Goal: Check status: Check status

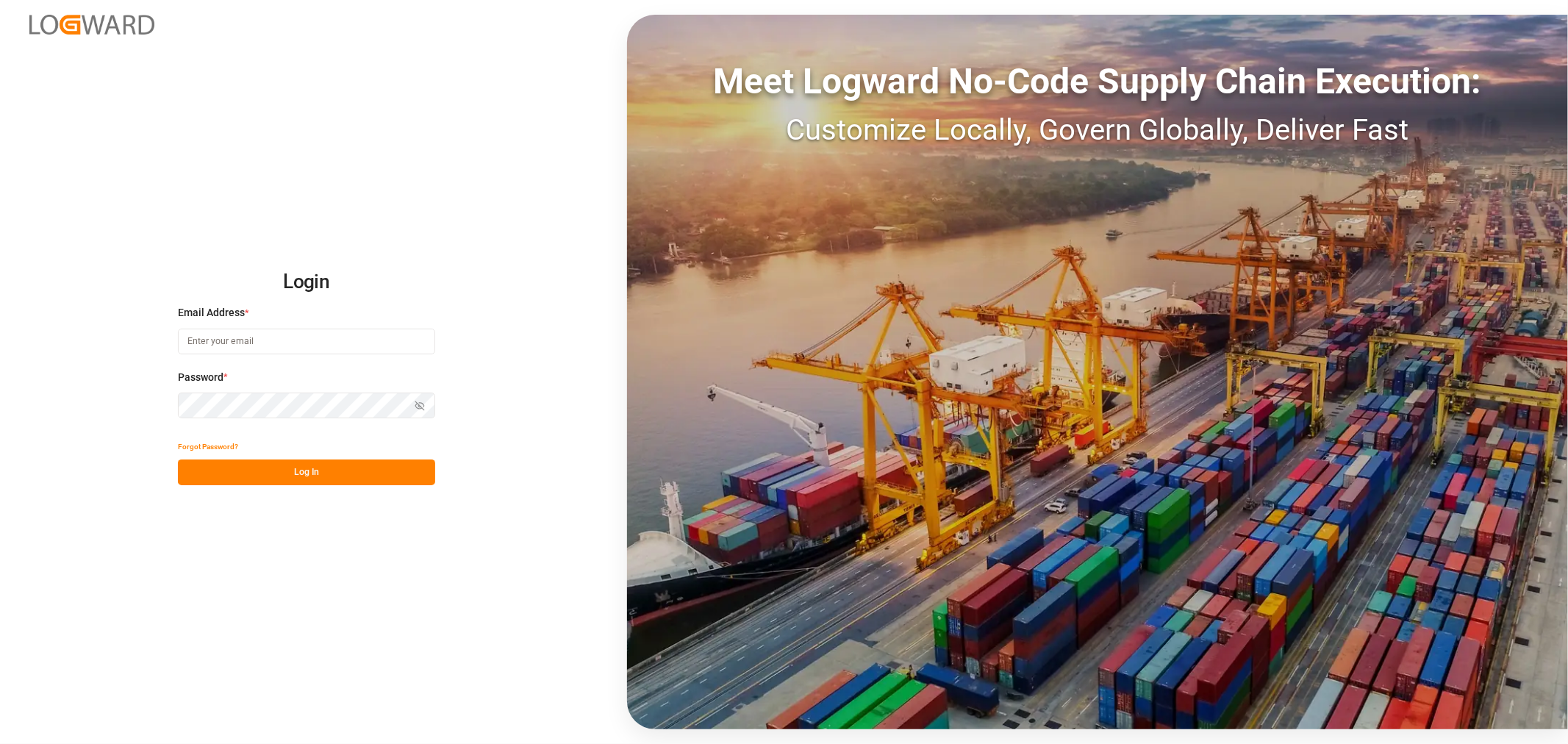
type input "kevin.schofield@jamindustries.com"
click at [313, 465] on button "Log In" at bounding box center [306, 472] width 258 height 26
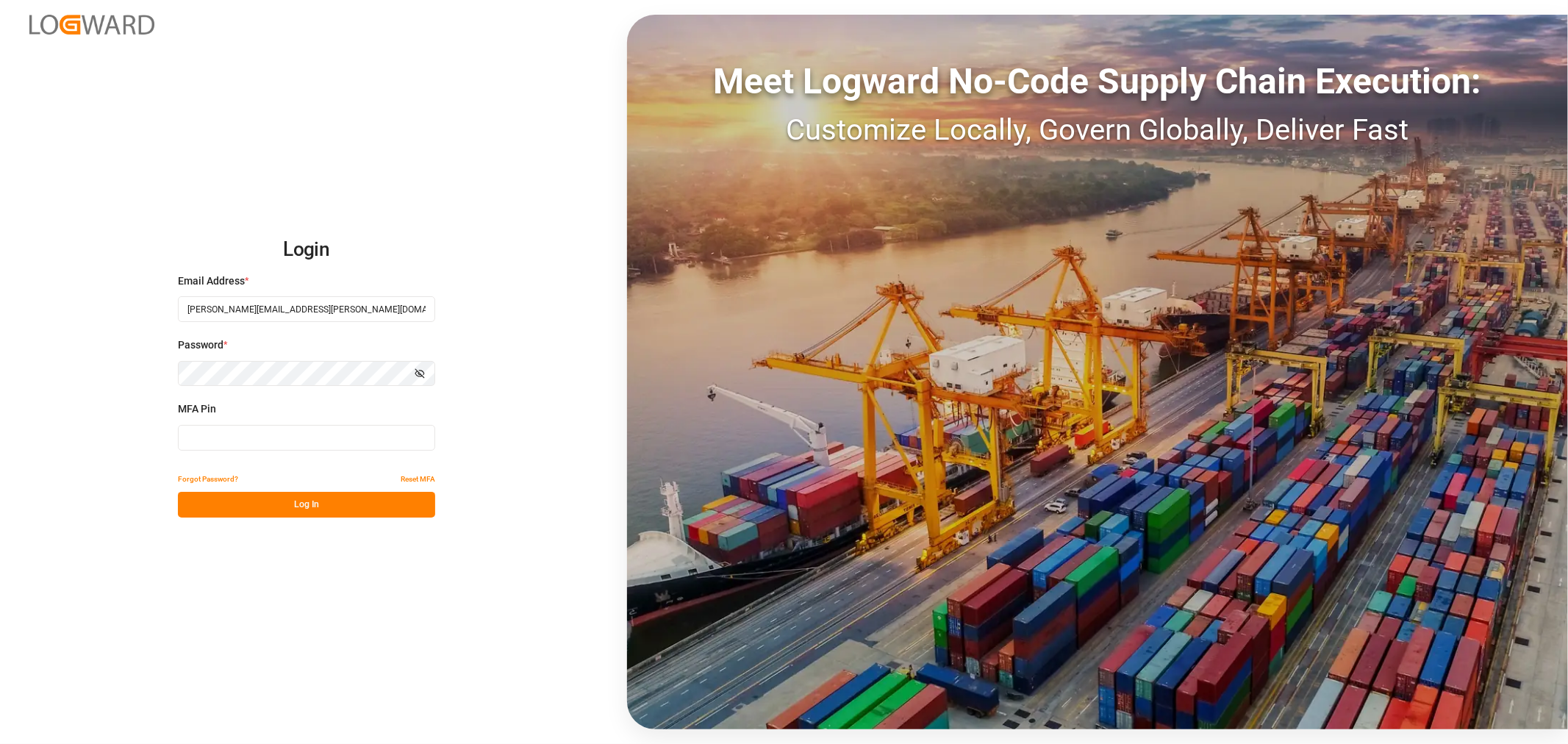
click at [306, 438] on input at bounding box center [306, 437] width 258 height 26
type input "680193"
click at [306, 505] on button "Log In" at bounding box center [306, 504] width 258 height 26
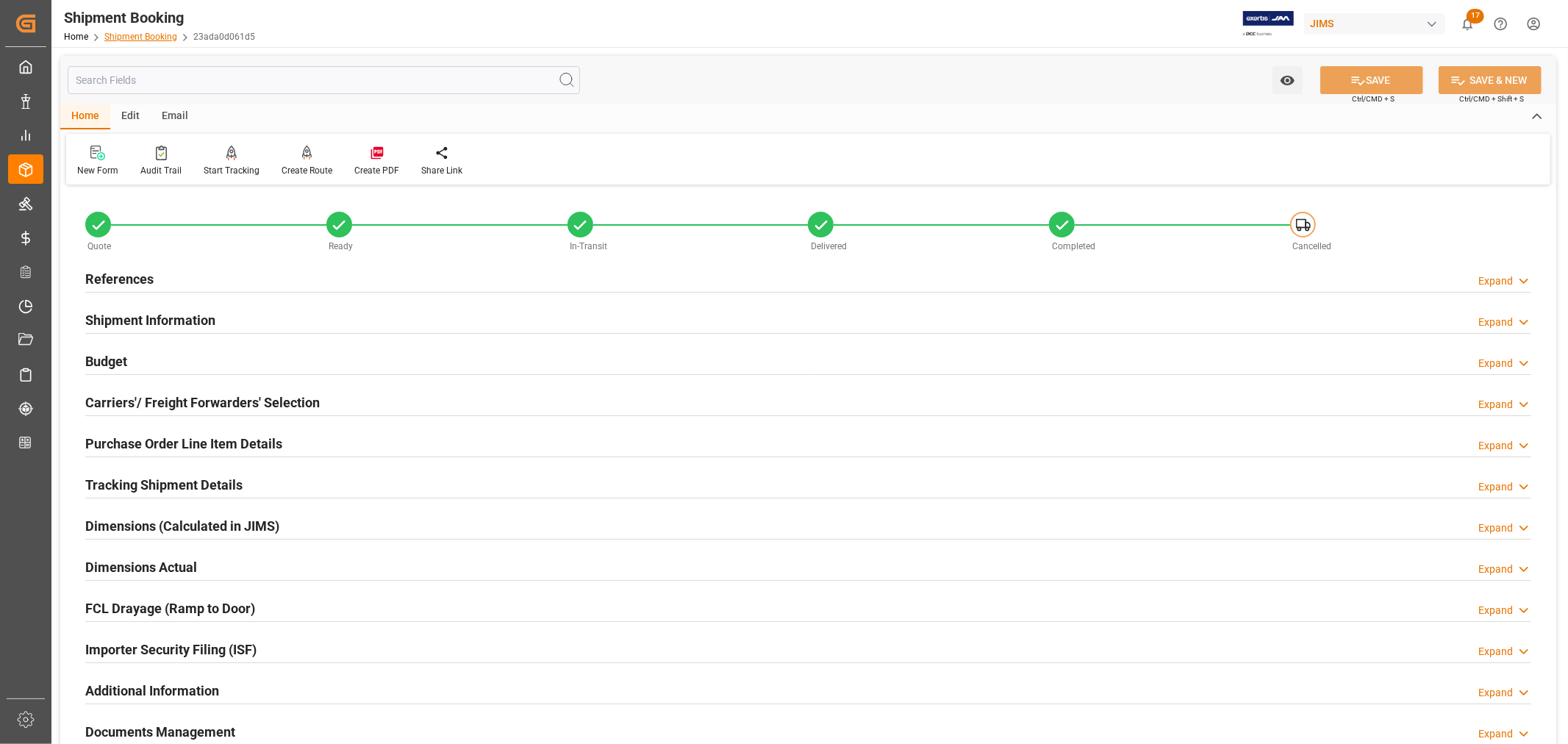
click at [155, 31] on link "Shipment Booking" at bounding box center [140, 36] width 73 height 10
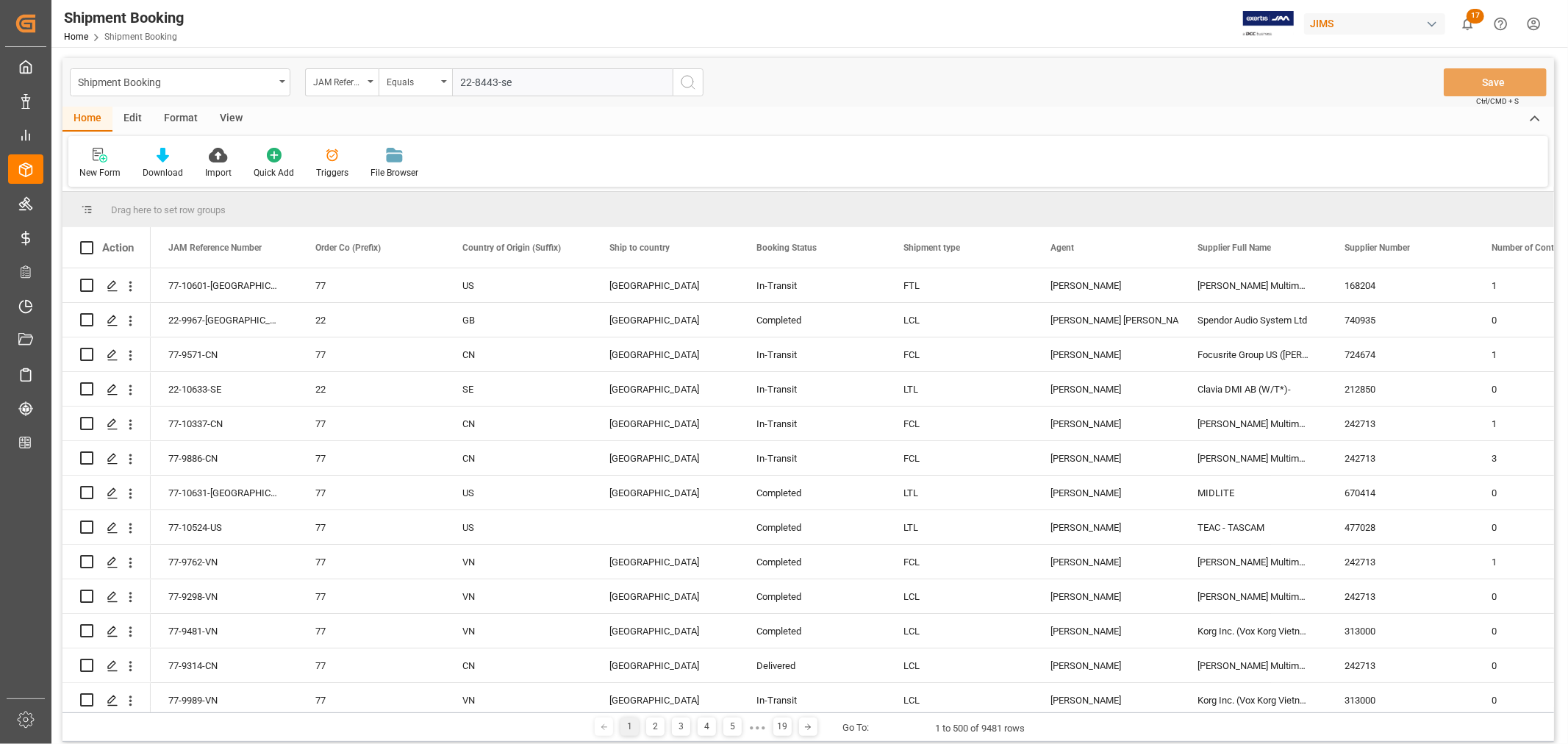
type input "22-8443-se"
click at [685, 83] on icon "search button" at bounding box center [687, 82] width 17 height 17
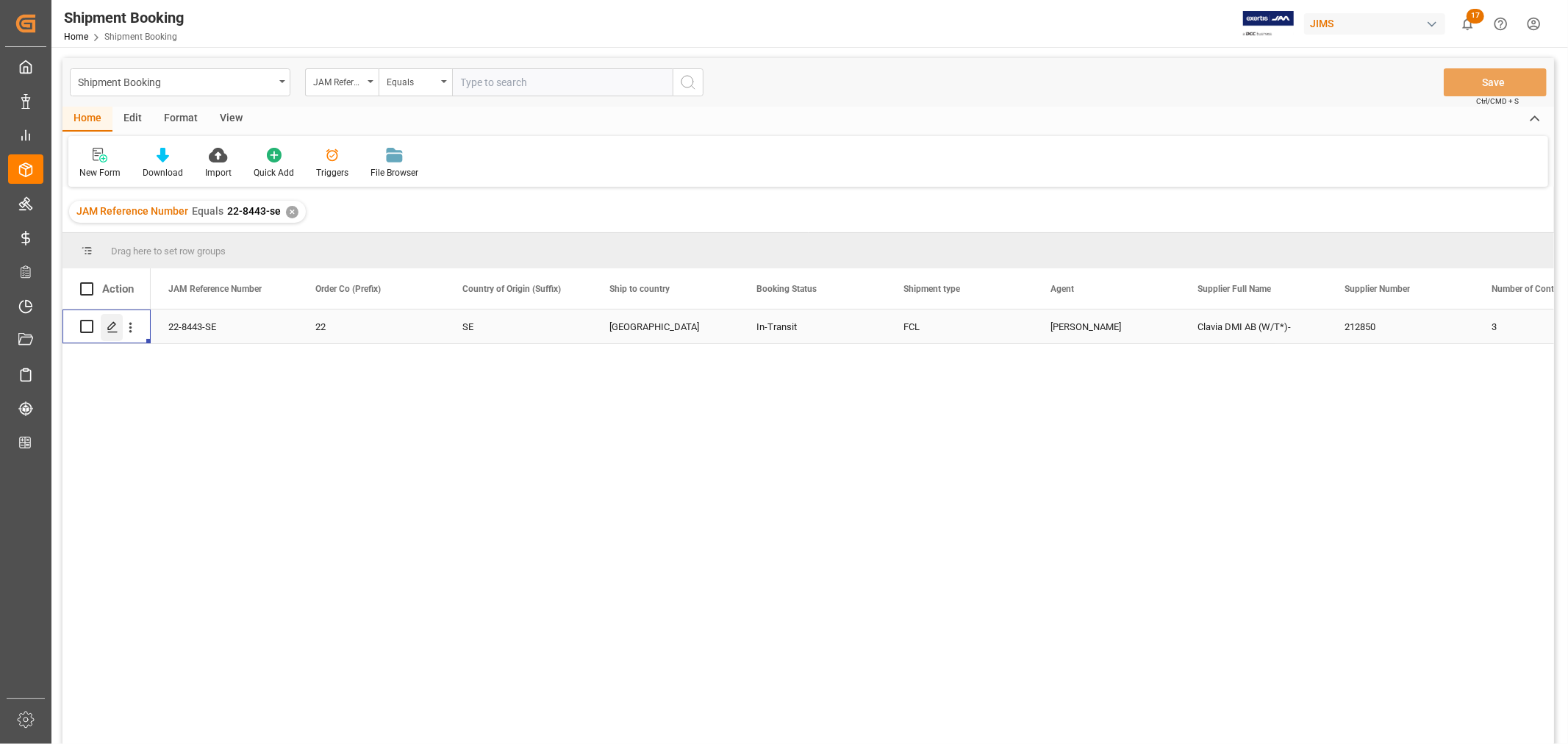
click at [112, 325] on icon "Press SPACE to select this row." at bounding box center [112, 327] width 12 height 12
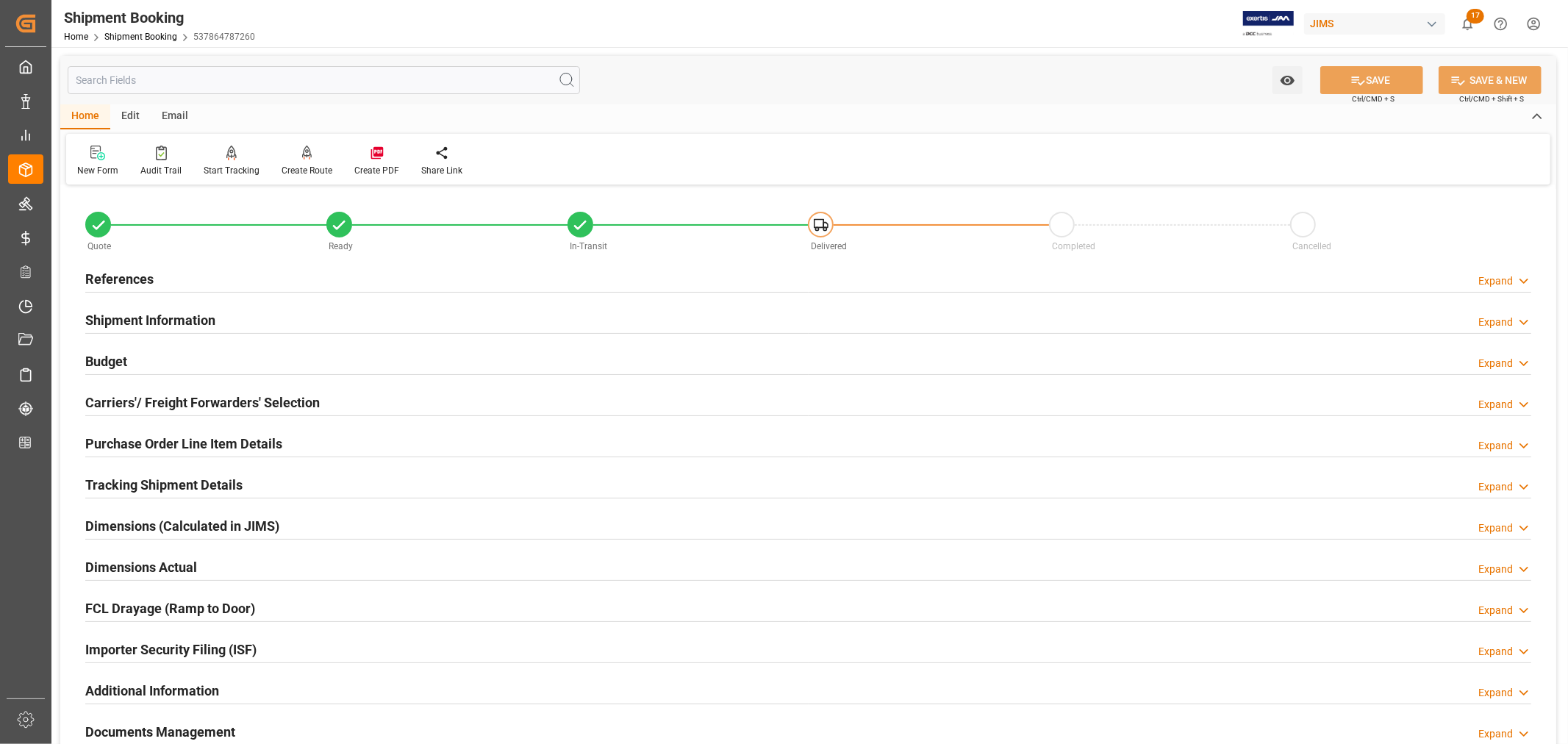
click at [137, 486] on h2 "Tracking Shipment Details" at bounding box center [163, 485] width 157 height 20
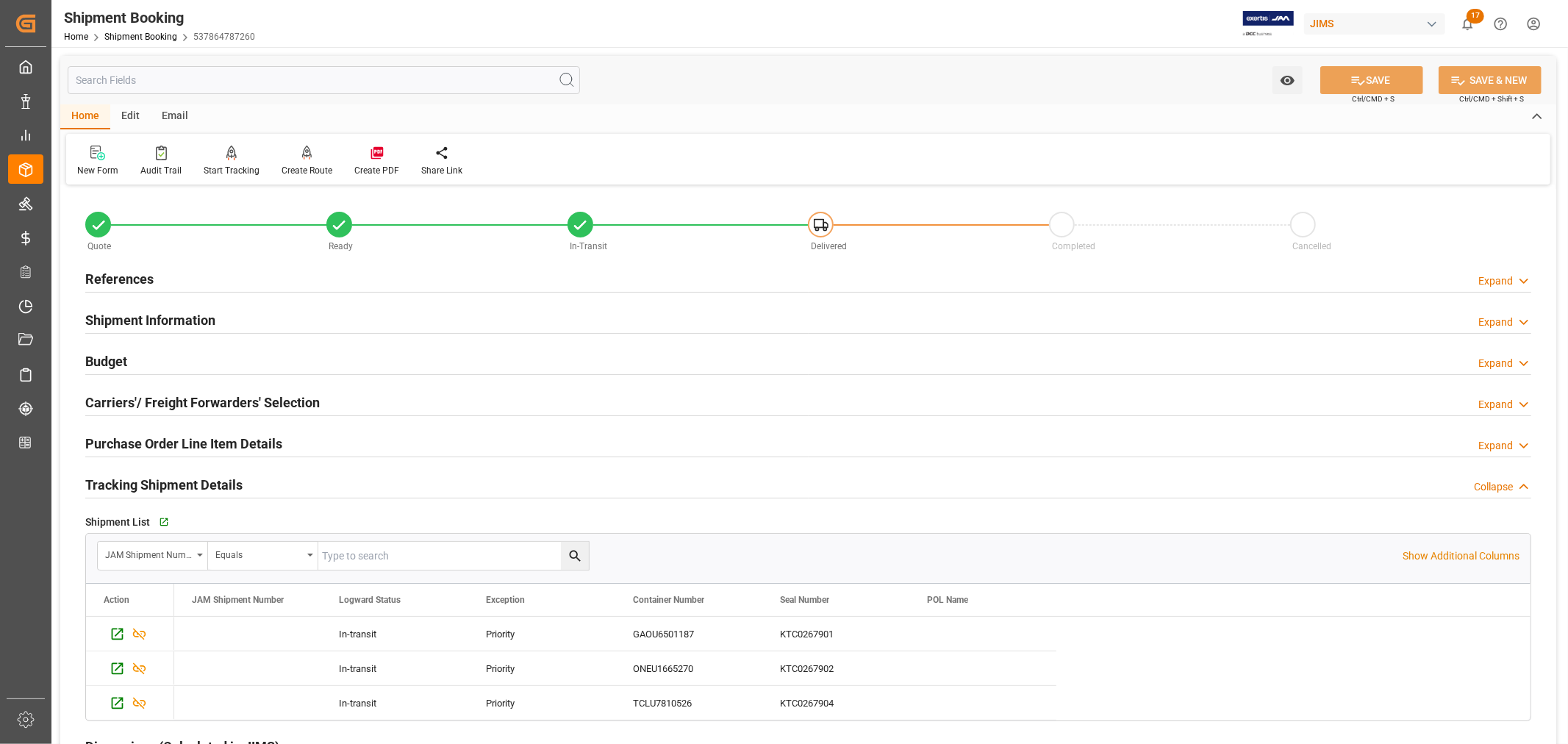
click at [137, 486] on h2 "Tracking Shipment Details" at bounding box center [163, 485] width 157 height 20
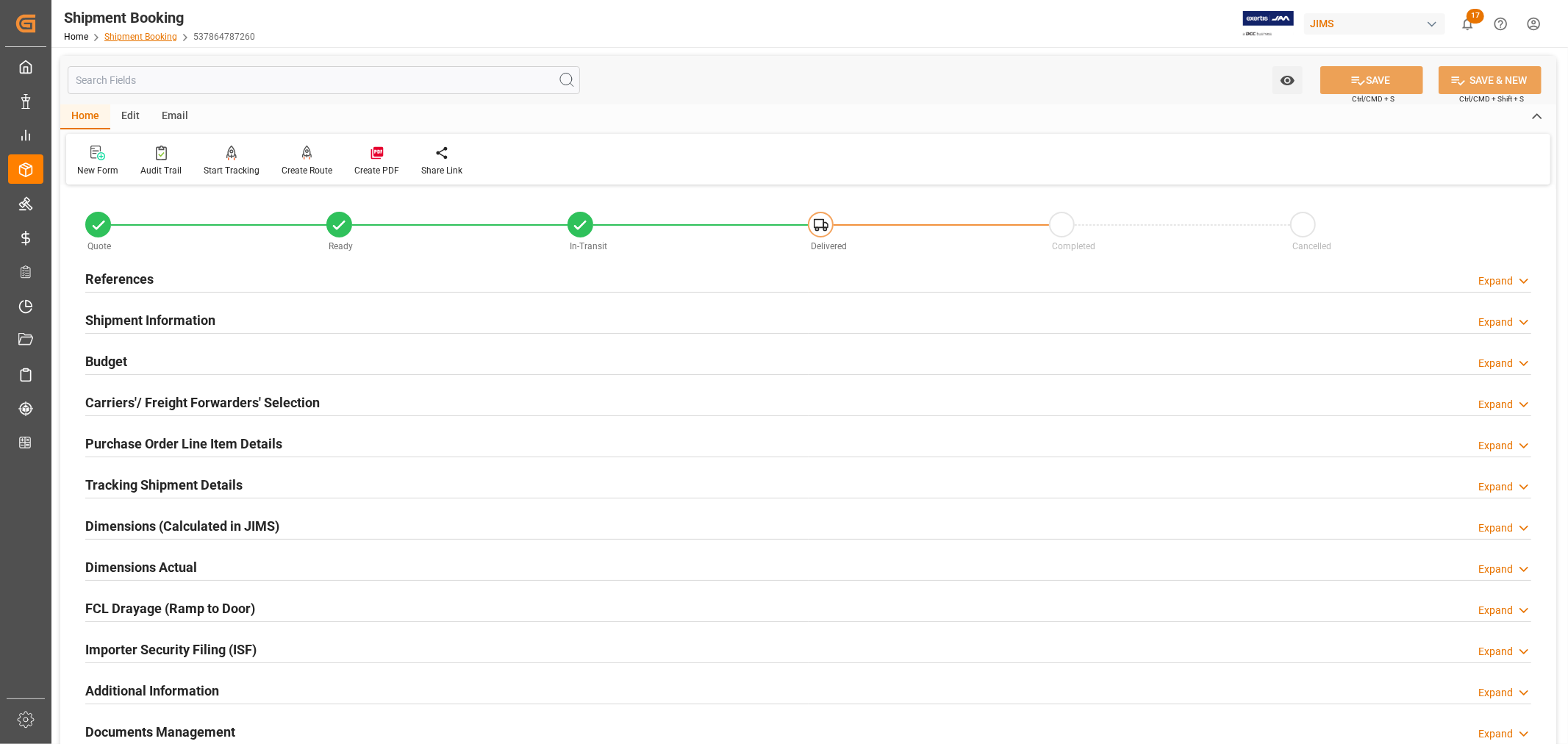
click at [141, 37] on link "Shipment Booking" at bounding box center [140, 36] width 73 height 10
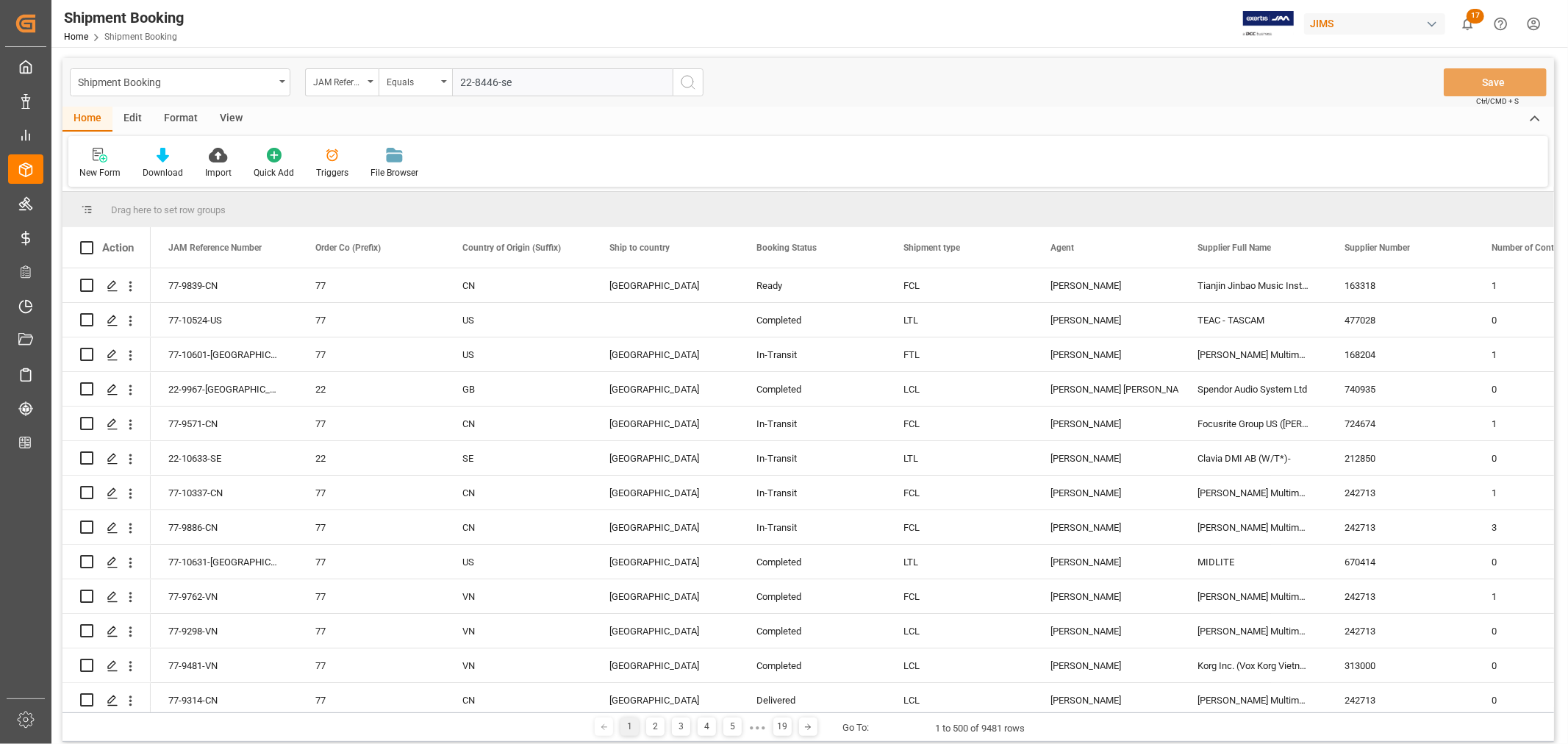
type input "22-8446-se"
click at [689, 83] on icon "search button" at bounding box center [687, 82] width 17 height 17
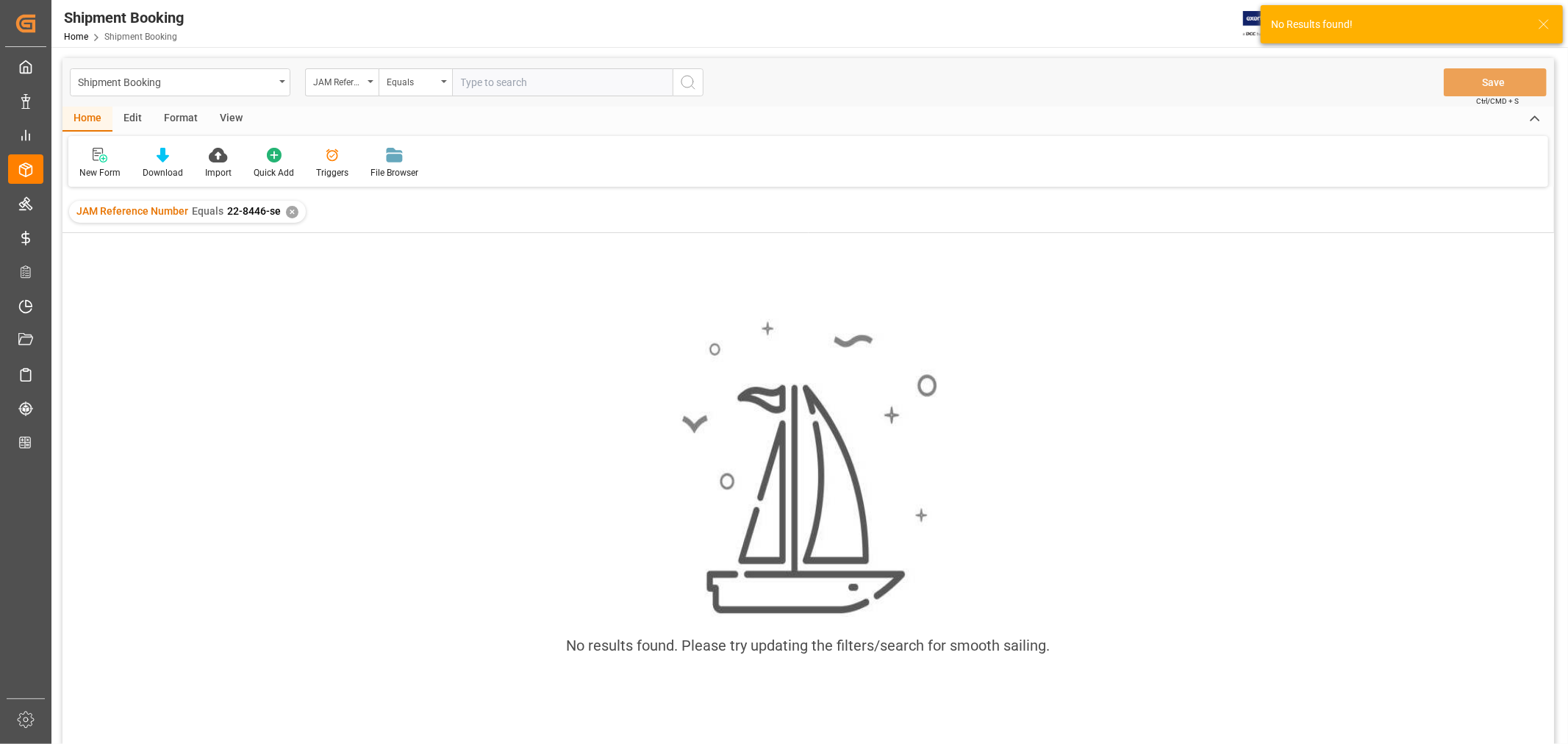
click at [290, 211] on div "✕" at bounding box center [291, 211] width 12 height 12
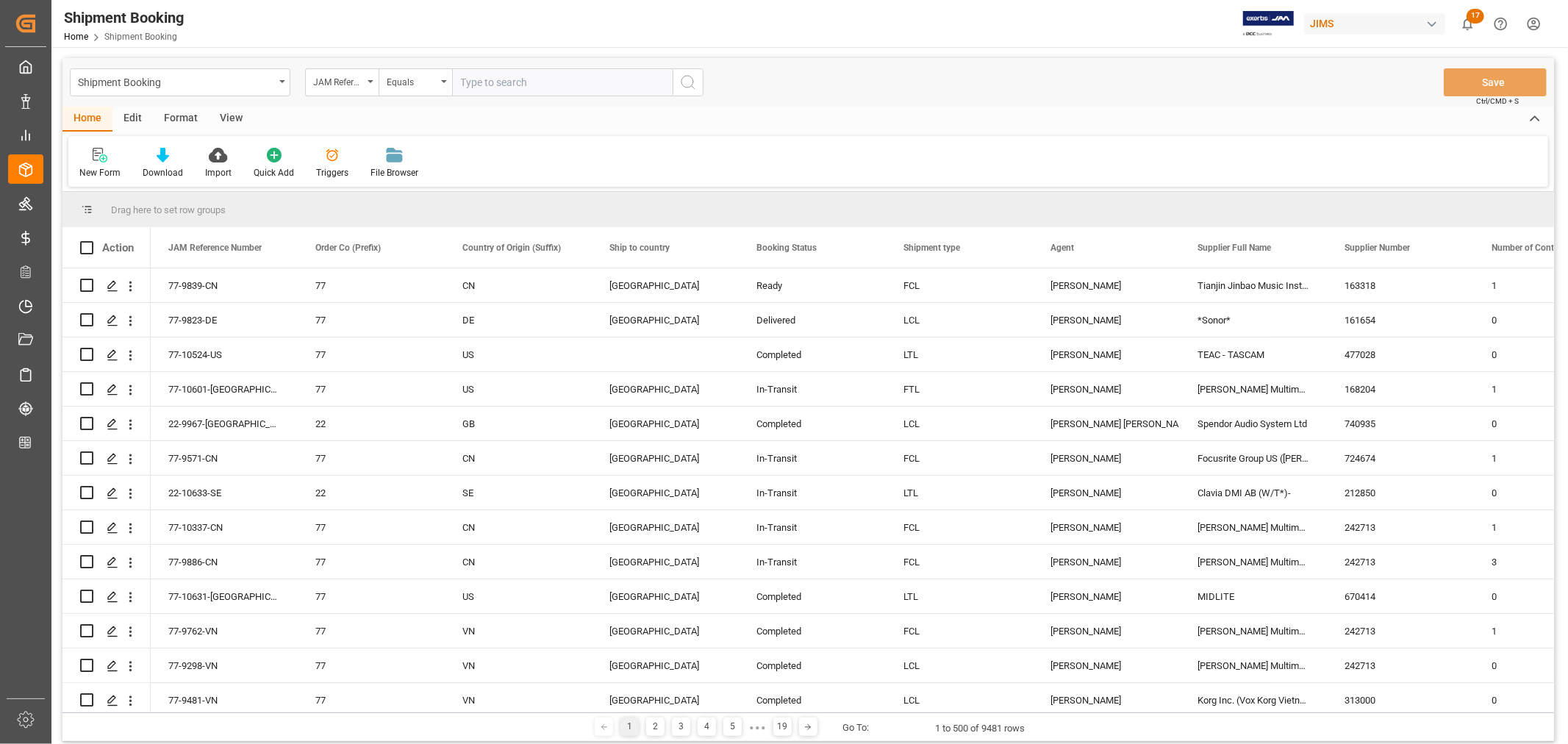
click at [471, 83] on input "text" at bounding box center [561, 83] width 220 height 28
type input "22-8443-se"
click at [689, 82] on icon "search button" at bounding box center [687, 82] width 17 height 17
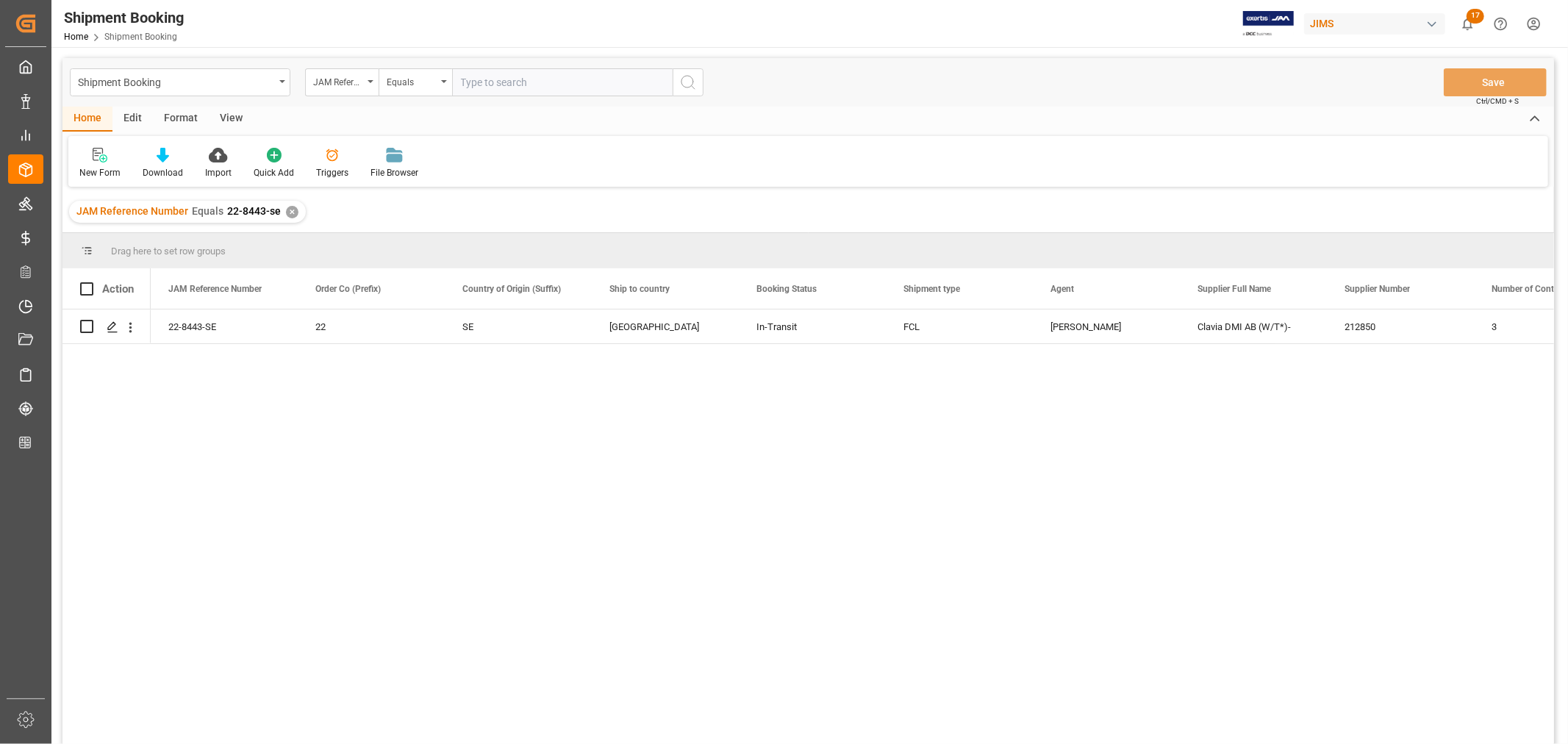
click at [286, 210] on div "✕" at bounding box center [291, 211] width 12 height 12
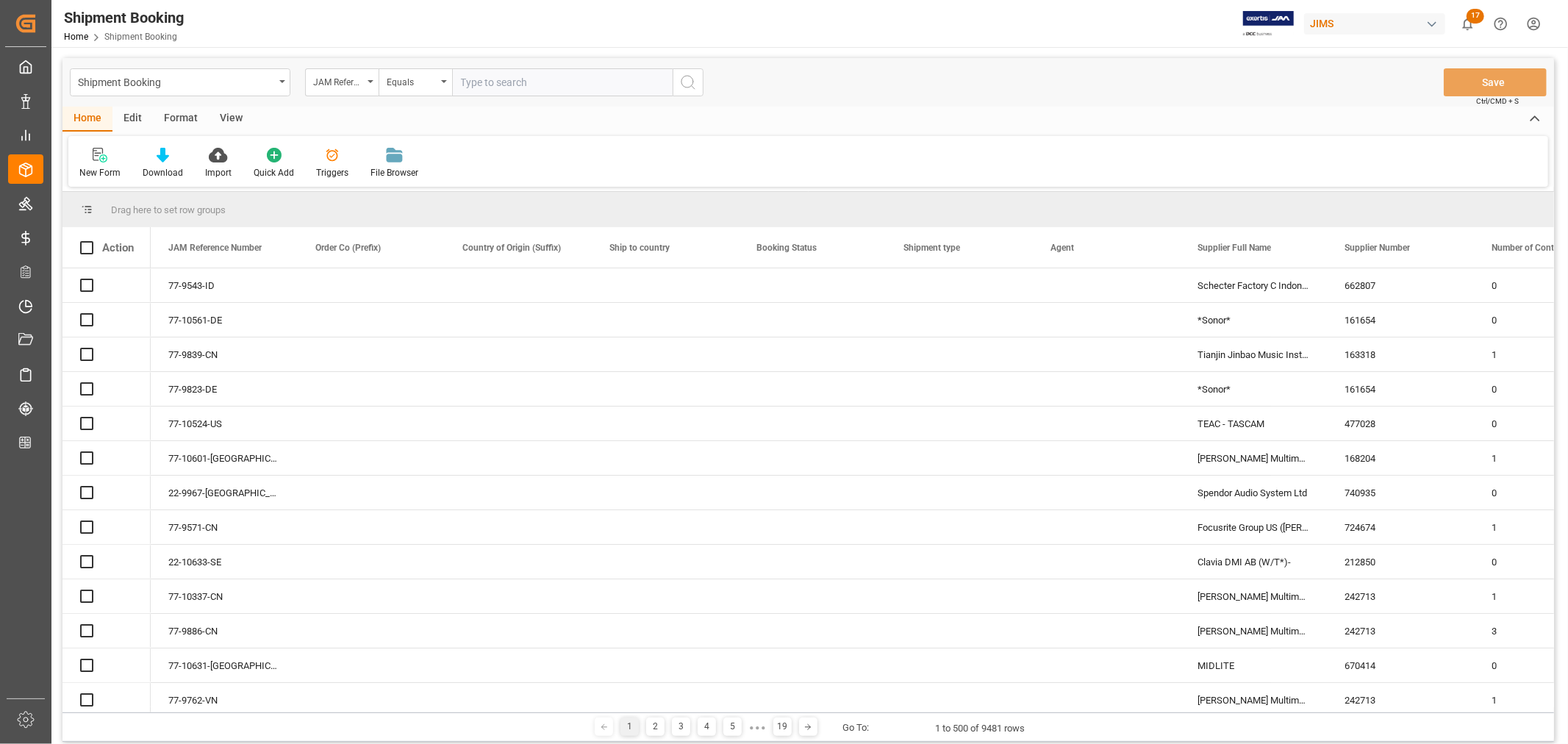
click at [466, 81] on input "text" at bounding box center [561, 83] width 220 height 28
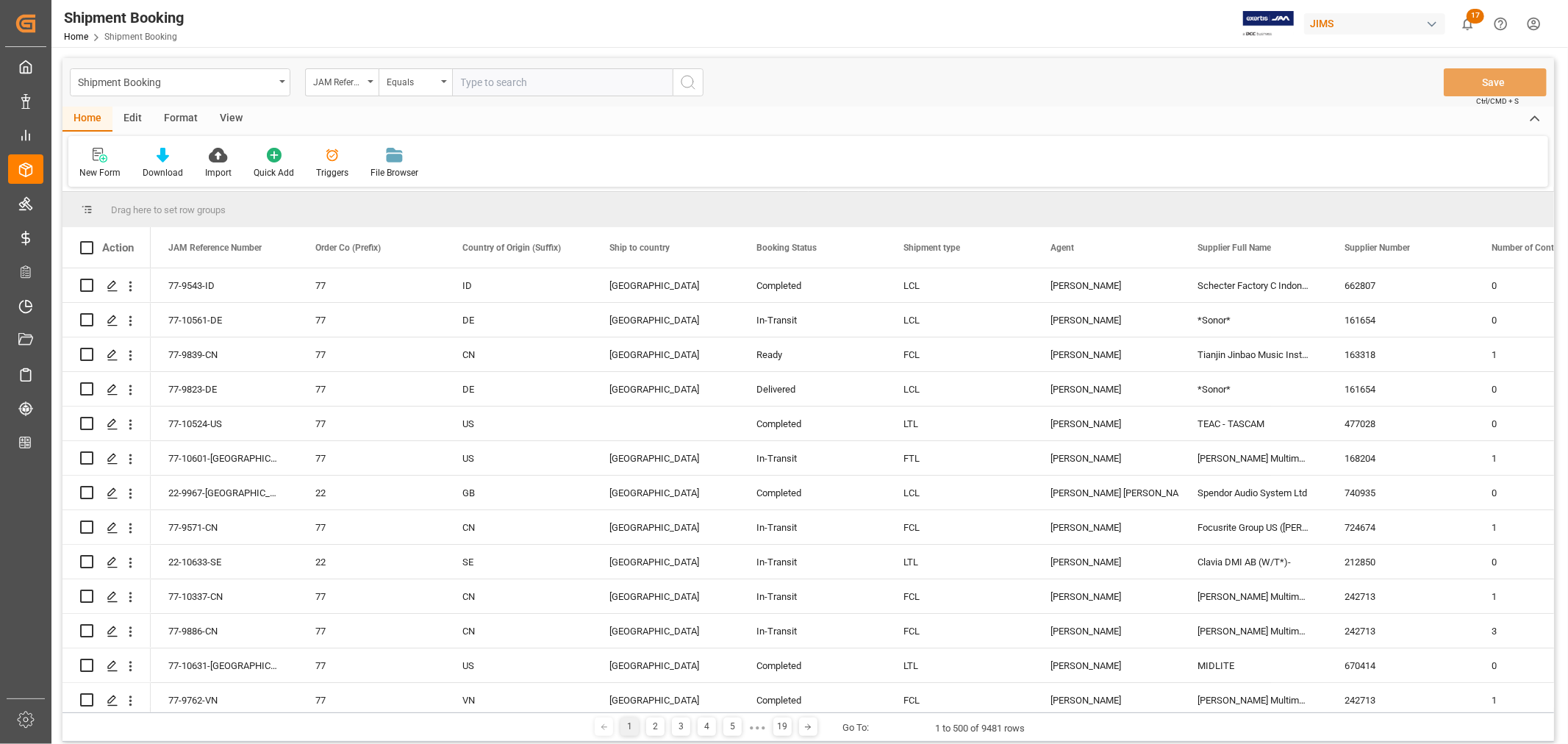
paste input "22-10622-VN"
type input "22-10622-VN"
click at [685, 83] on icon "search button" at bounding box center [687, 82] width 17 height 17
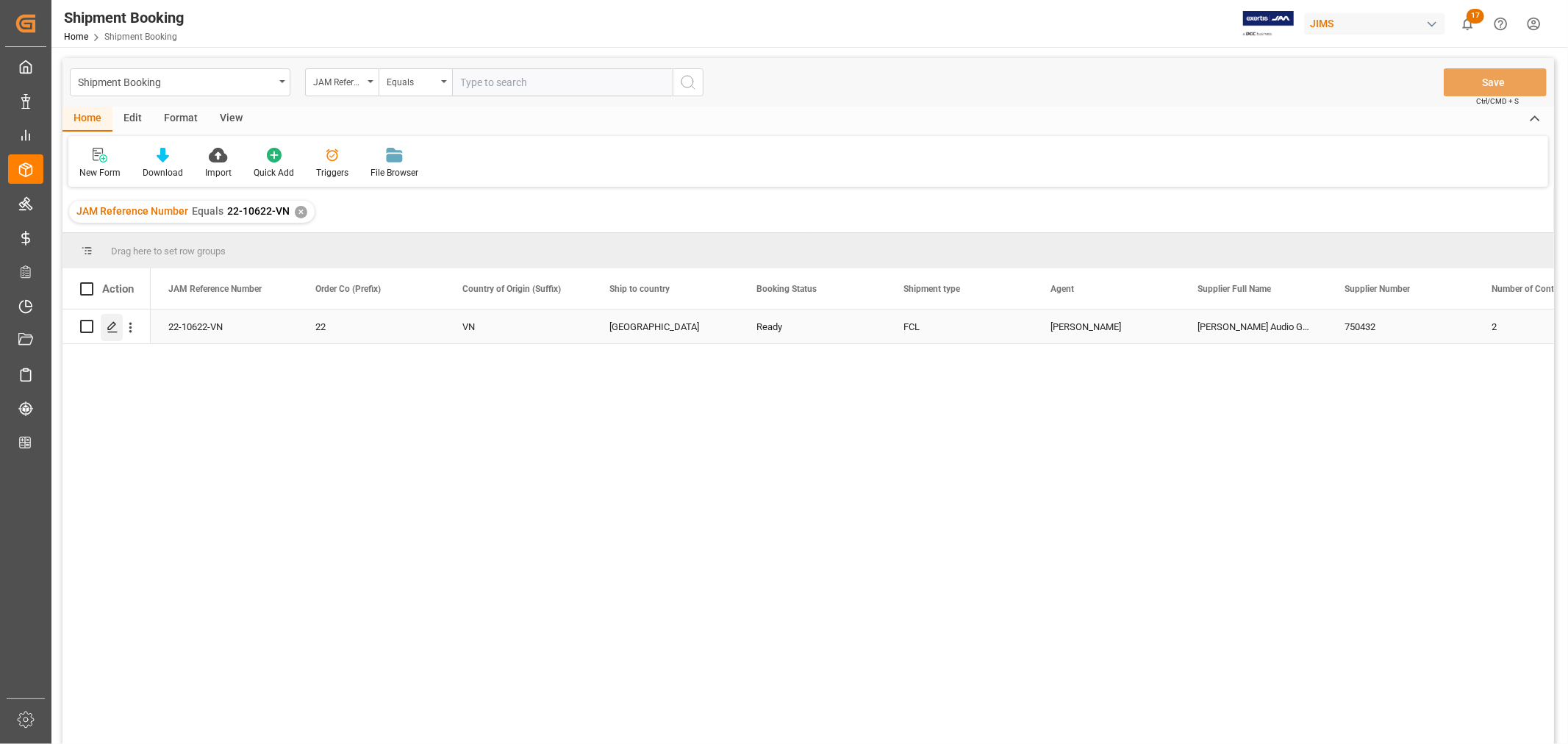
click at [107, 325] on icon "Press SPACE to select this row." at bounding box center [112, 327] width 12 height 12
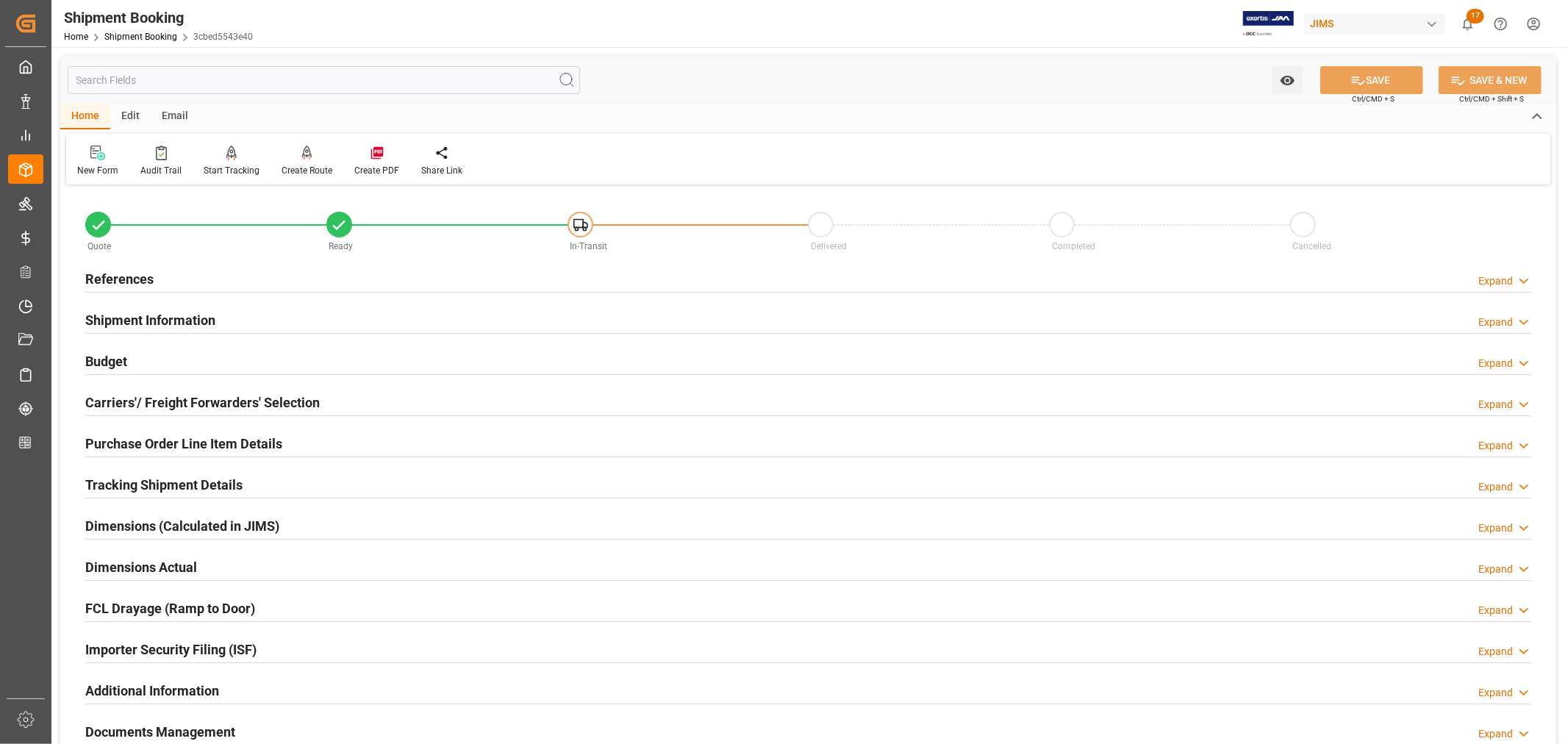
click at [138, 322] on h2 "Shipment Information" at bounding box center [150, 320] width 130 height 20
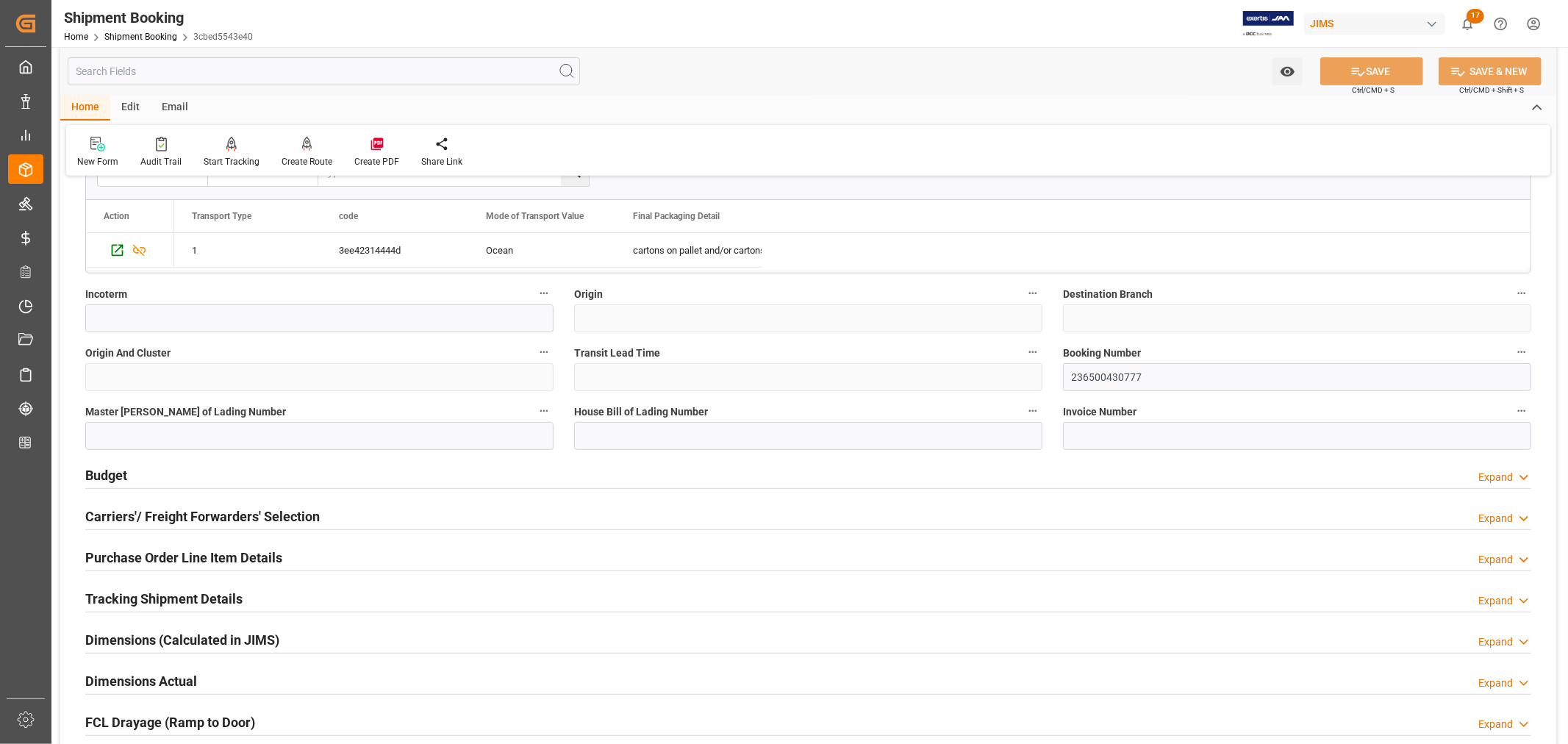
scroll to position [490, 0]
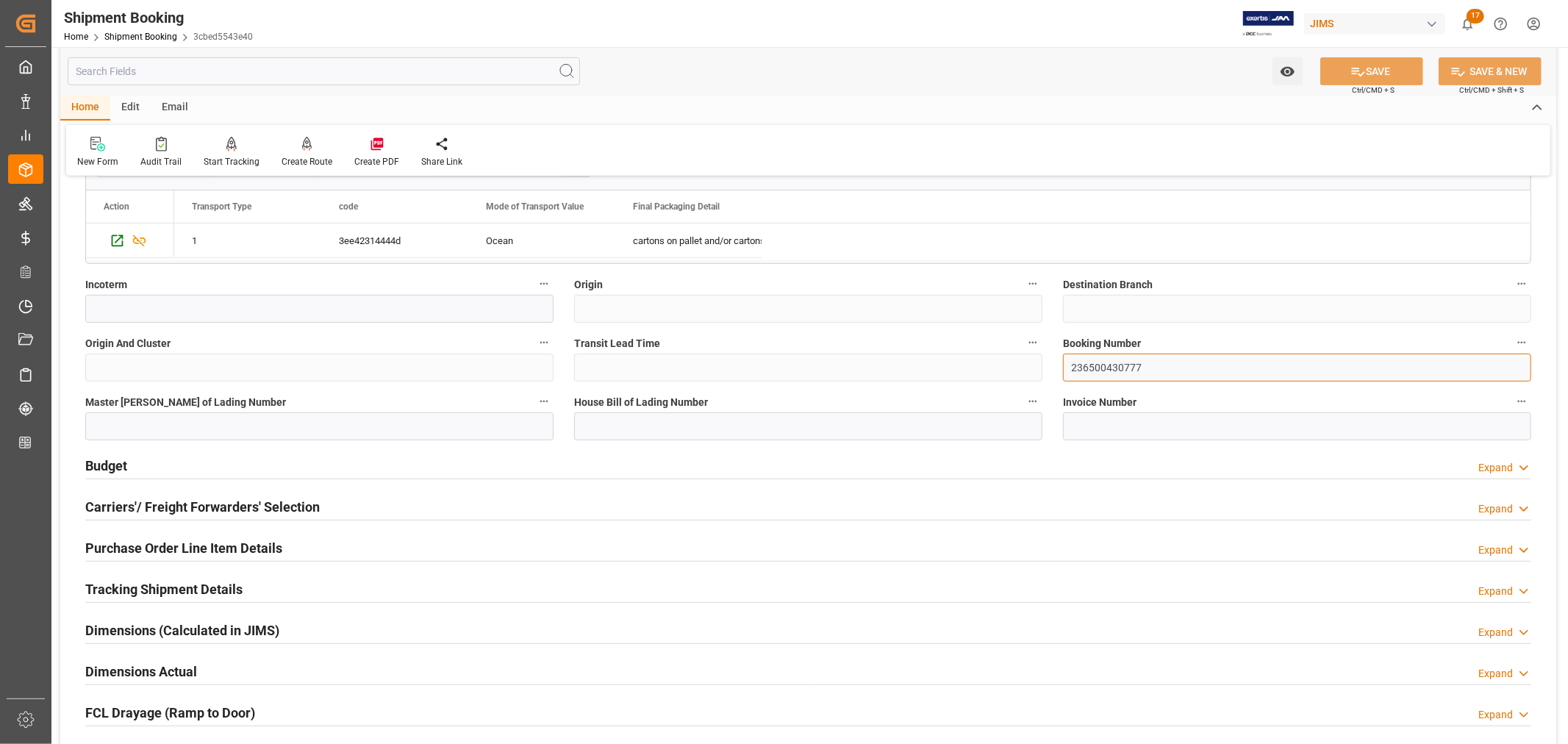
click at [1086, 369] on input "236500430777" at bounding box center [1296, 367] width 468 height 28
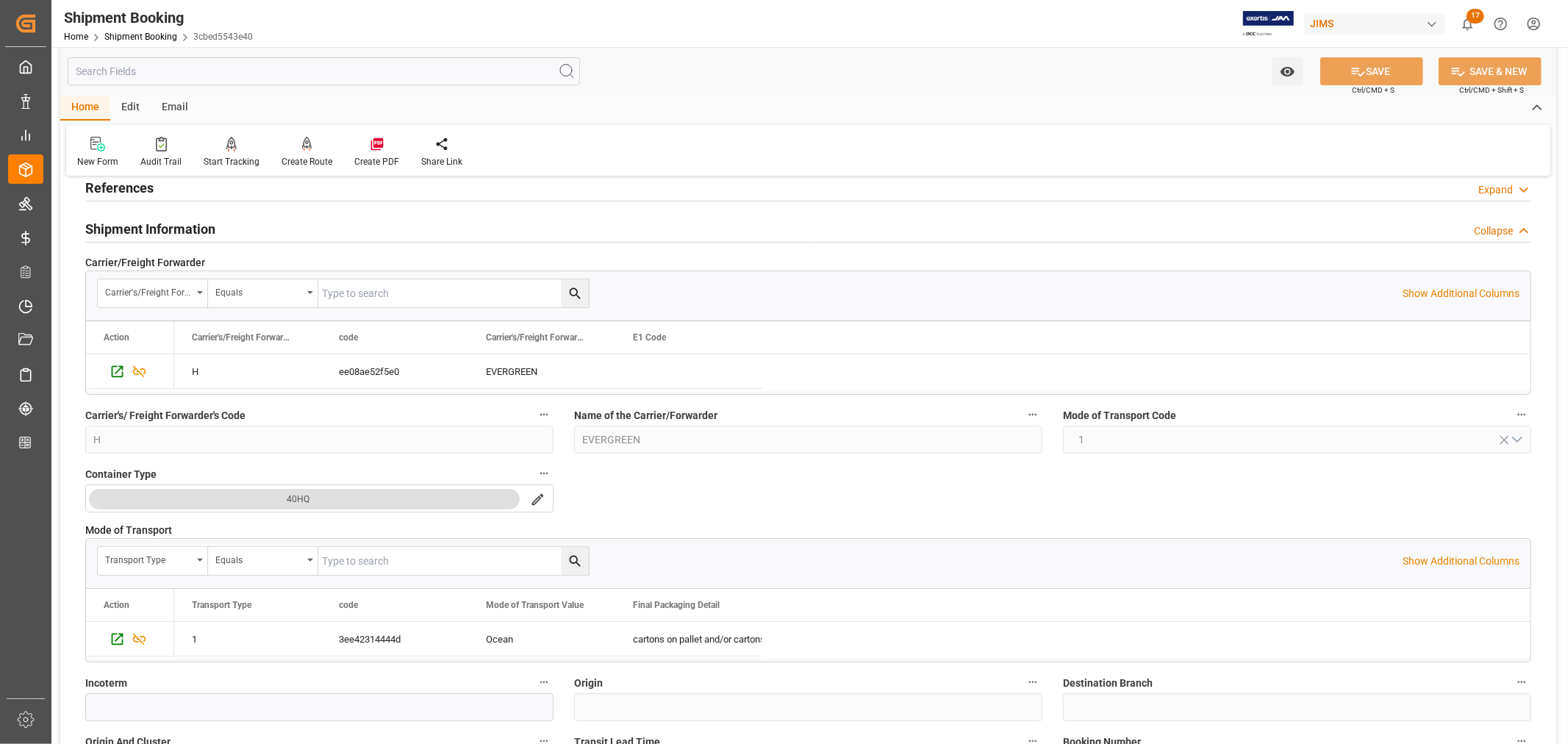
scroll to position [0, 0]
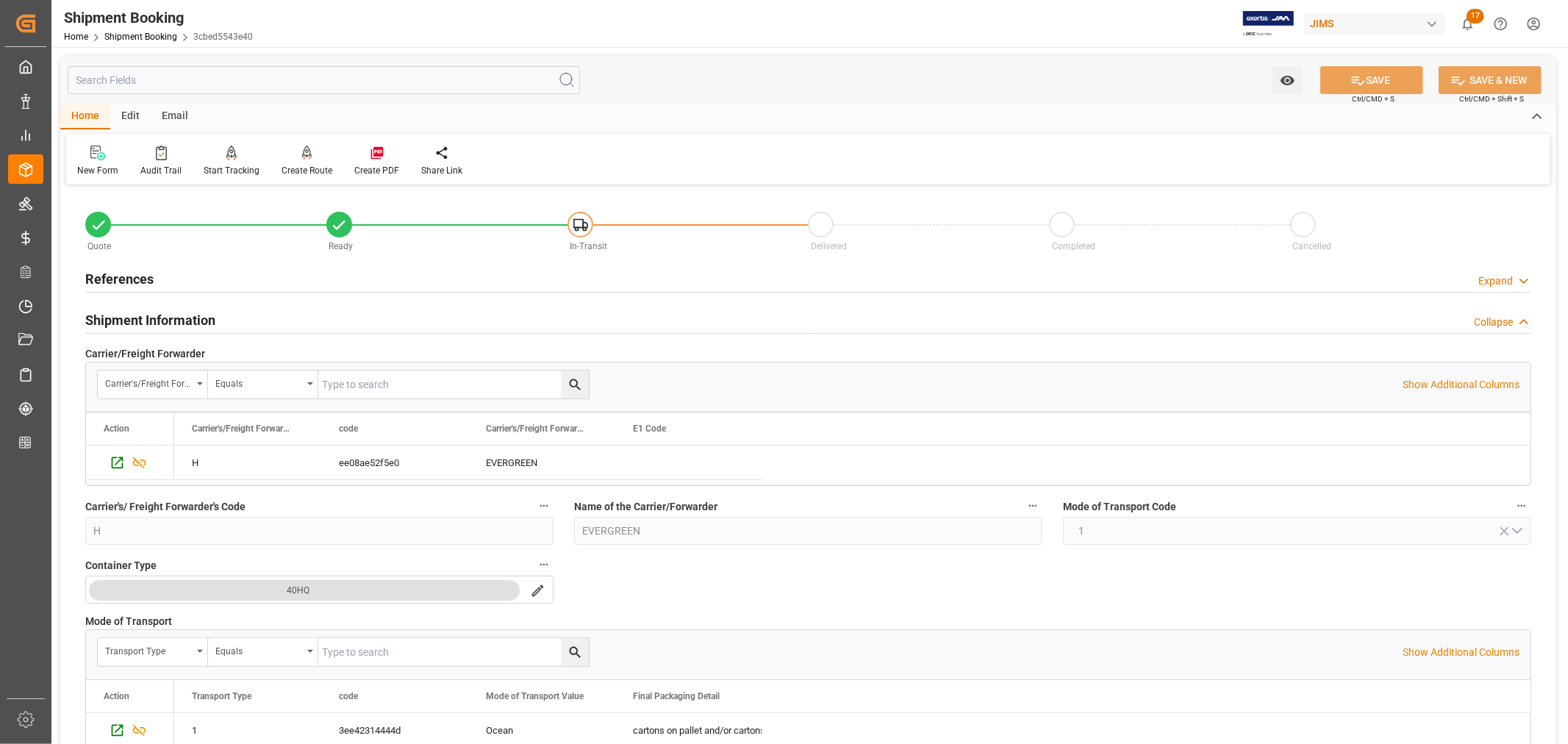
click at [122, 277] on h2 "References" at bounding box center [119, 279] width 69 height 20
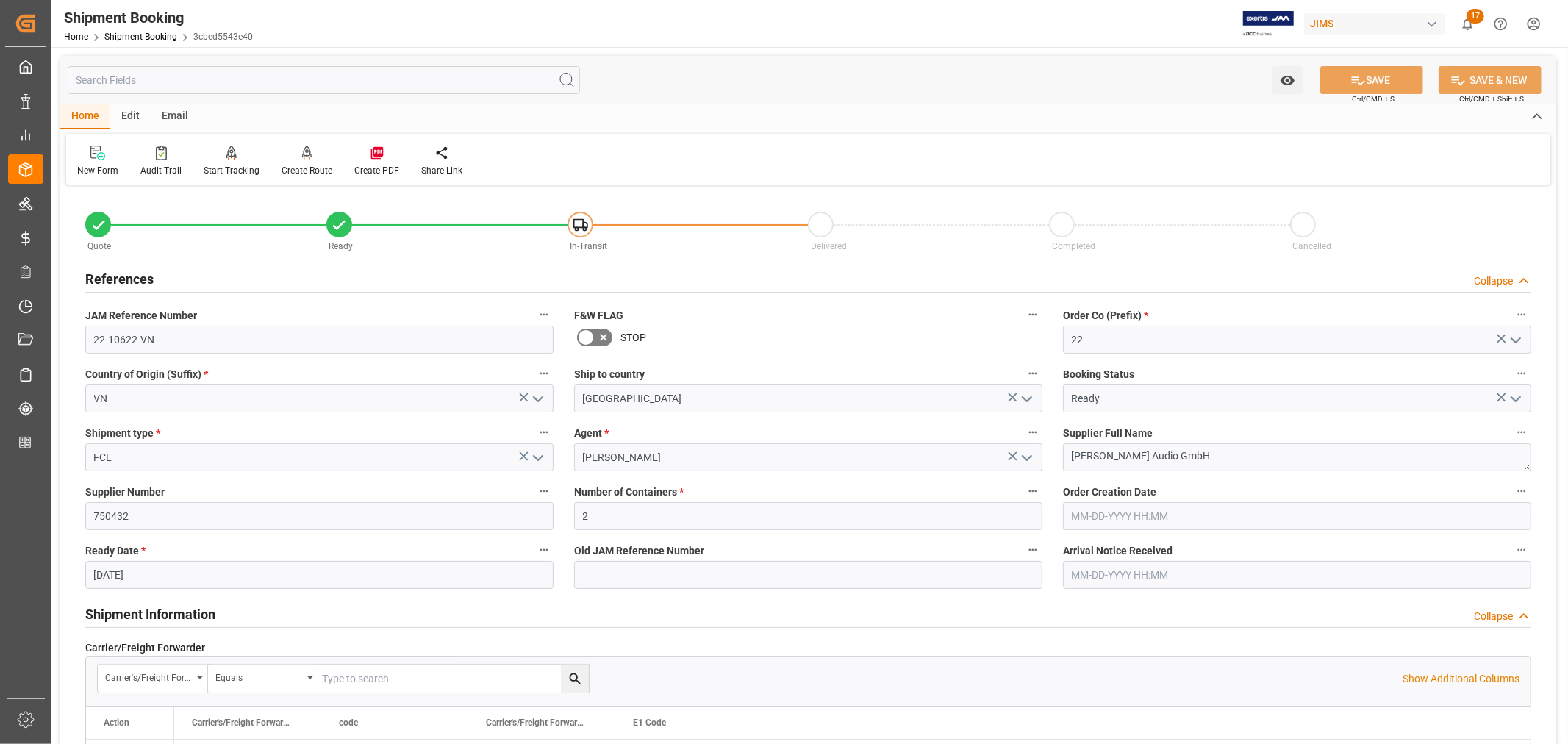
click at [122, 277] on h2 "References" at bounding box center [119, 279] width 69 height 20
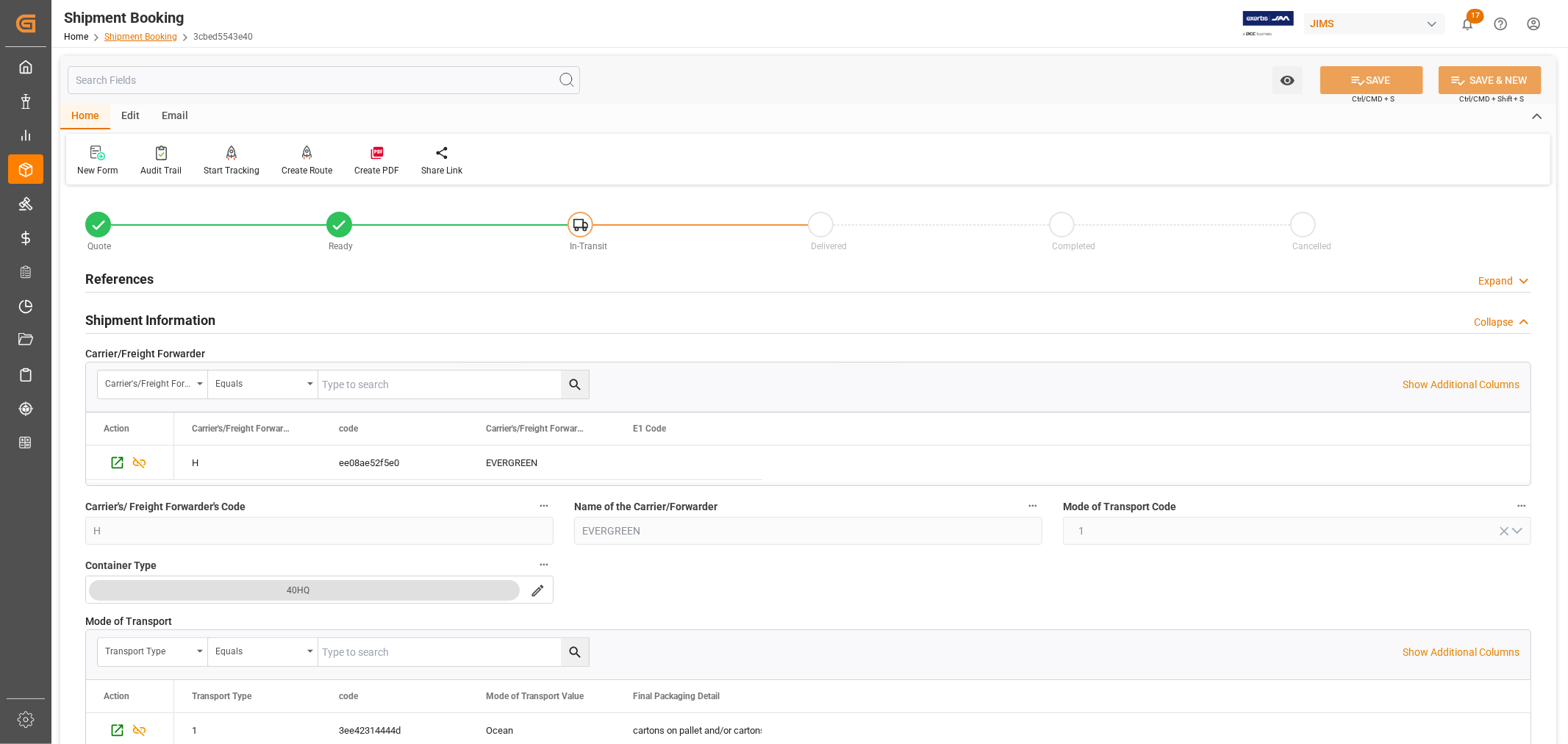
click at [151, 37] on link "Shipment Booking" at bounding box center [140, 36] width 73 height 10
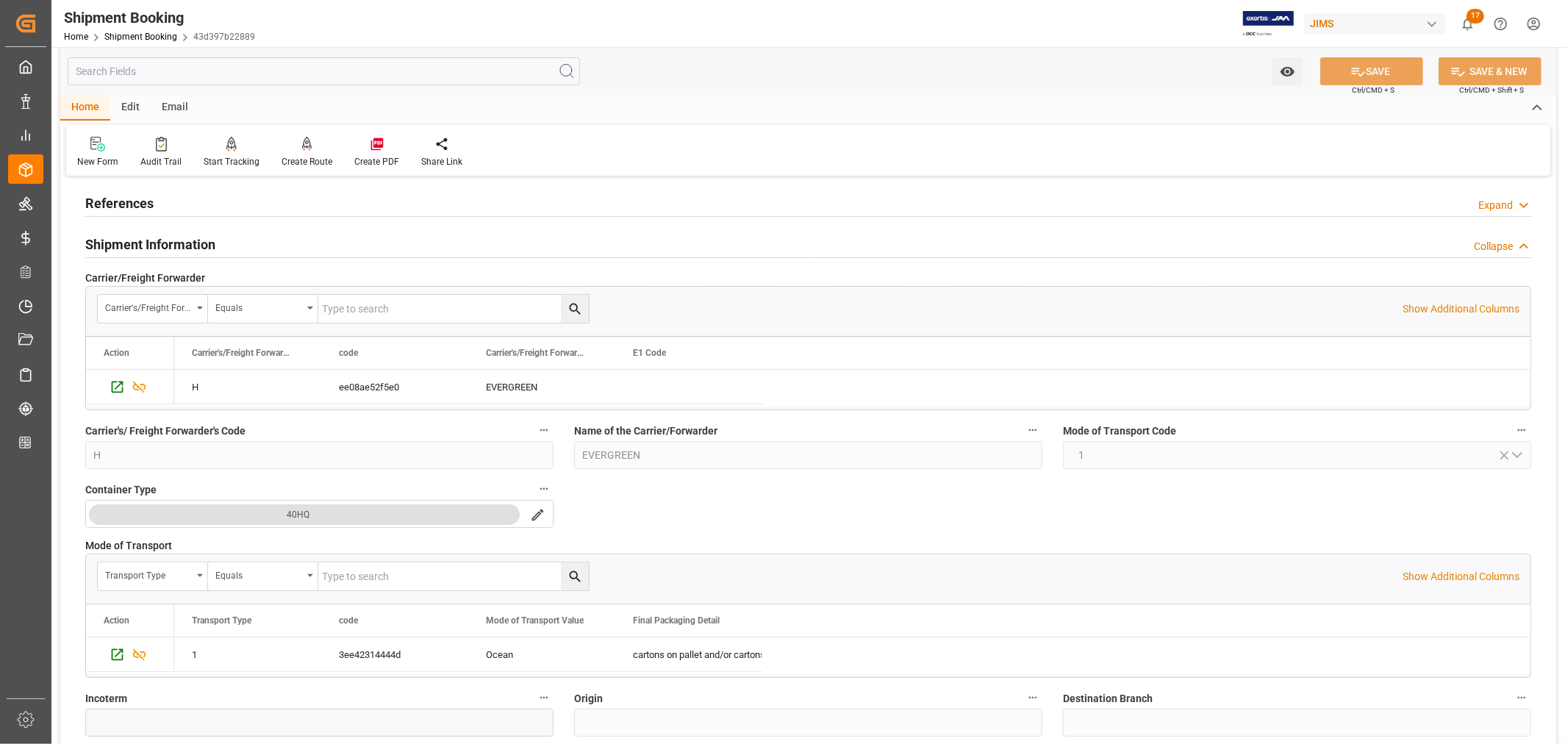
scroll to position [408, 0]
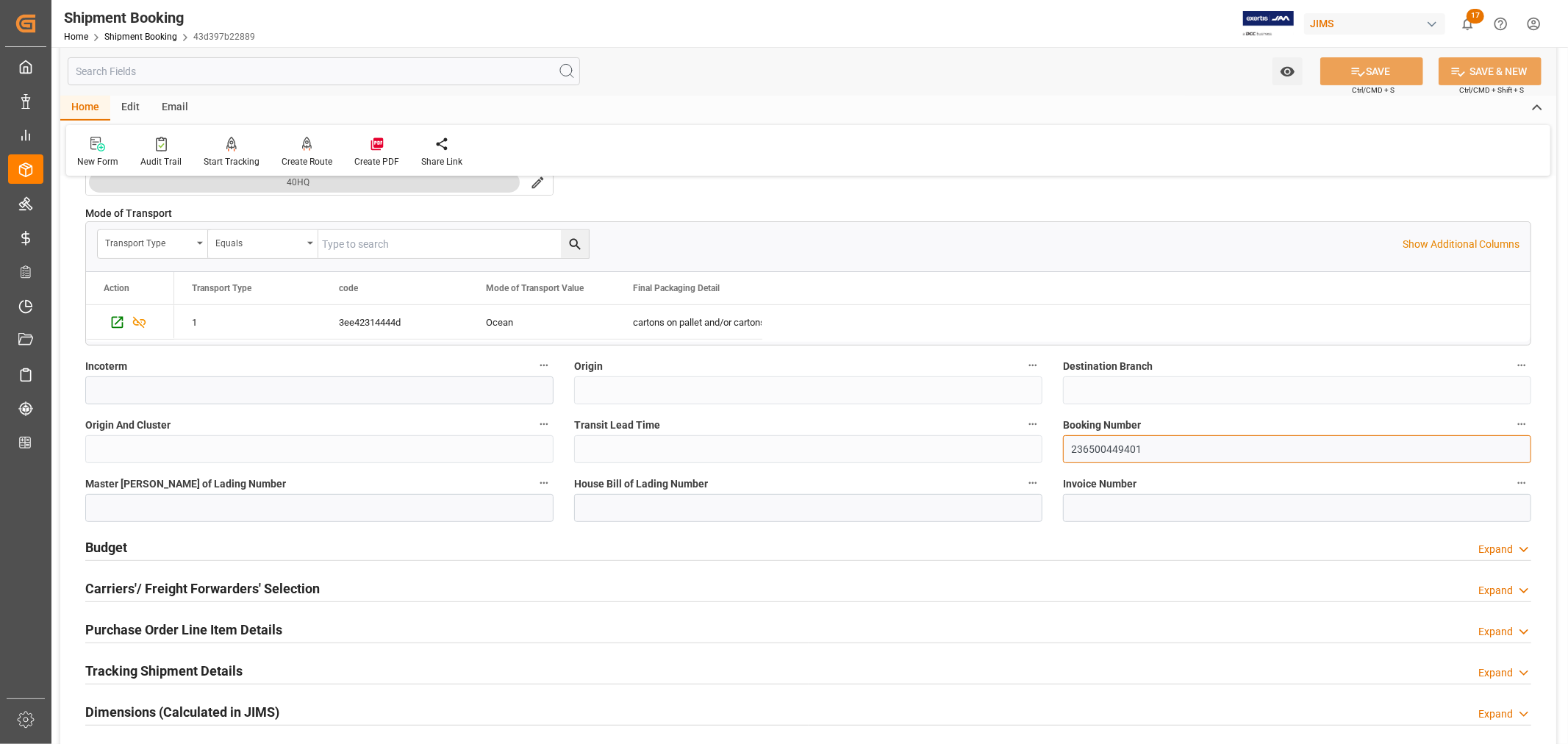
click at [1105, 451] on input "236500449401" at bounding box center [1296, 449] width 468 height 28
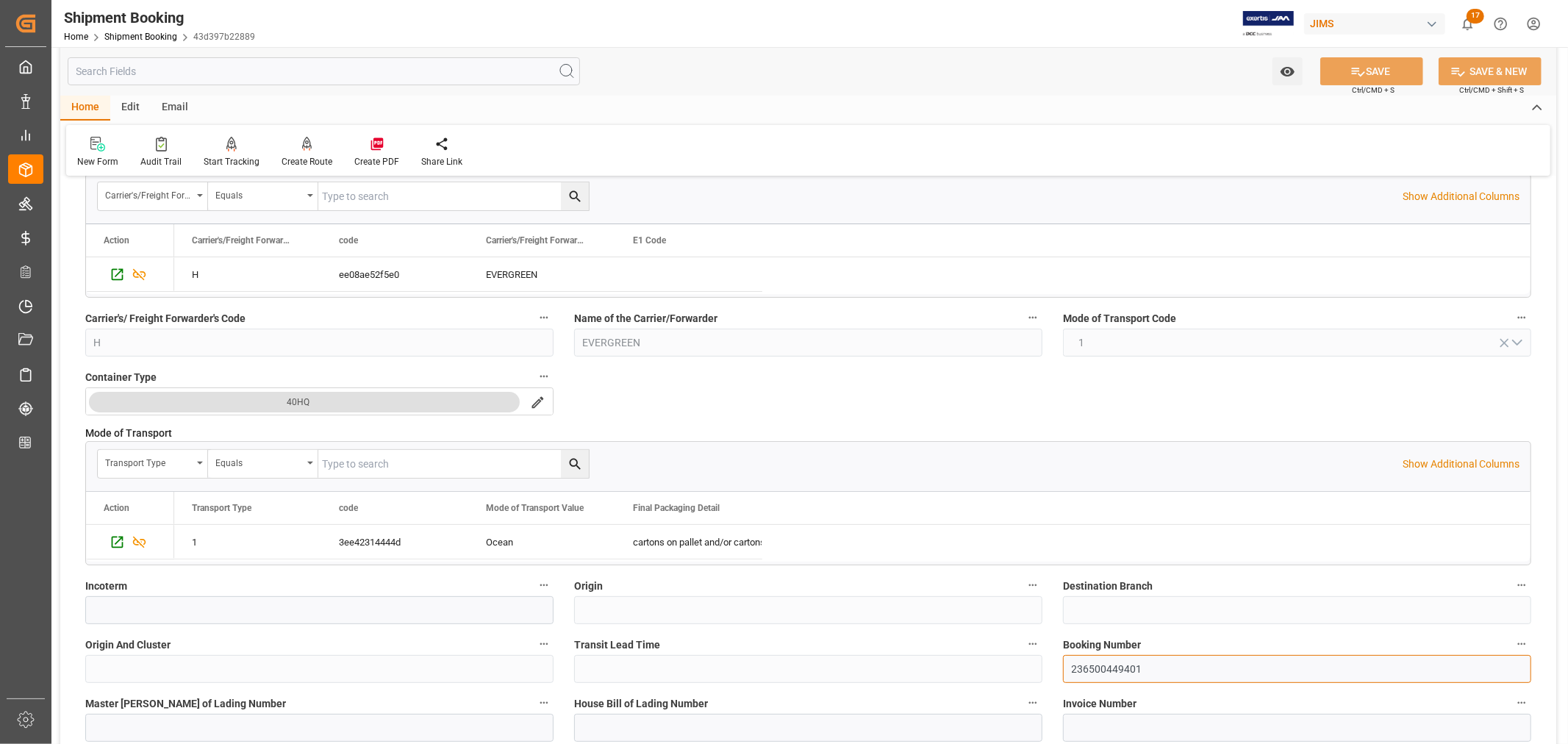
scroll to position [82, 0]
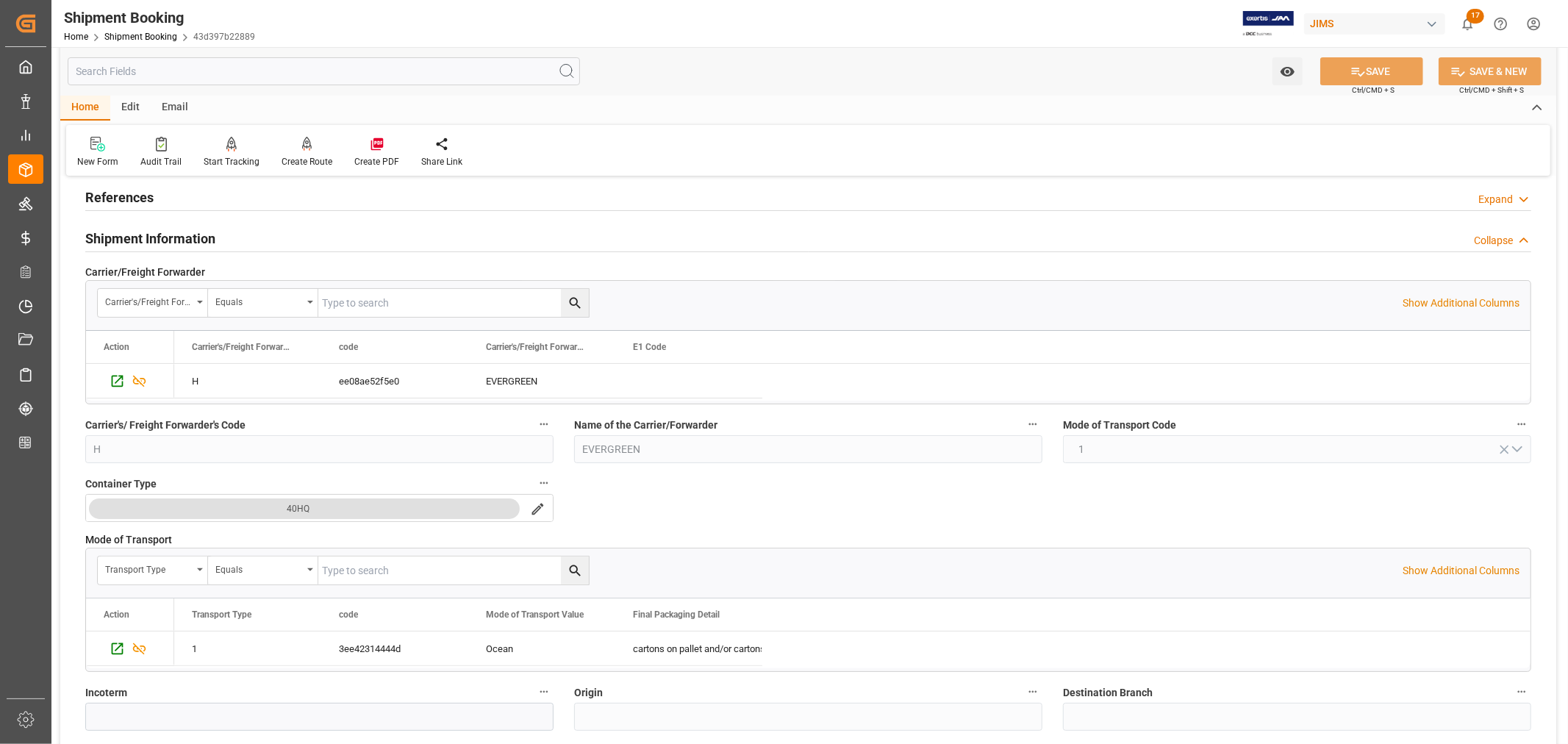
click at [144, 197] on h2 "References" at bounding box center [119, 197] width 69 height 20
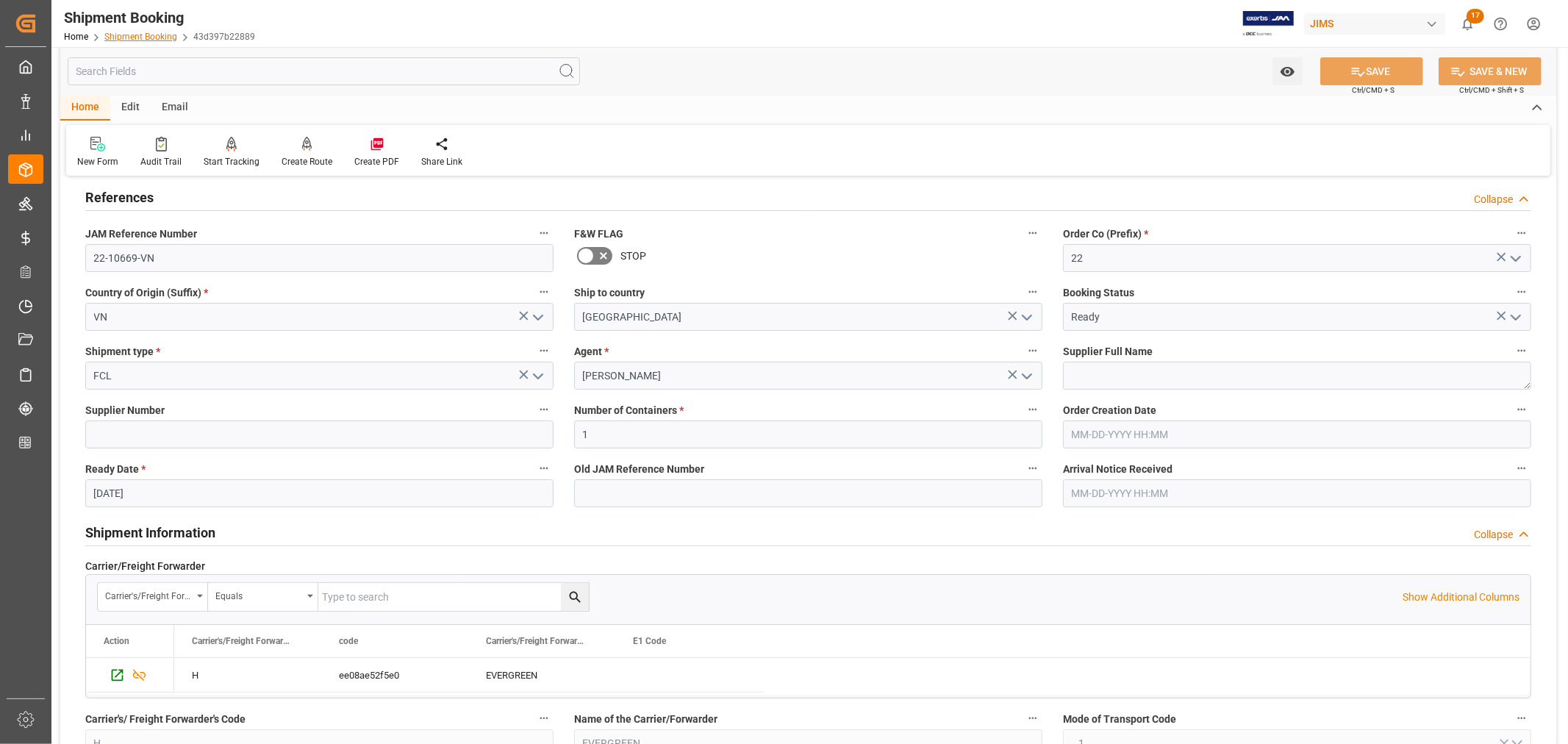
click at [135, 37] on link "Shipment Booking" at bounding box center [140, 36] width 73 height 10
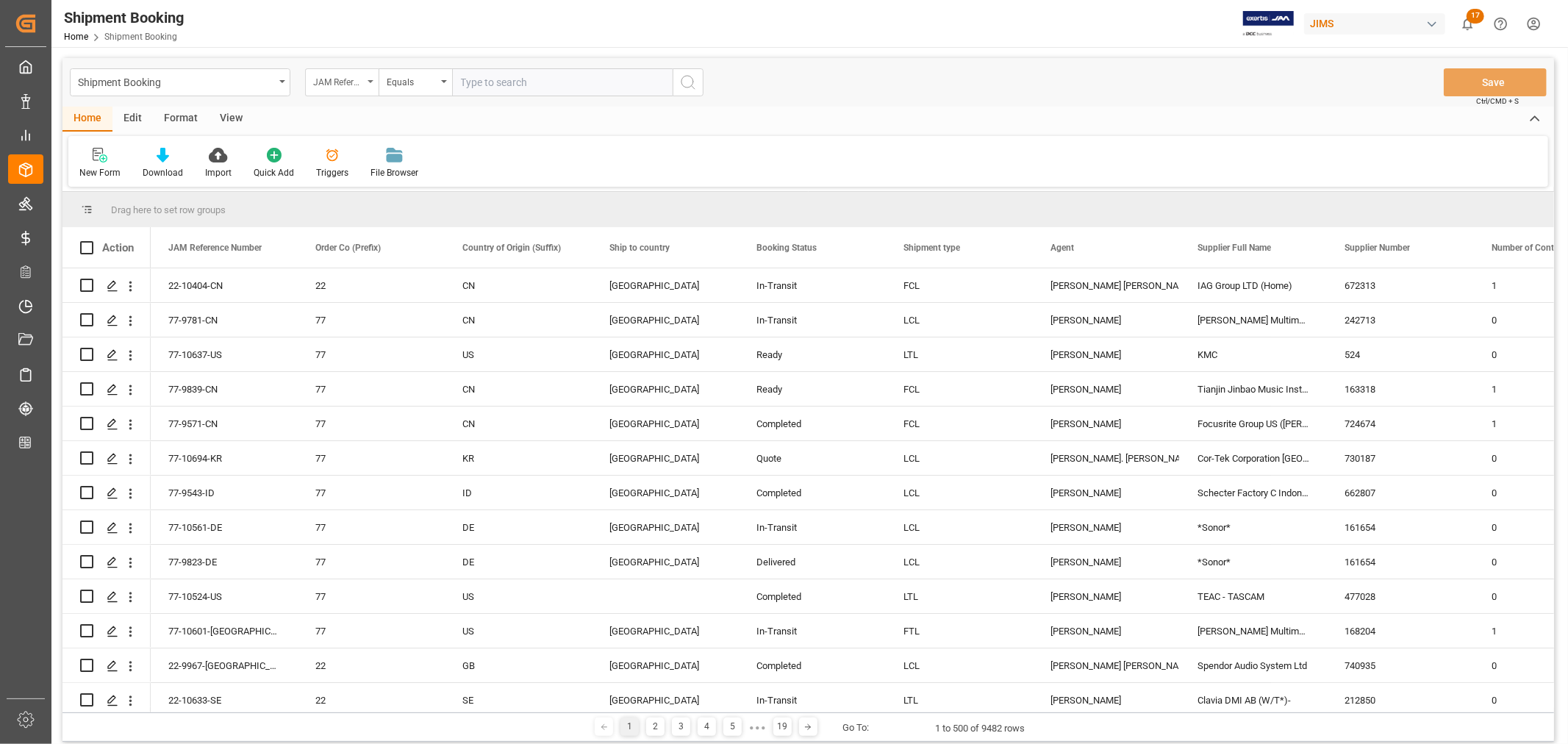
click at [372, 82] on icon "open menu" at bounding box center [370, 82] width 6 height 3
type input "book"
click at [369, 178] on div "Booking Number" at bounding box center [415, 180] width 219 height 31
click at [465, 85] on input "text" at bounding box center [561, 83] width 220 height 28
paste input "080500424950"
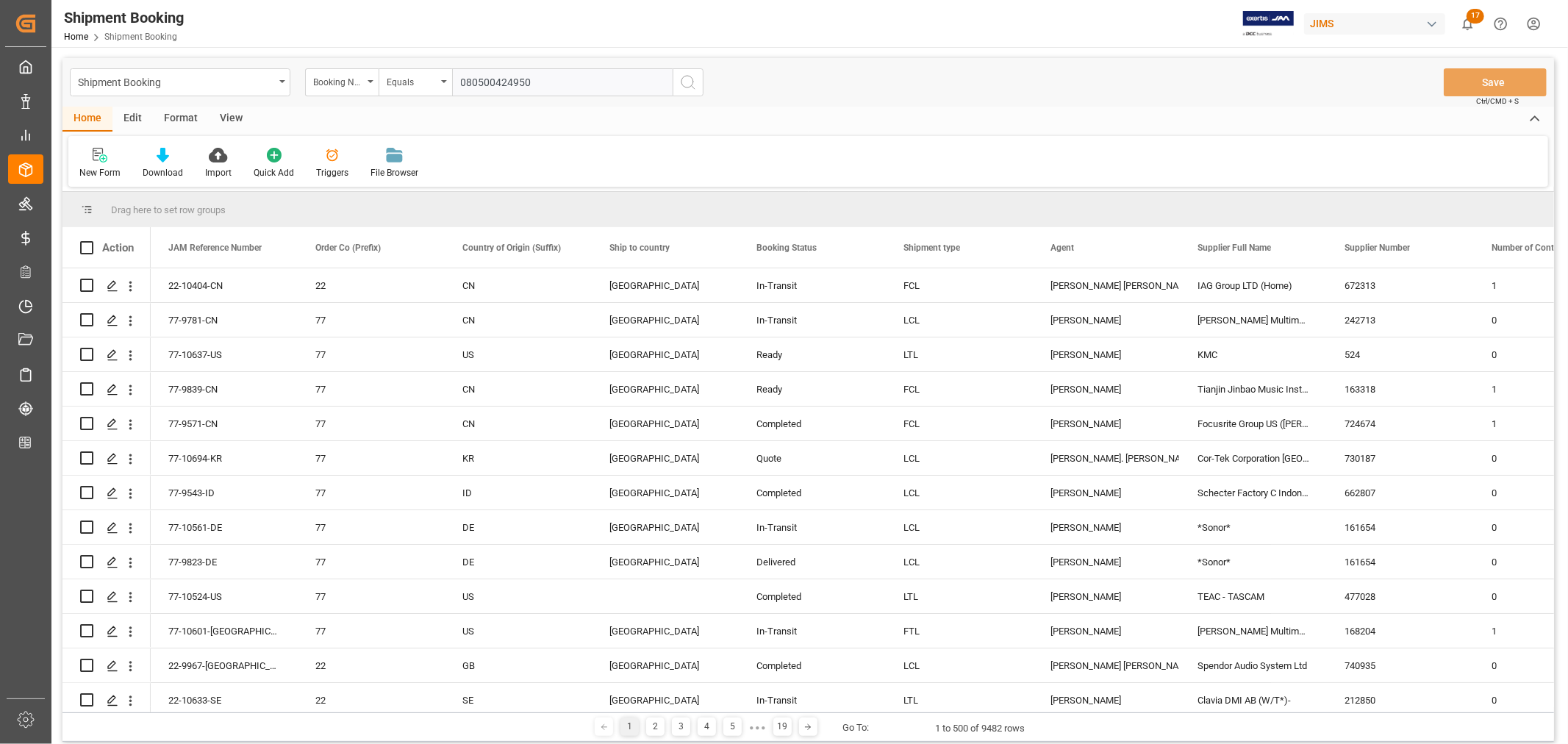
type input "080500424950"
click at [686, 87] on circle "search button" at bounding box center [687, 82] width 12 height 12
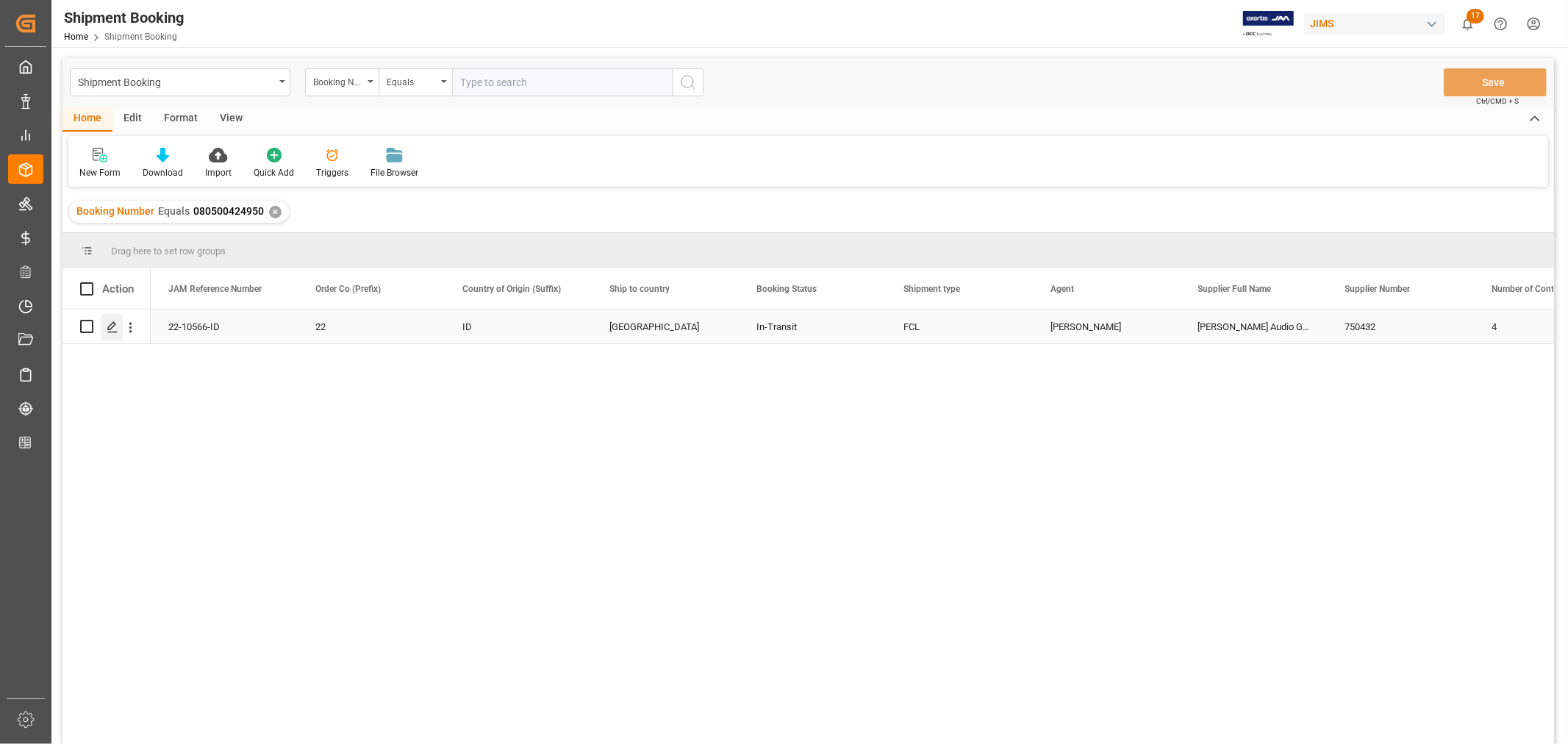
click at [113, 327] on icon "Press SPACE to select this row." at bounding box center [112, 327] width 12 height 12
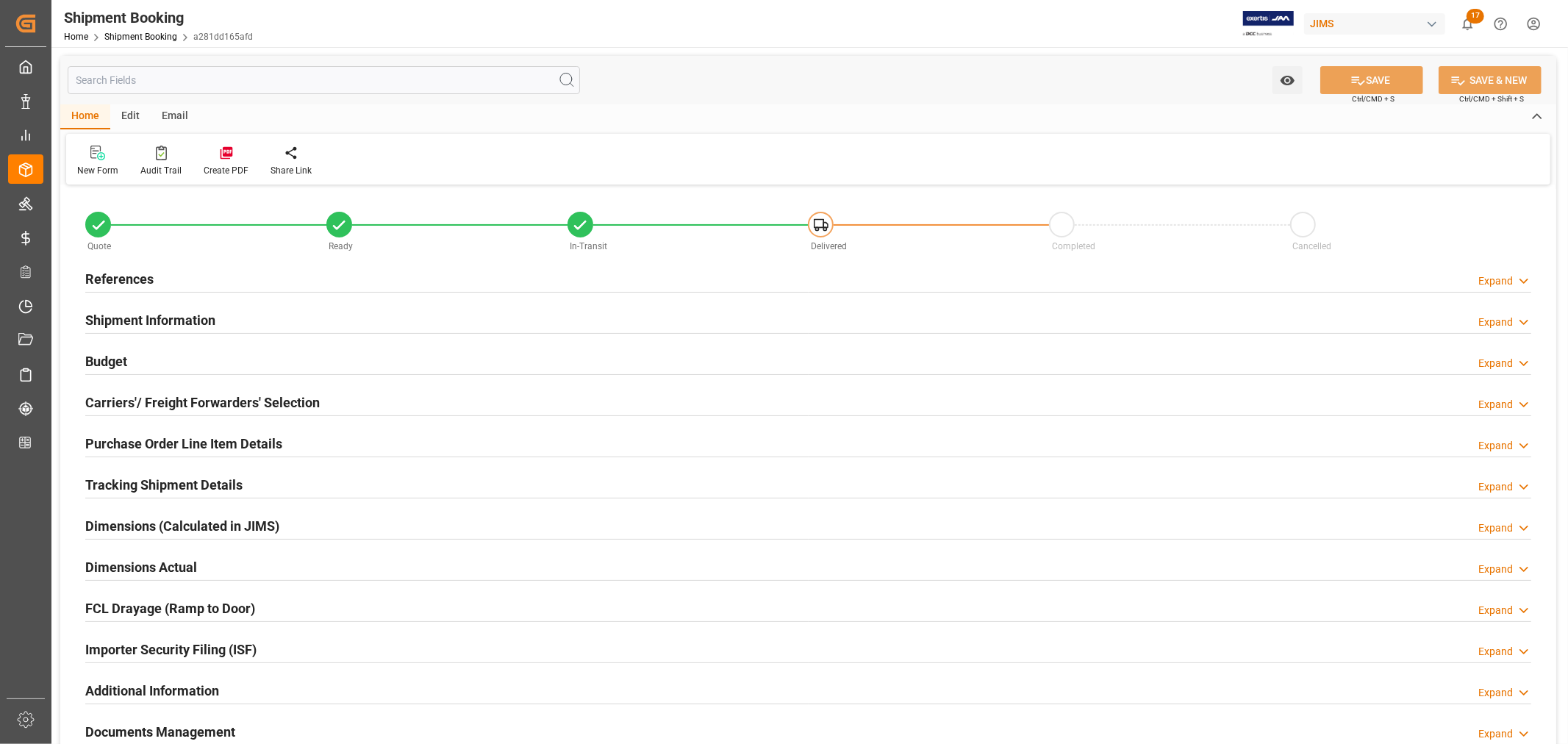
type input "30"
click at [149, 441] on h2 "Purchase Order Line Item Details" at bounding box center [183, 443] width 197 height 20
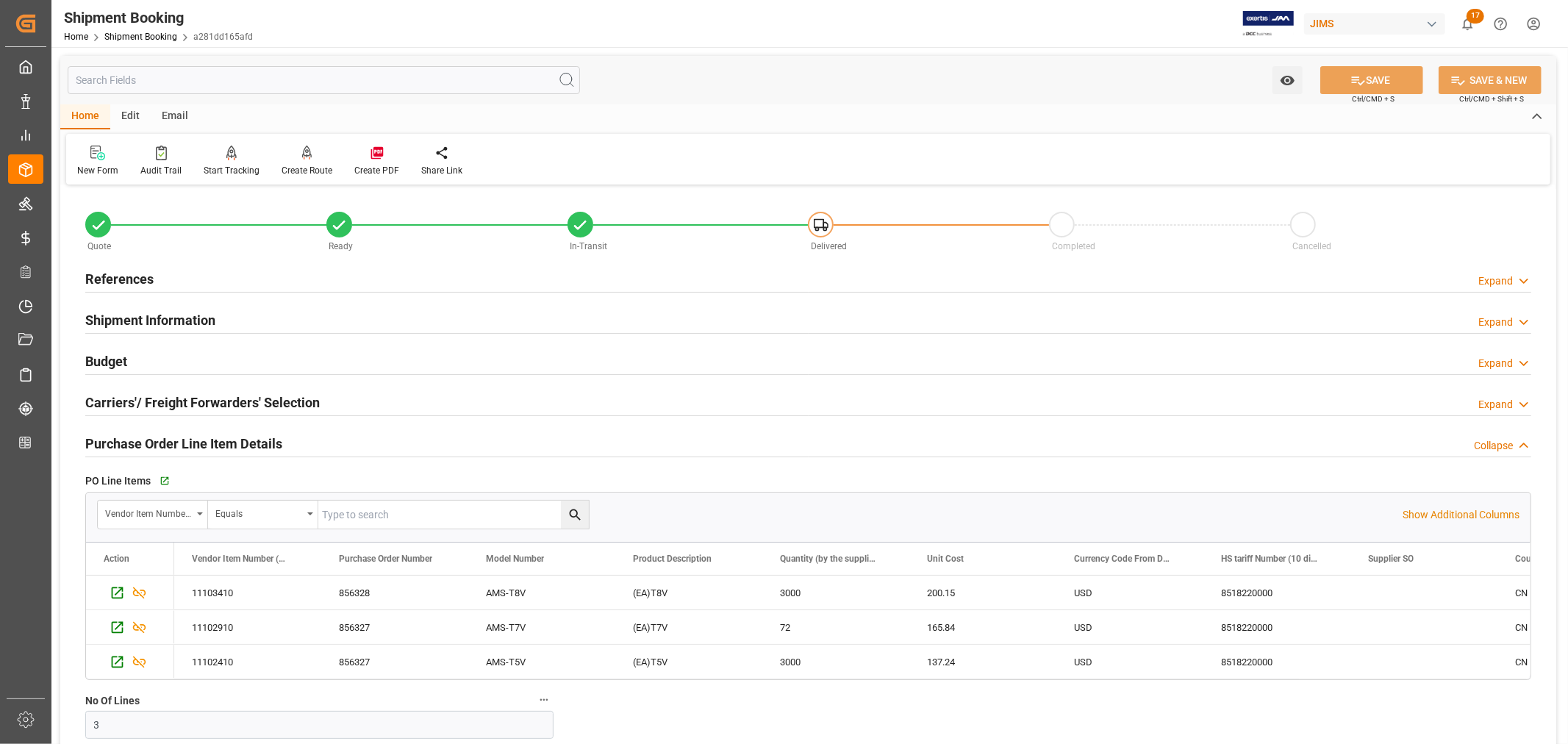
click at [149, 441] on h2 "Purchase Order Line Item Details" at bounding box center [183, 443] width 197 height 20
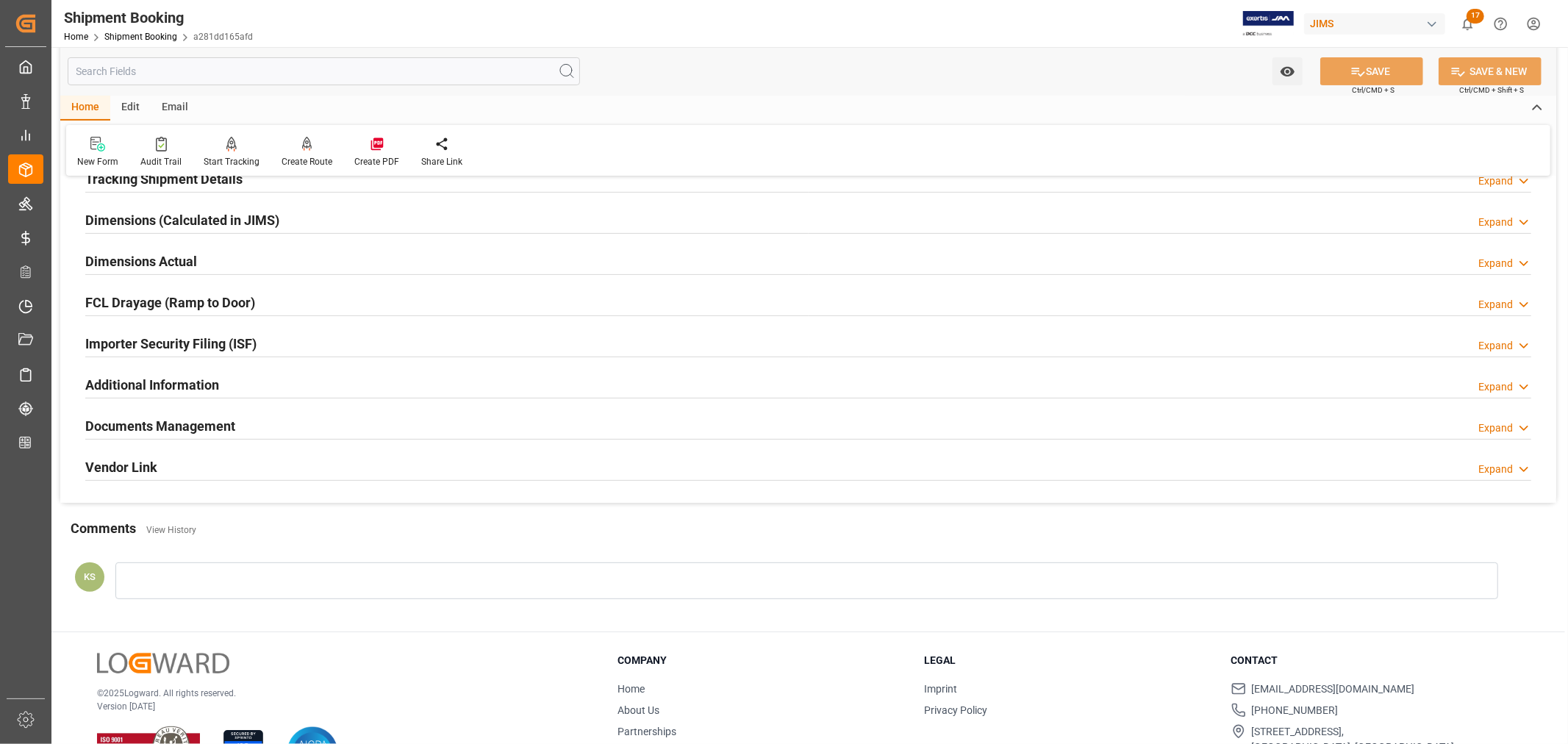
scroll to position [326, 0]
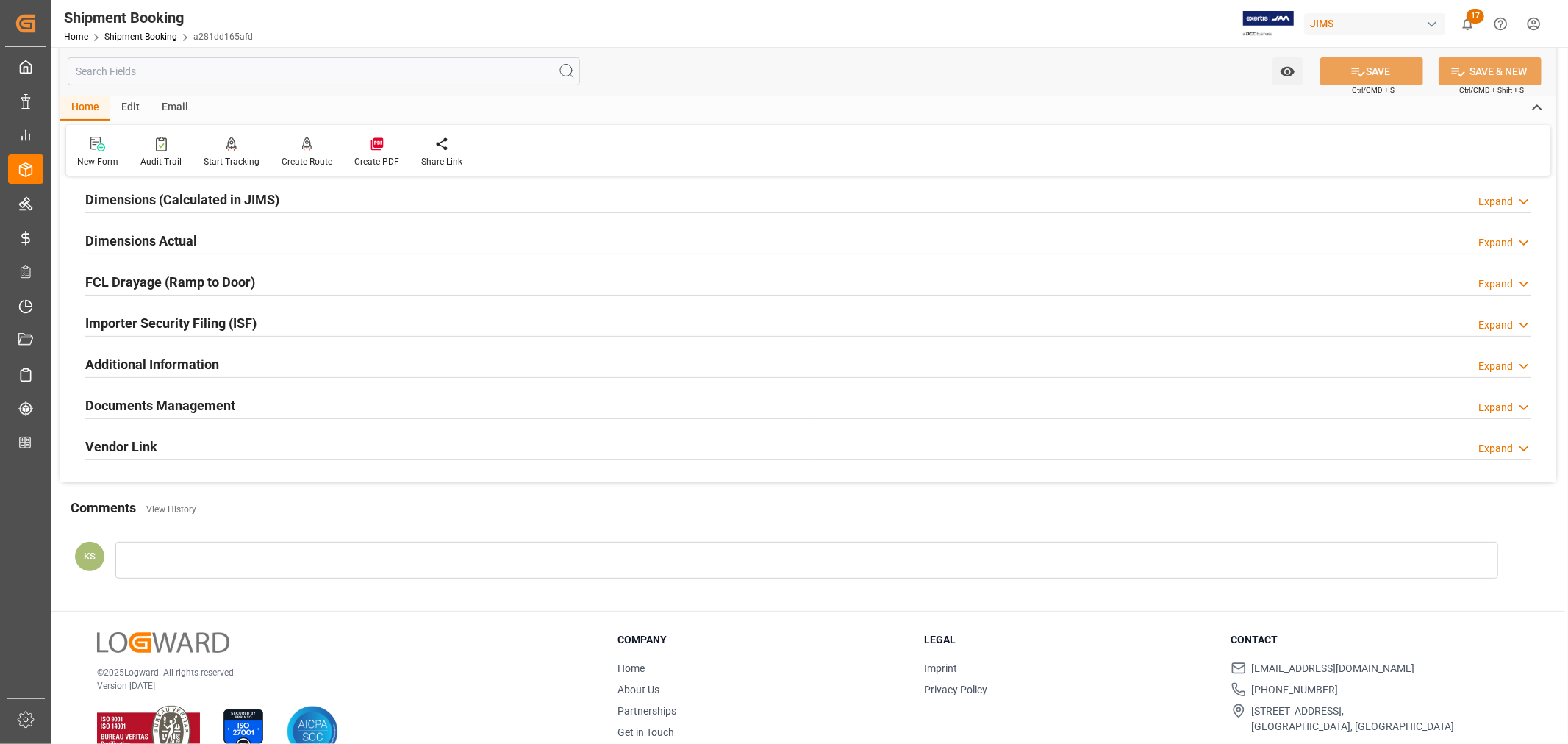
click at [281, 324] on div "Importer Security Filing (ISF) Expand" at bounding box center [808, 322] width 1446 height 28
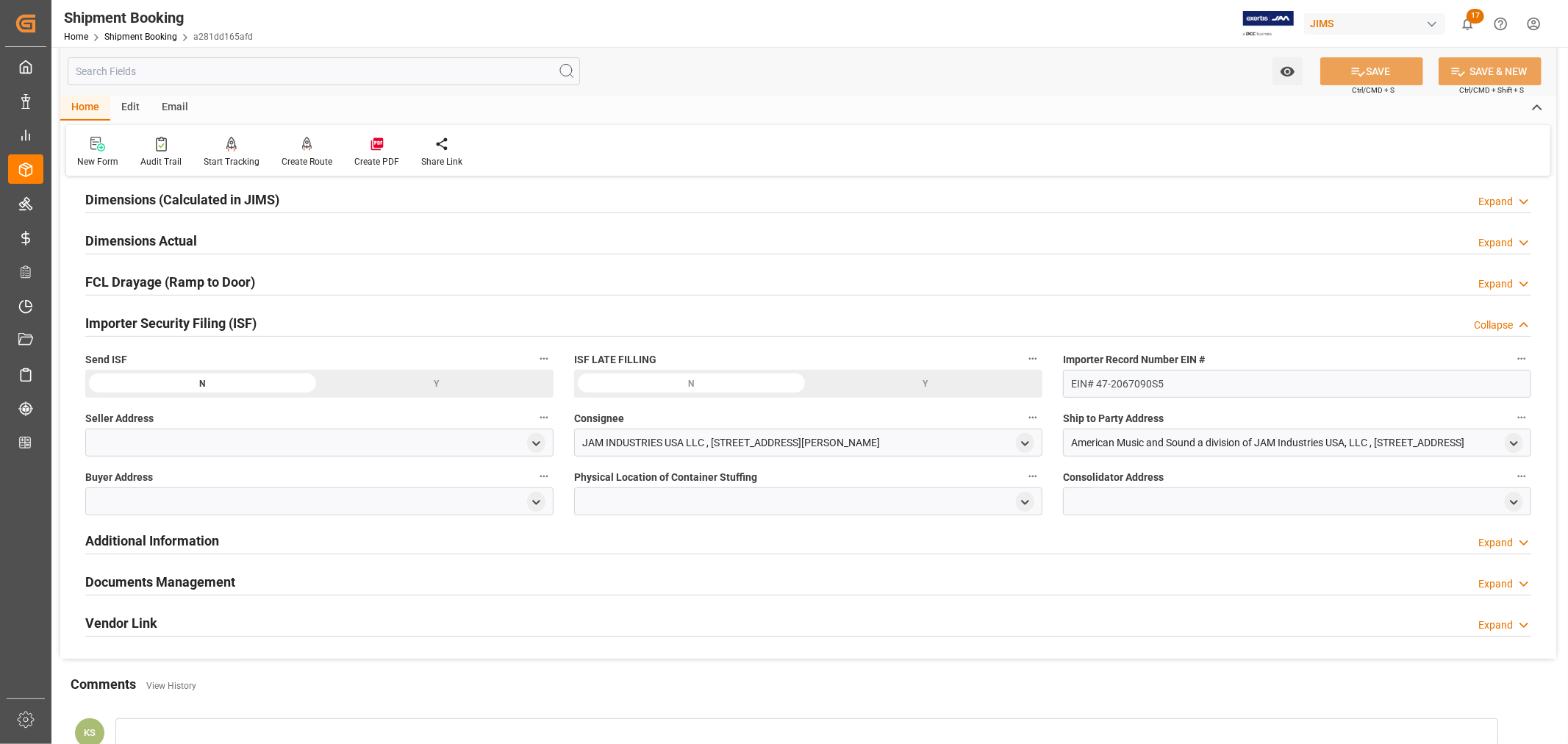
click at [281, 324] on div "Importer Security Filing (ISF) Collapse" at bounding box center [808, 322] width 1446 height 28
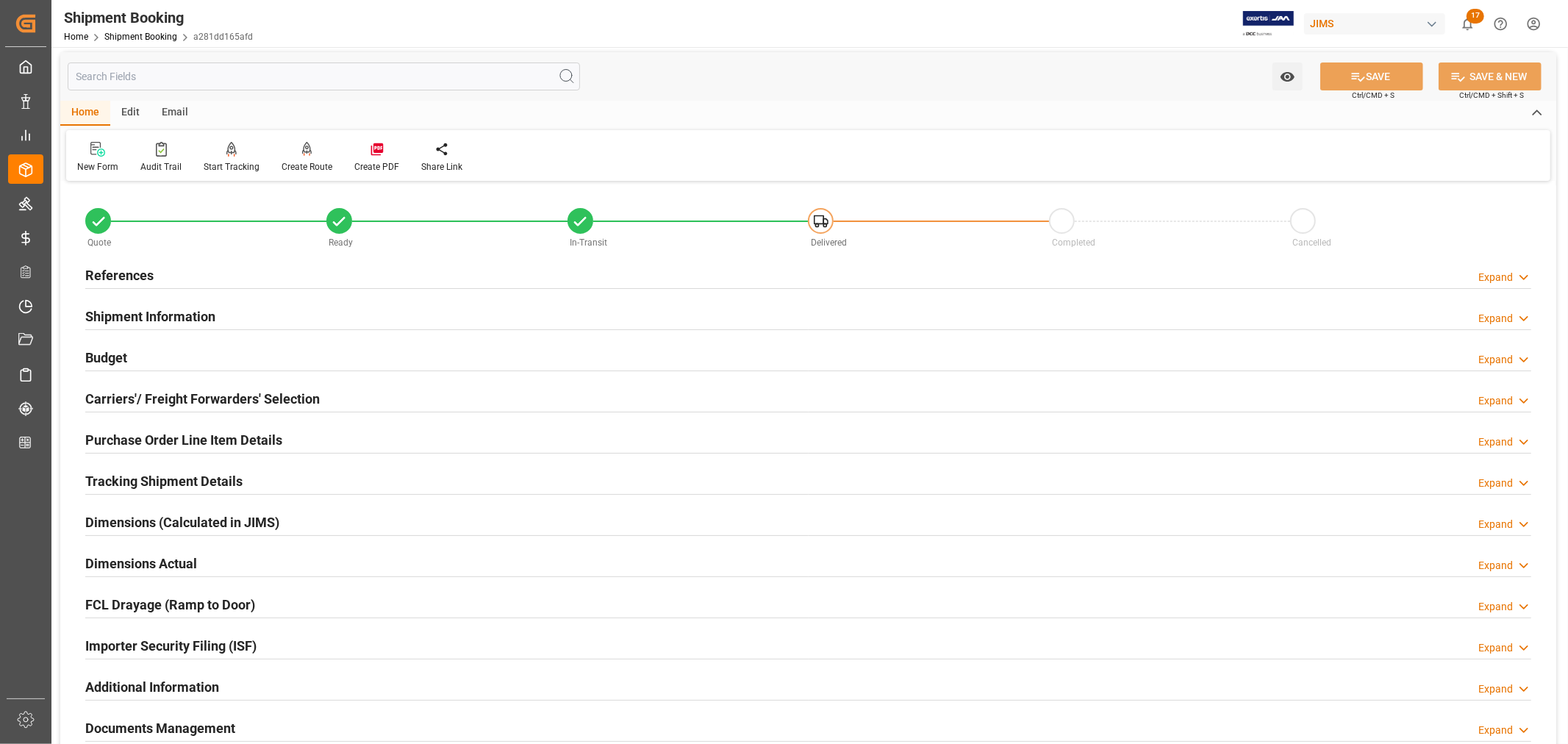
scroll to position [0, 0]
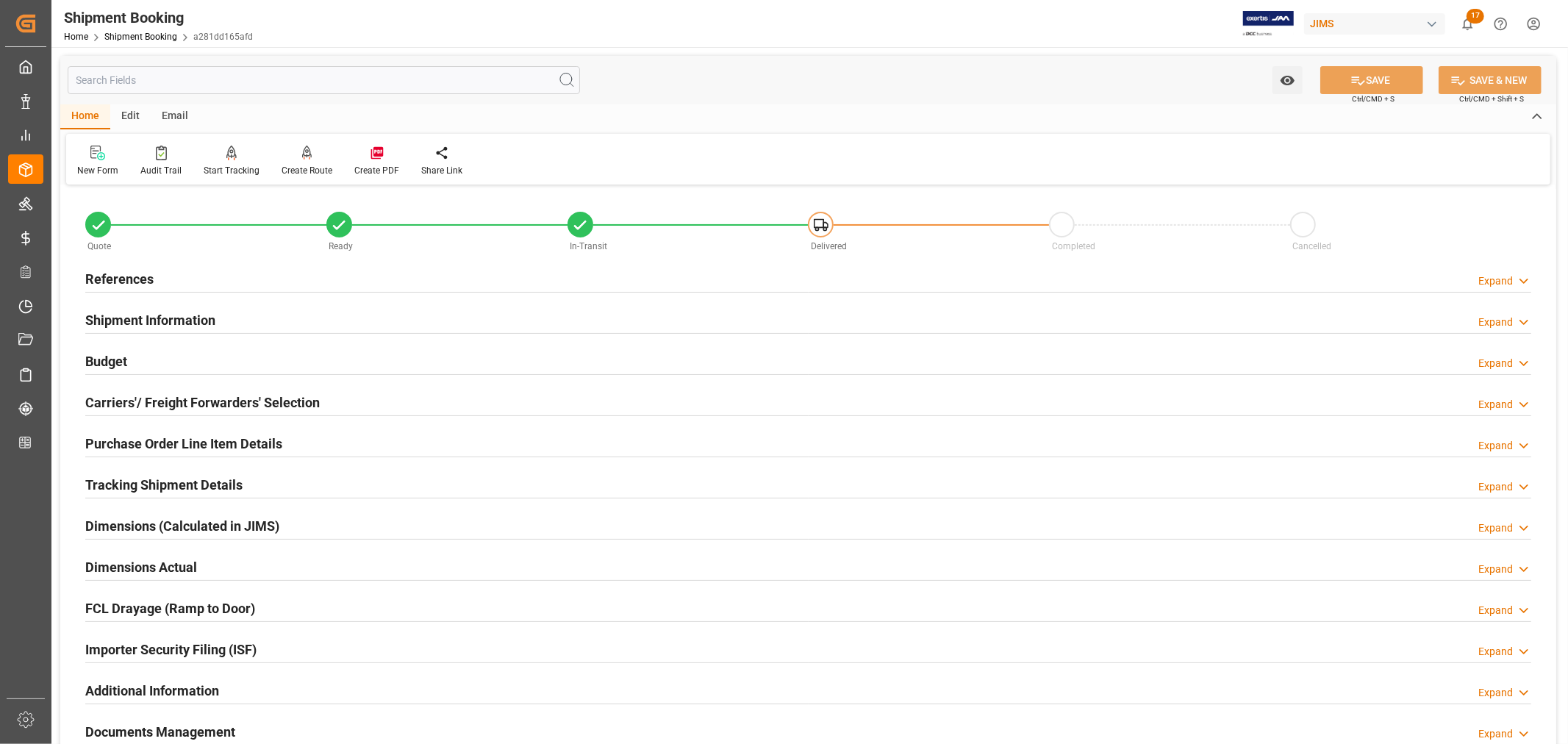
click at [196, 318] on h2 "Shipment Information" at bounding box center [150, 320] width 130 height 20
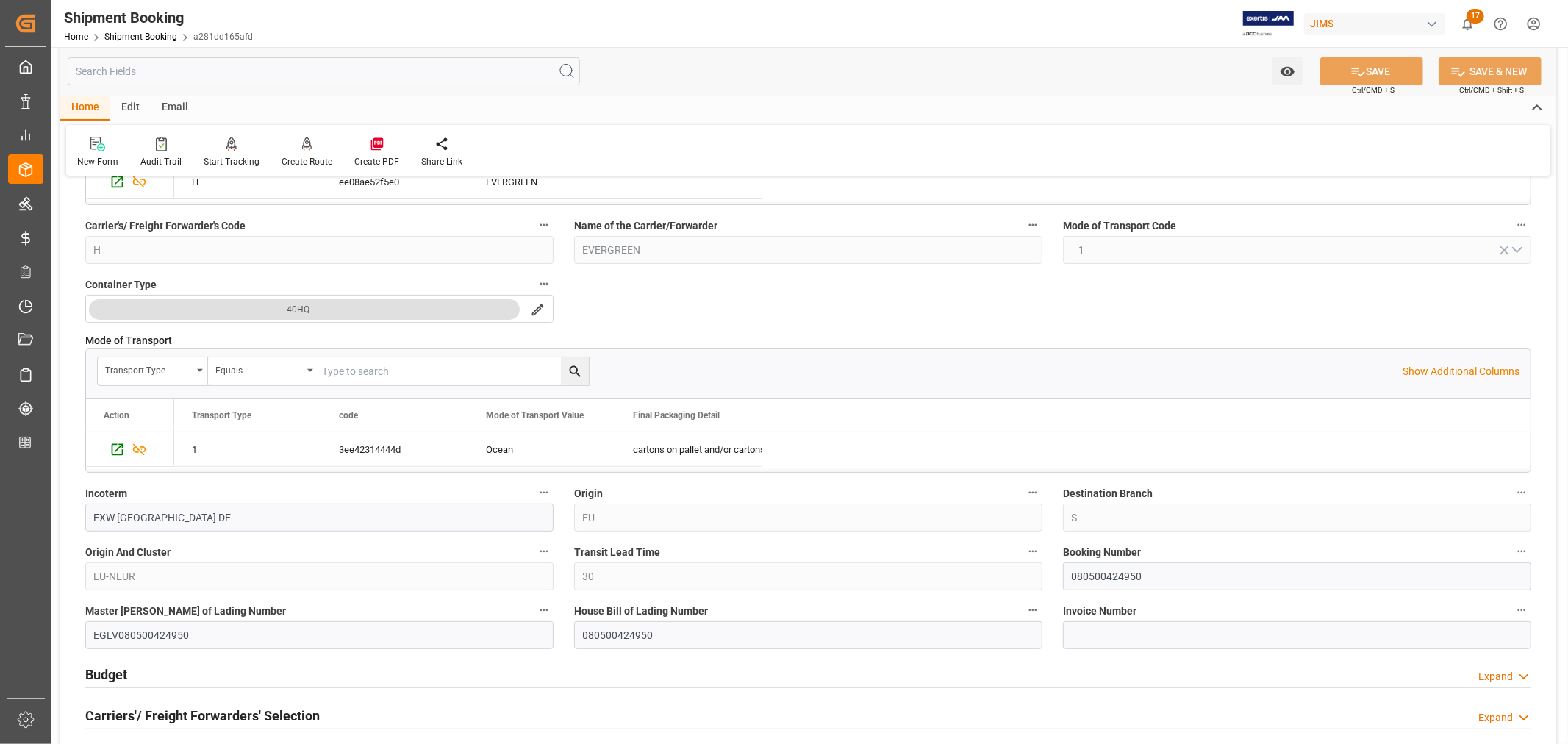
scroll to position [326, 0]
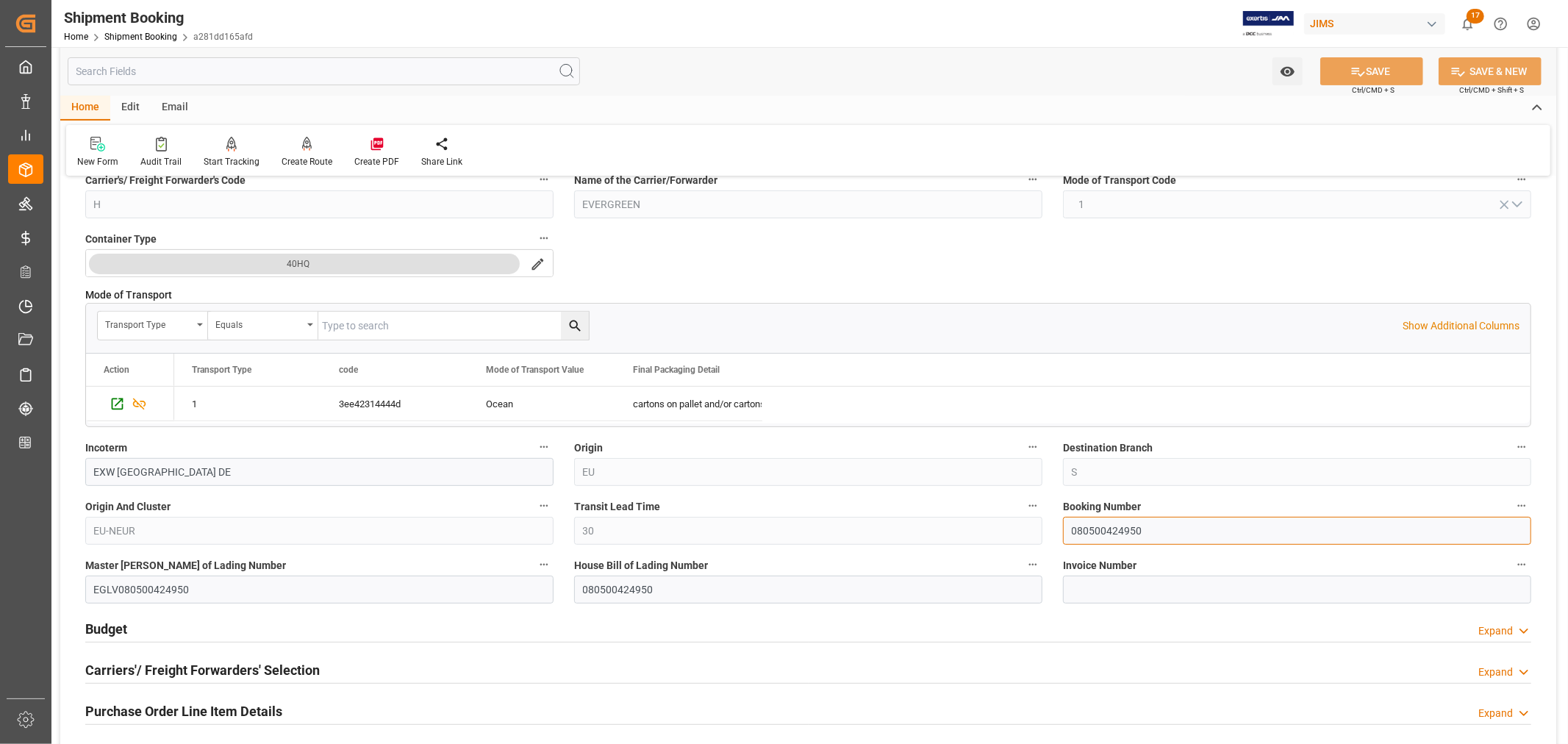
click at [1097, 533] on input "080500424950" at bounding box center [1296, 531] width 468 height 28
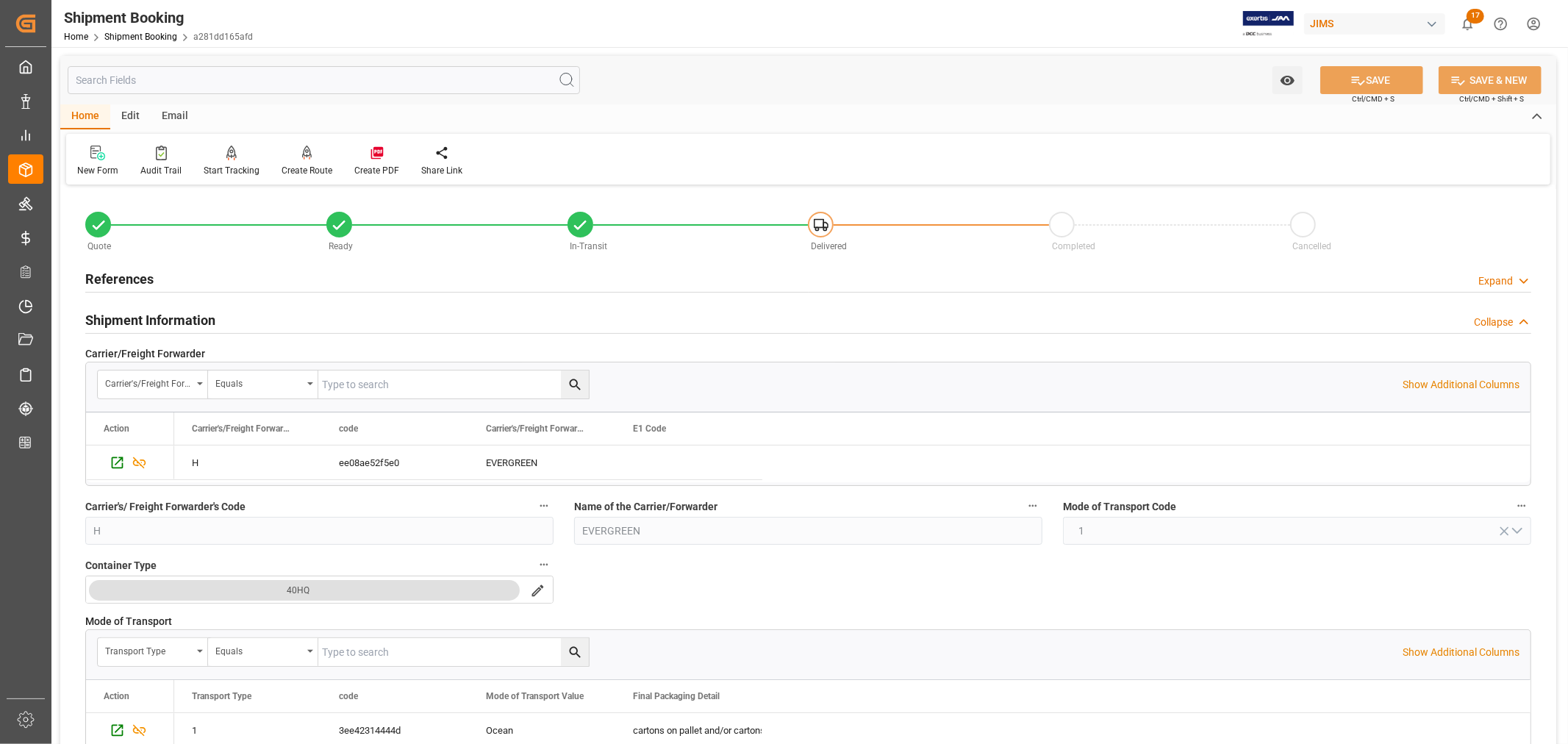
click at [135, 318] on h2 "Shipment Information" at bounding box center [150, 320] width 130 height 20
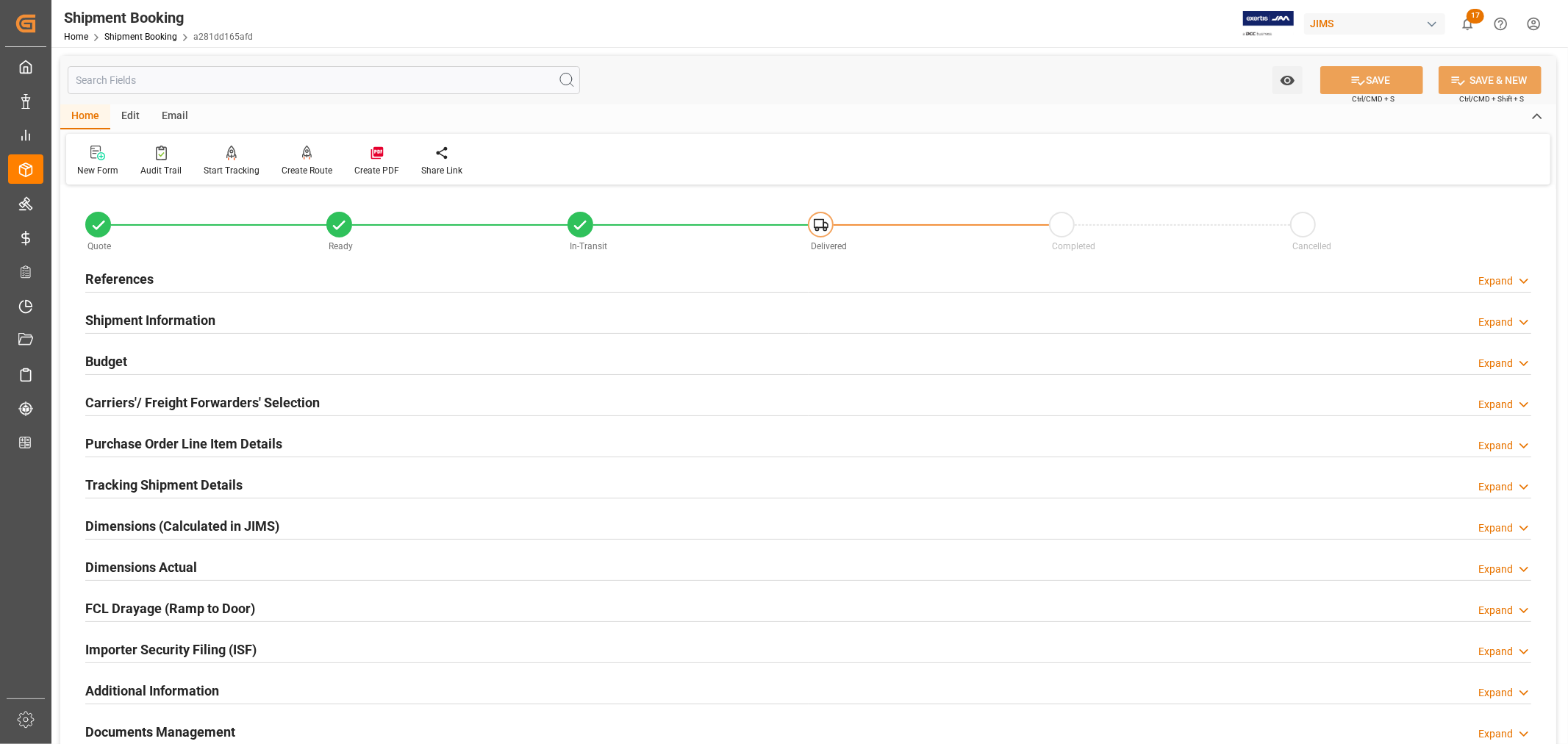
click at [127, 277] on h2 "References" at bounding box center [119, 279] width 69 height 20
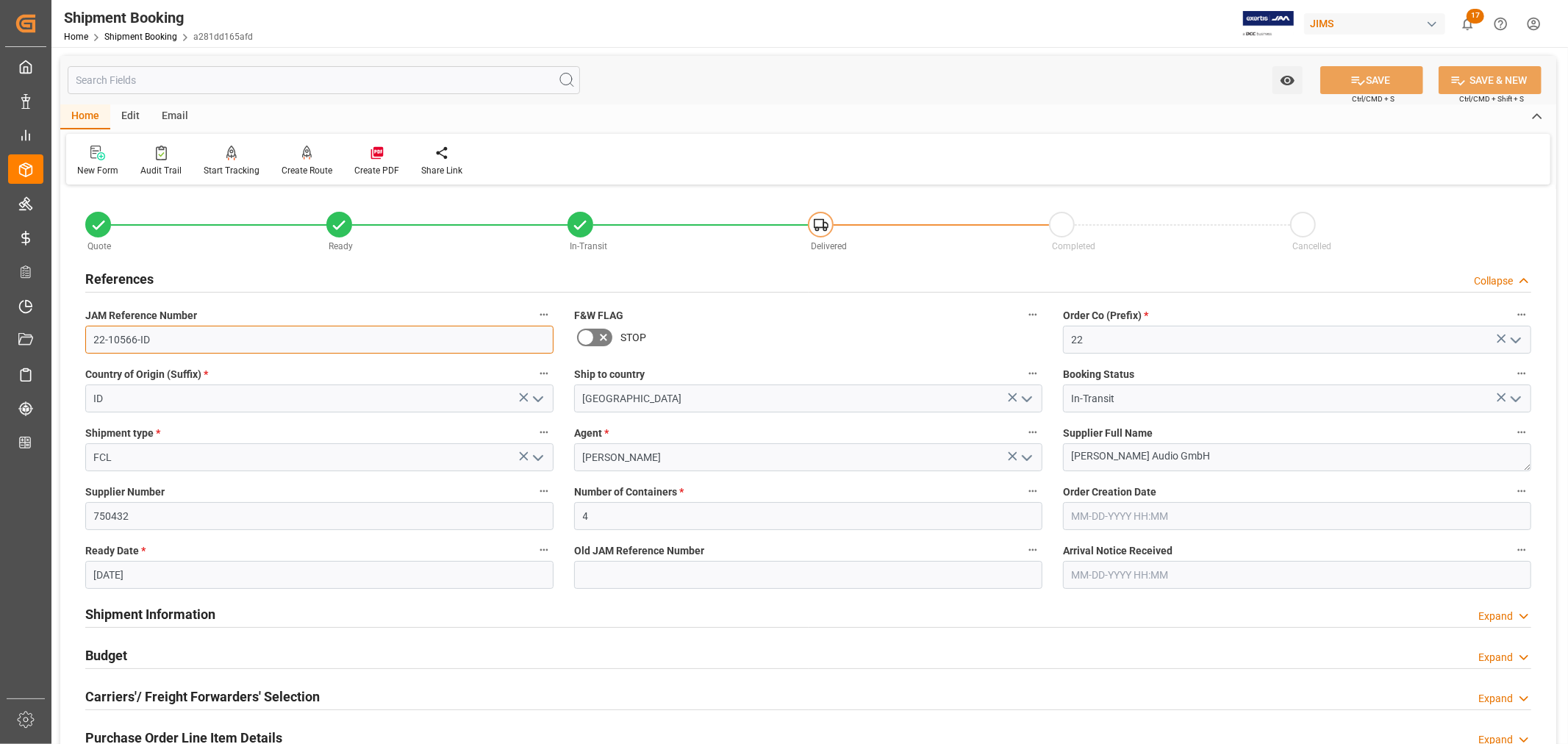
drag, startPoint x: 149, startPoint y: 340, endPoint x: 90, endPoint y: 339, distance: 59.0
click at [90, 339] on input "22-10566-ID" at bounding box center [319, 339] width 468 height 28
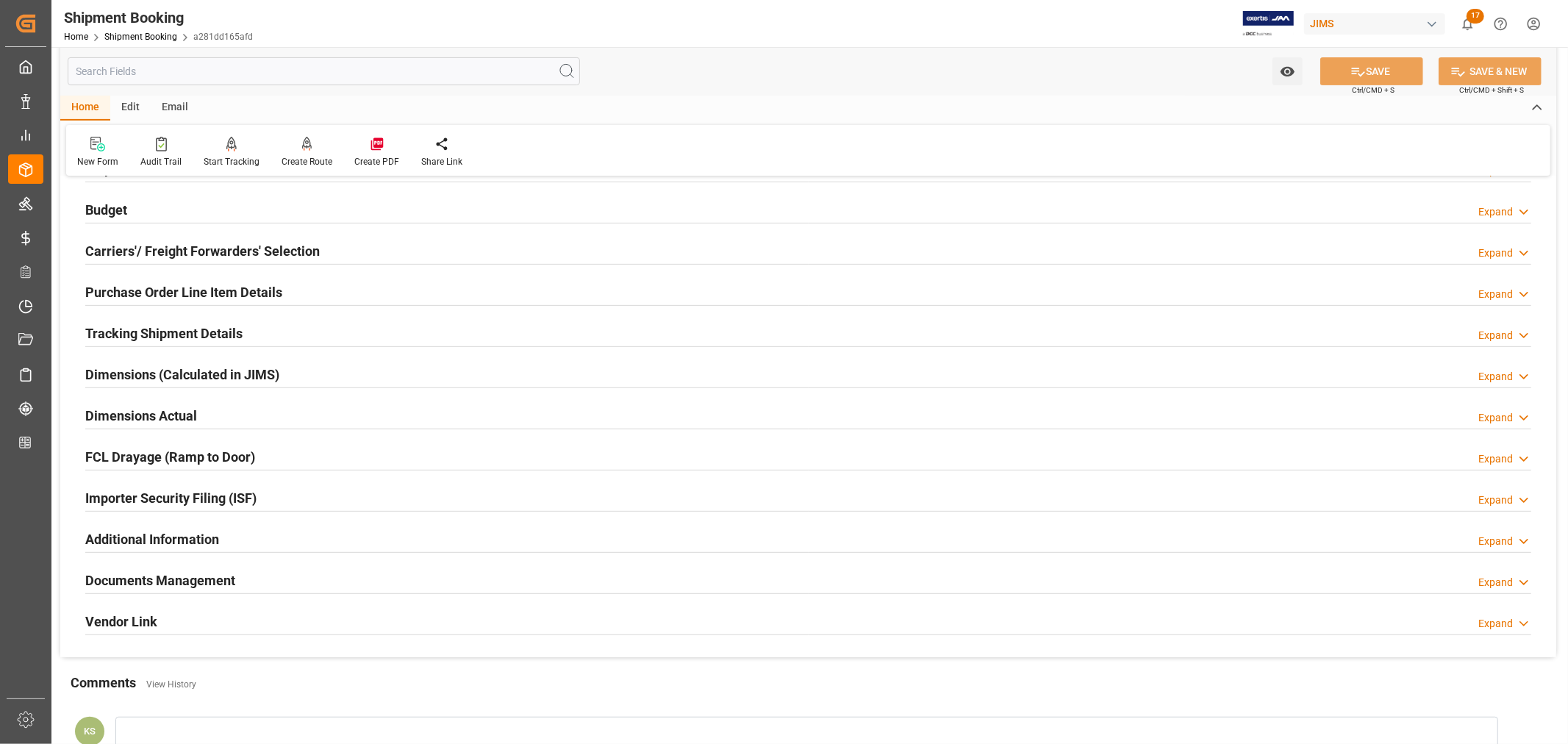
scroll to position [408, 0]
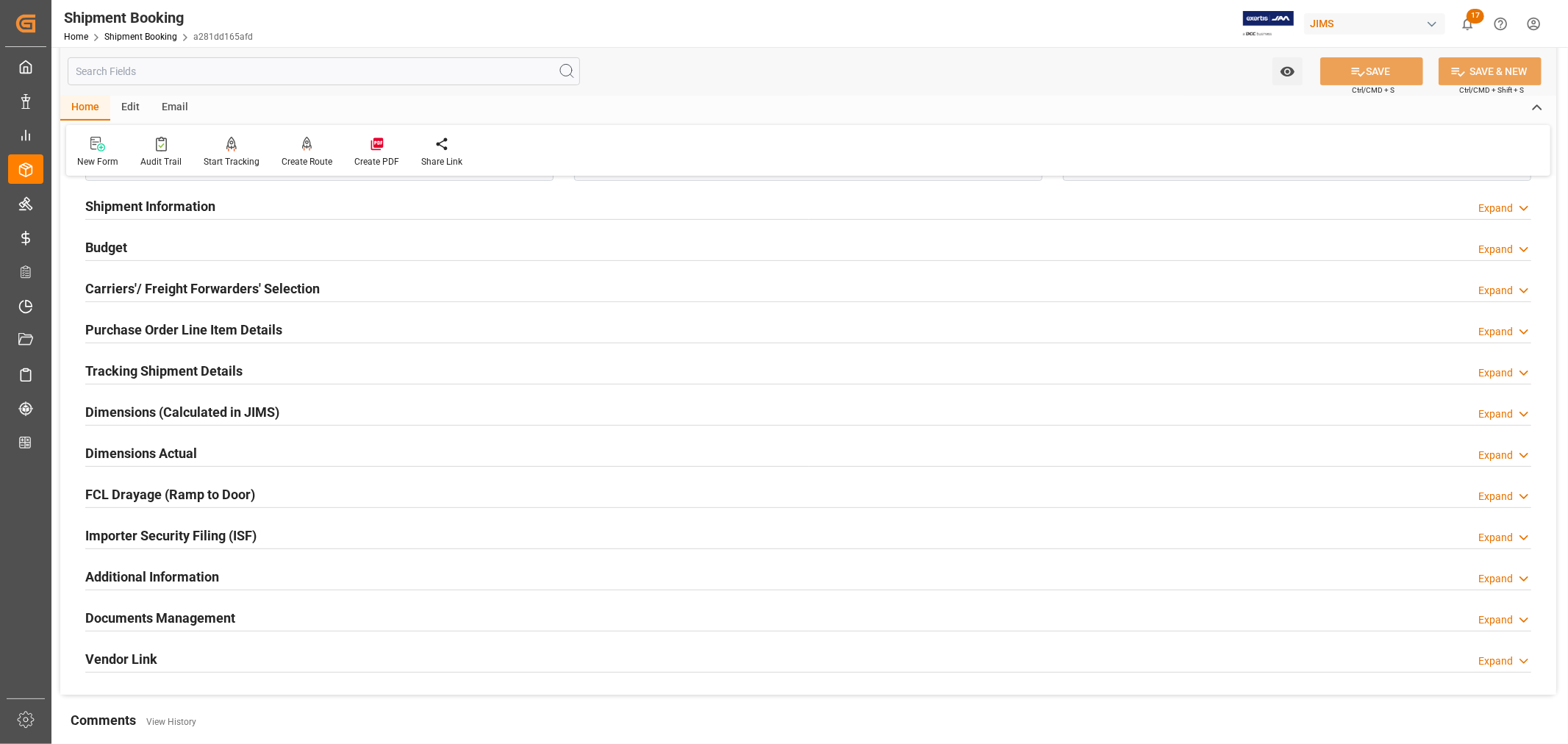
click at [191, 329] on h2 "Purchase Order Line Item Details" at bounding box center [183, 329] width 197 height 20
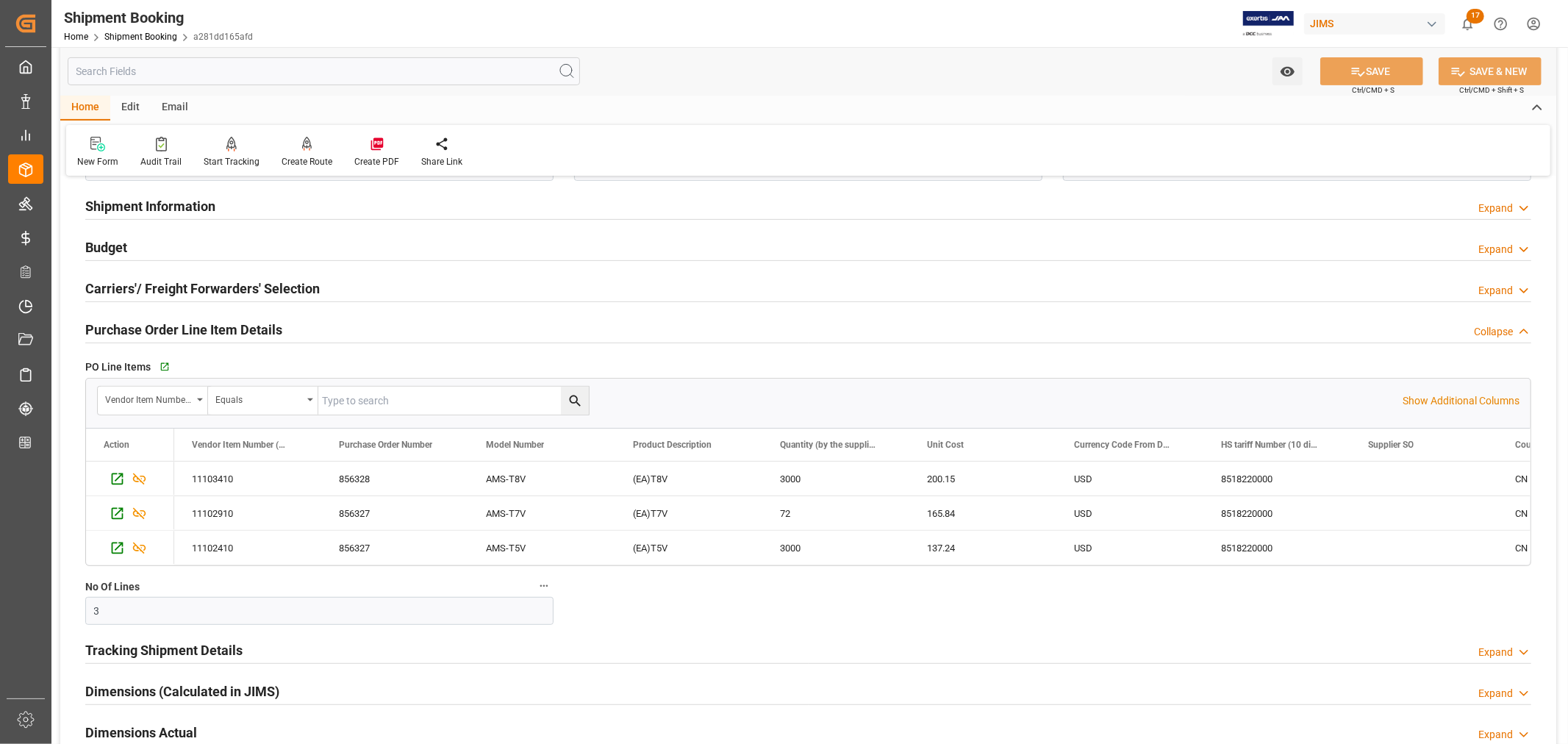
click at [191, 329] on h2 "Purchase Order Line Item Details" at bounding box center [183, 329] width 197 height 20
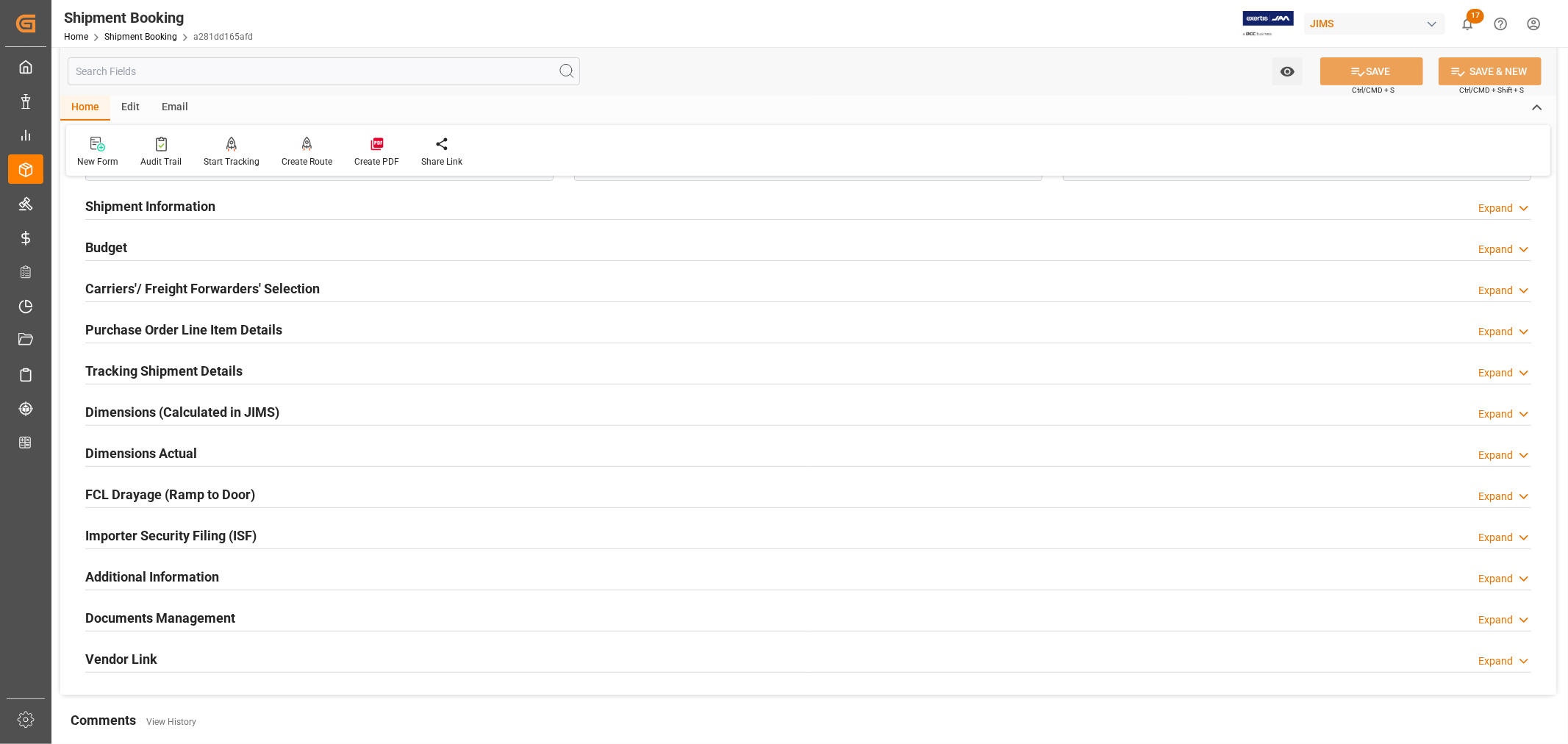
scroll to position [571, 0]
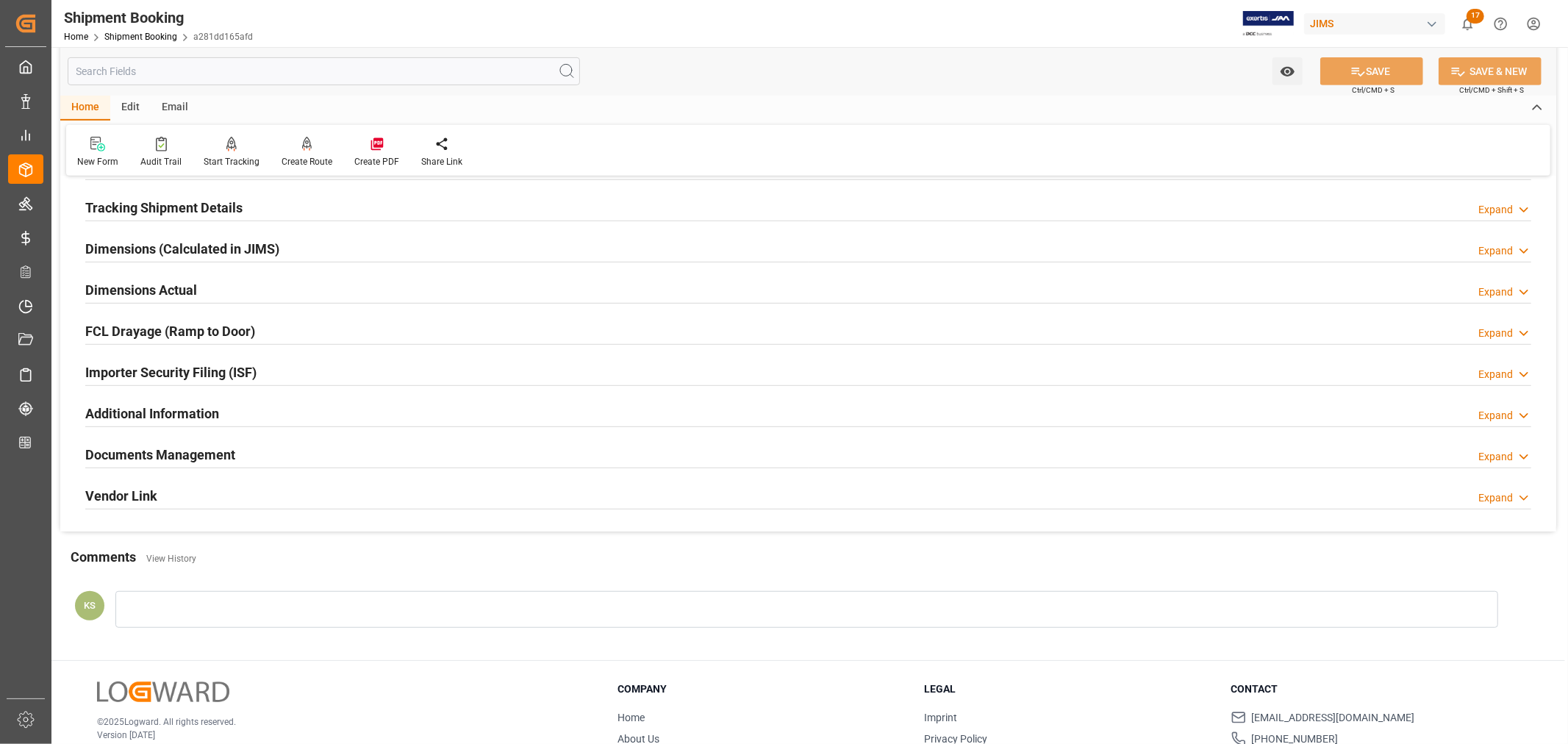
click at [275, 373] on div "Importer Security Filing (ISF) Expand" at bounding box center [808, 372] width 1446 height 28
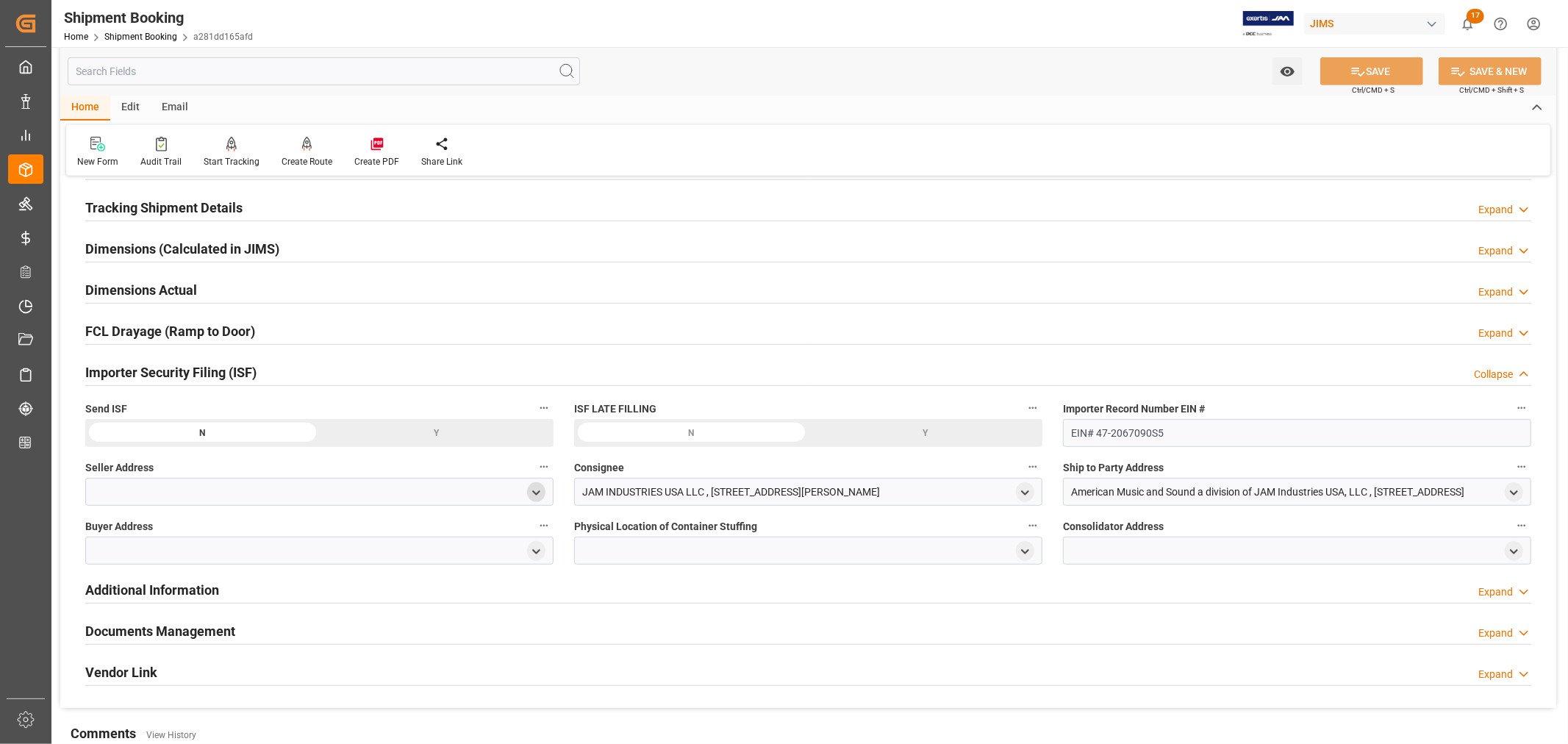
click at [533, 491] on polyline "open menu" at bounding box center [536, 493] width 7 height 3
click at [223, 533] on input at bounding box center [298, 535] width 403 height 28
type input "[PERSON_NAME]"
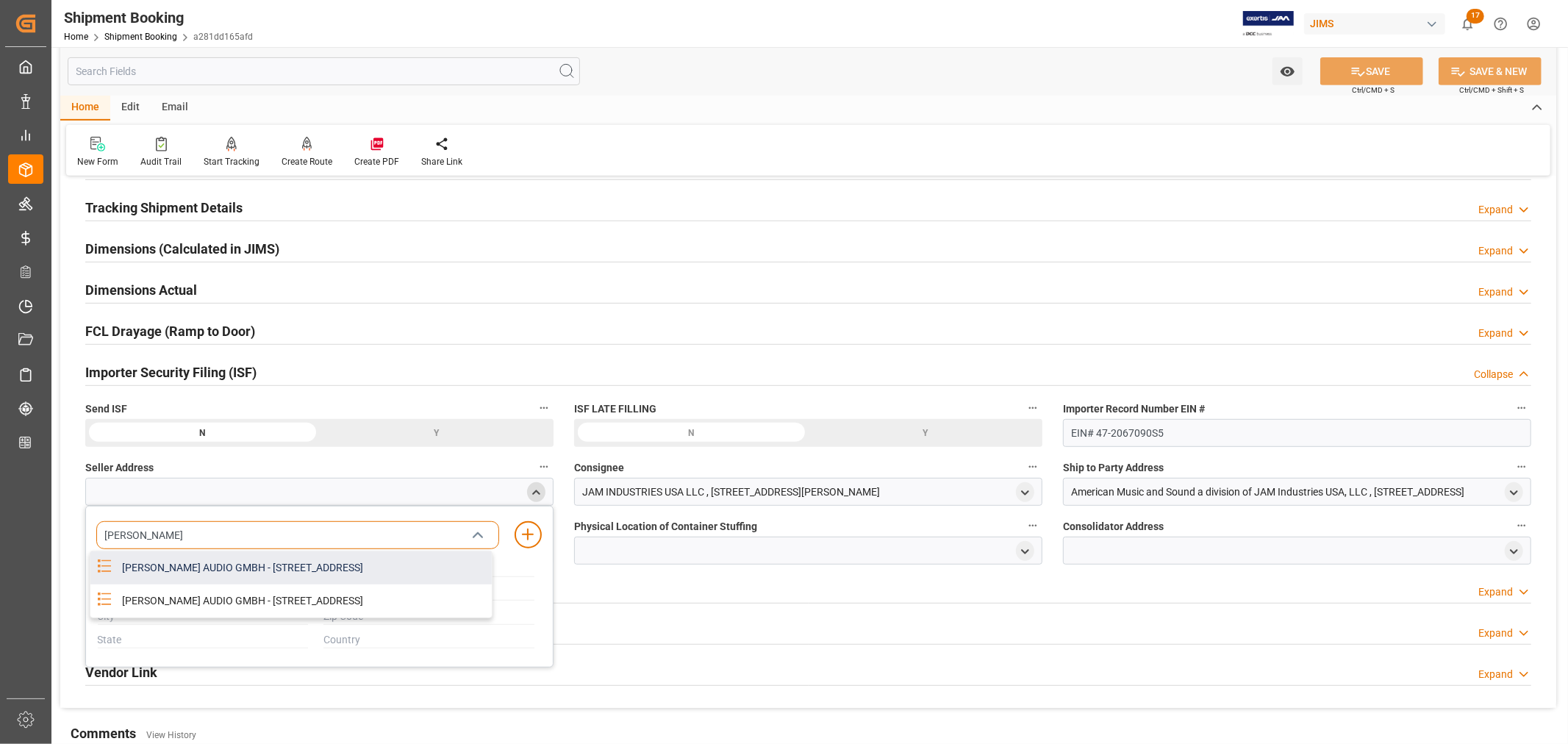
click at [248, 571] on div "[PERSON_NAME] AUDIO GMBH - [STREET_ADDRESS]" at bounding box center [302, 568] width 378 height 33
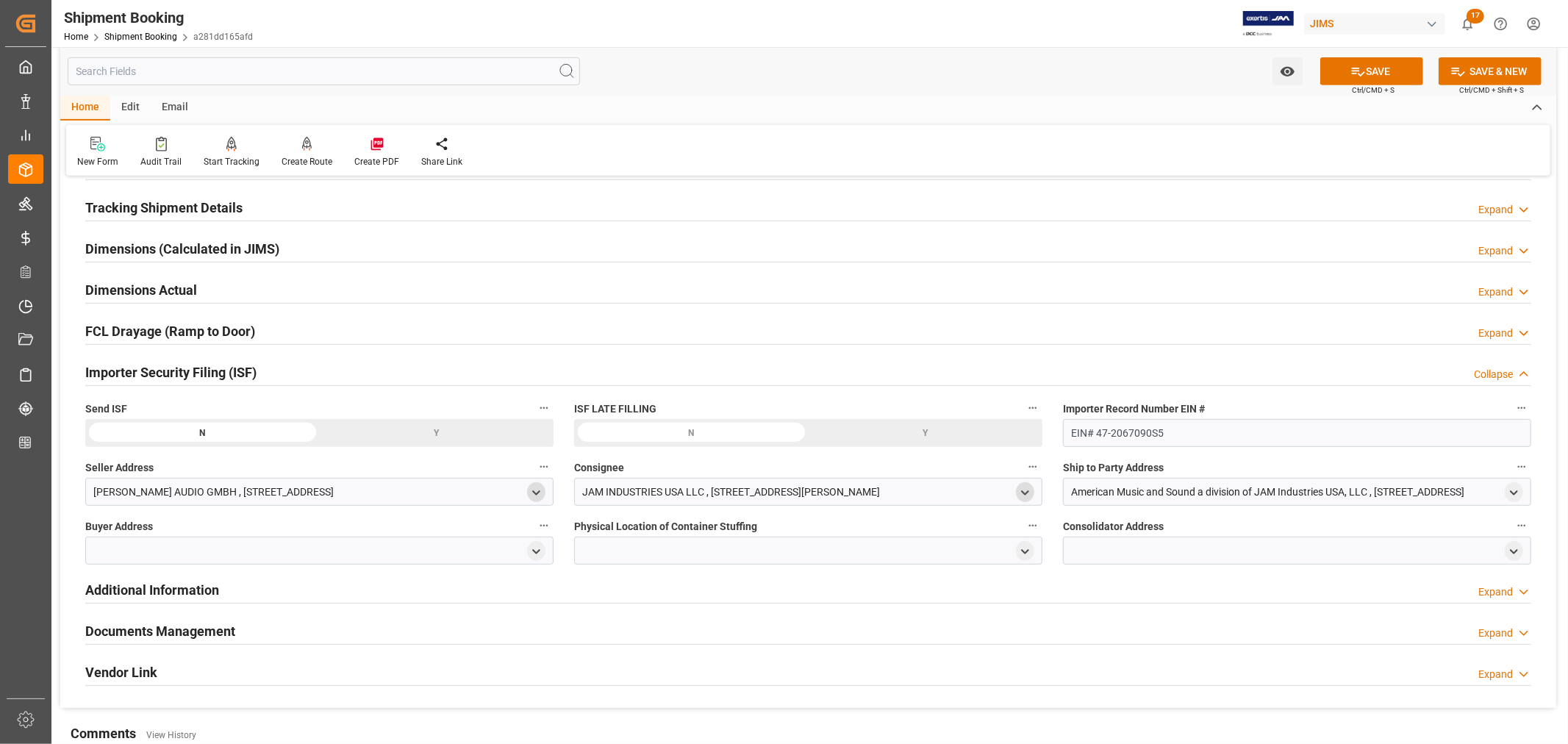
click at [1023, 493] on icon "open menu" at bounding box center [1025, 492] width 12 height 12
click at [678, 535] on input at bounding box center [787, 535] width 403 height 28
type input "jam"
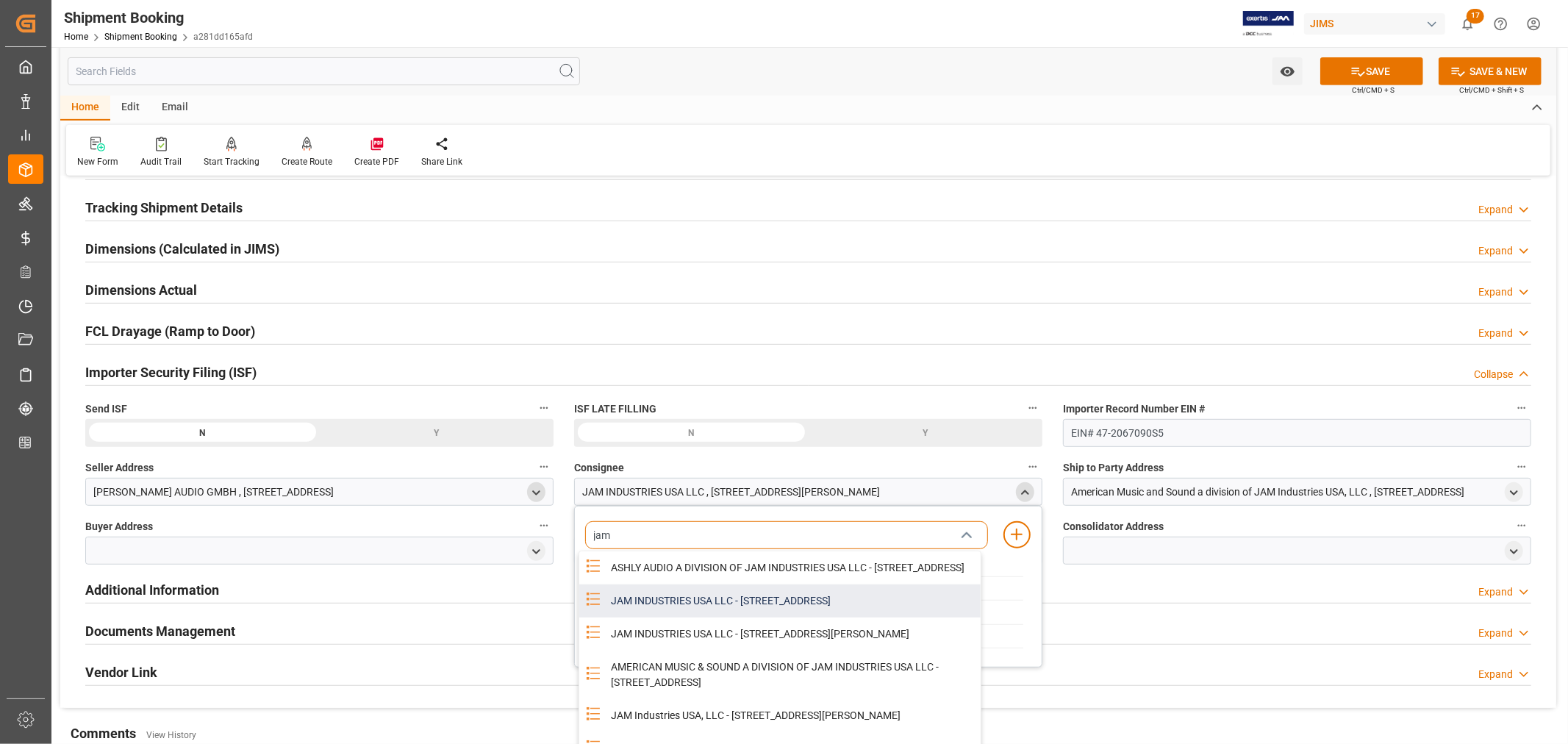
click at [772, 616] on div "JAM INDUSTRIES USA LLC - [STREET_ADDRESS]" at bounding box center [791, 601] width 378 height 33
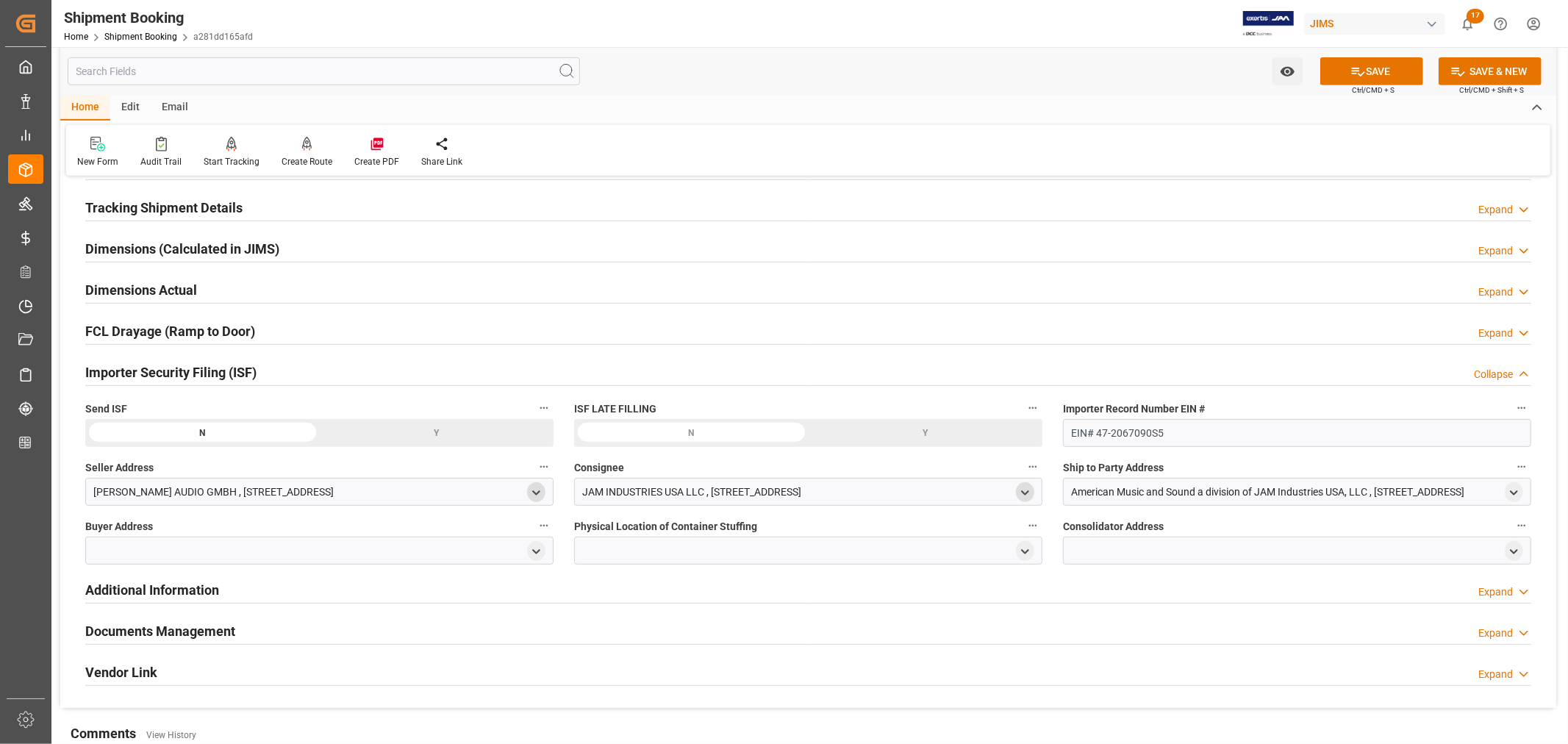
drag, startPoint x: 1518, startPoint y: 488, endPoint x: 1492, endPoint y: 496, distance: 27.2
click at [1518, 488] on icon "open menu" at bounding box center [1514, 492] width 12 height 12
click at [1164, 535] on input at bounding box center [1275, 535] width 403 height 28
type input "amer"
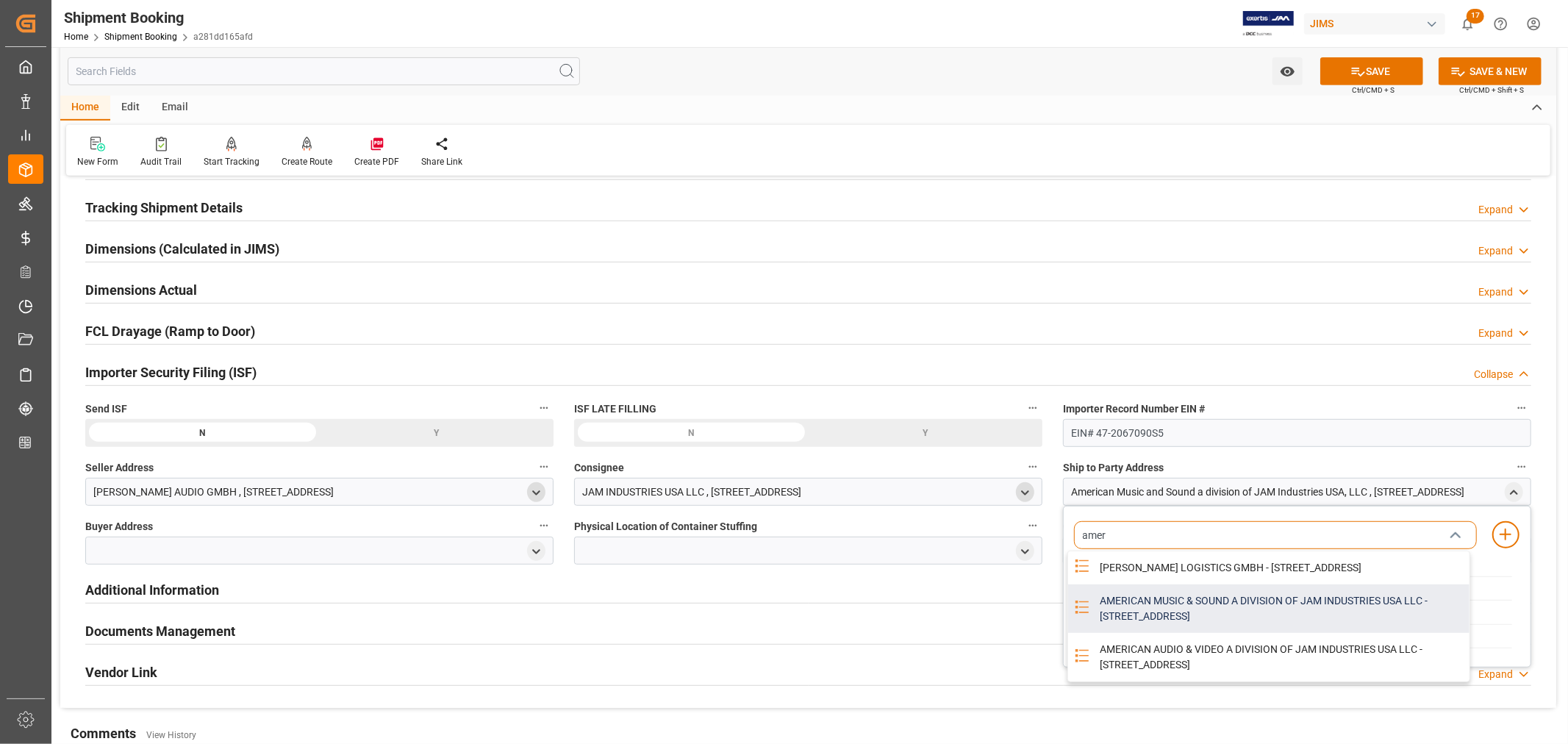
click at [1118, 618] on div "AMERICAN MUSIC & SOUND A DIVISION OF JAM INDUSTRIES USA LLC - [STREET_ADDRESS]" at bounding box center [1280, 609] width 378 height 49
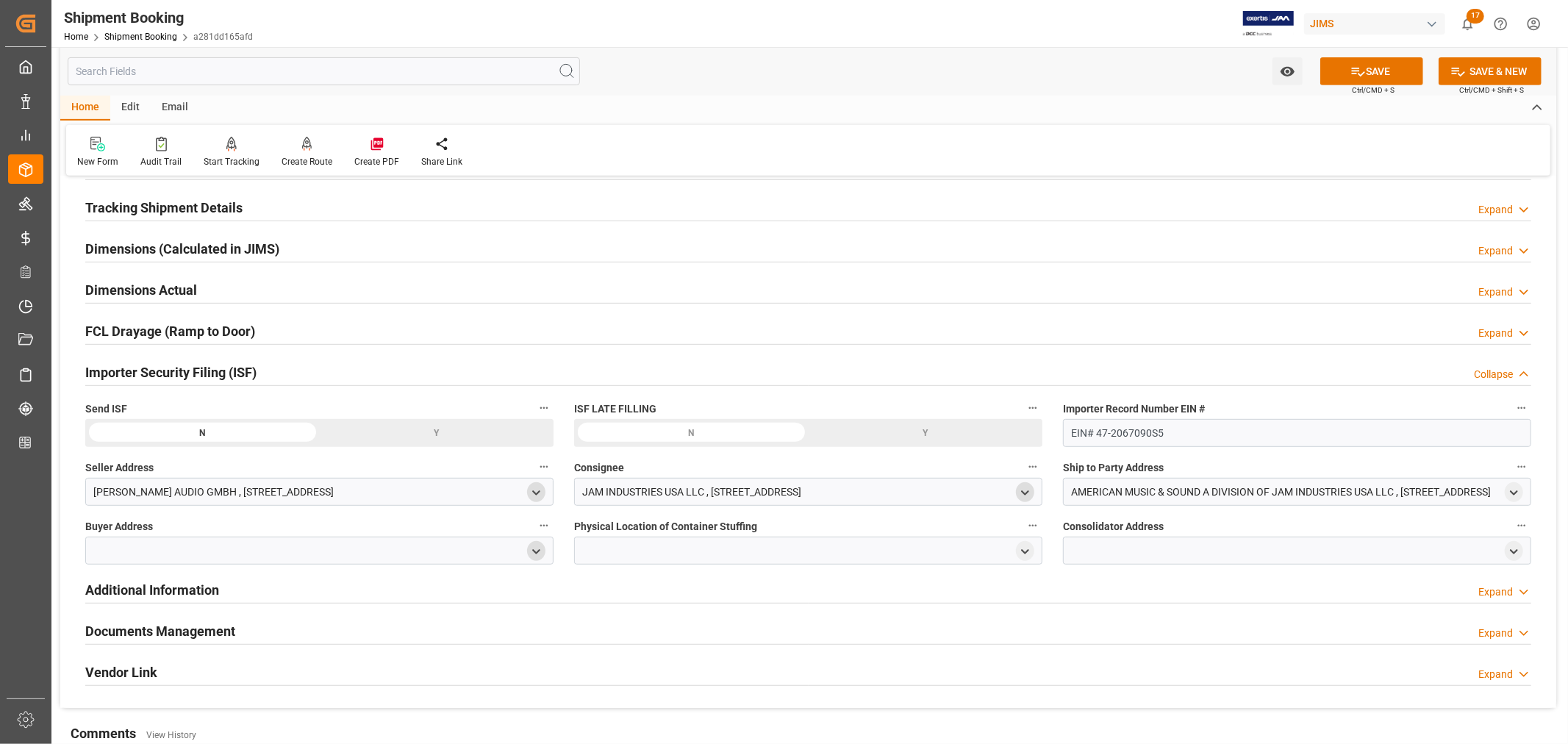
click at [530, 549] on icon "open menu" at bounding box center [536, 551] width 12 height 12
click at [267, 590] on input at bounding box center [298, 594] width 403 height 28
type input "jam"
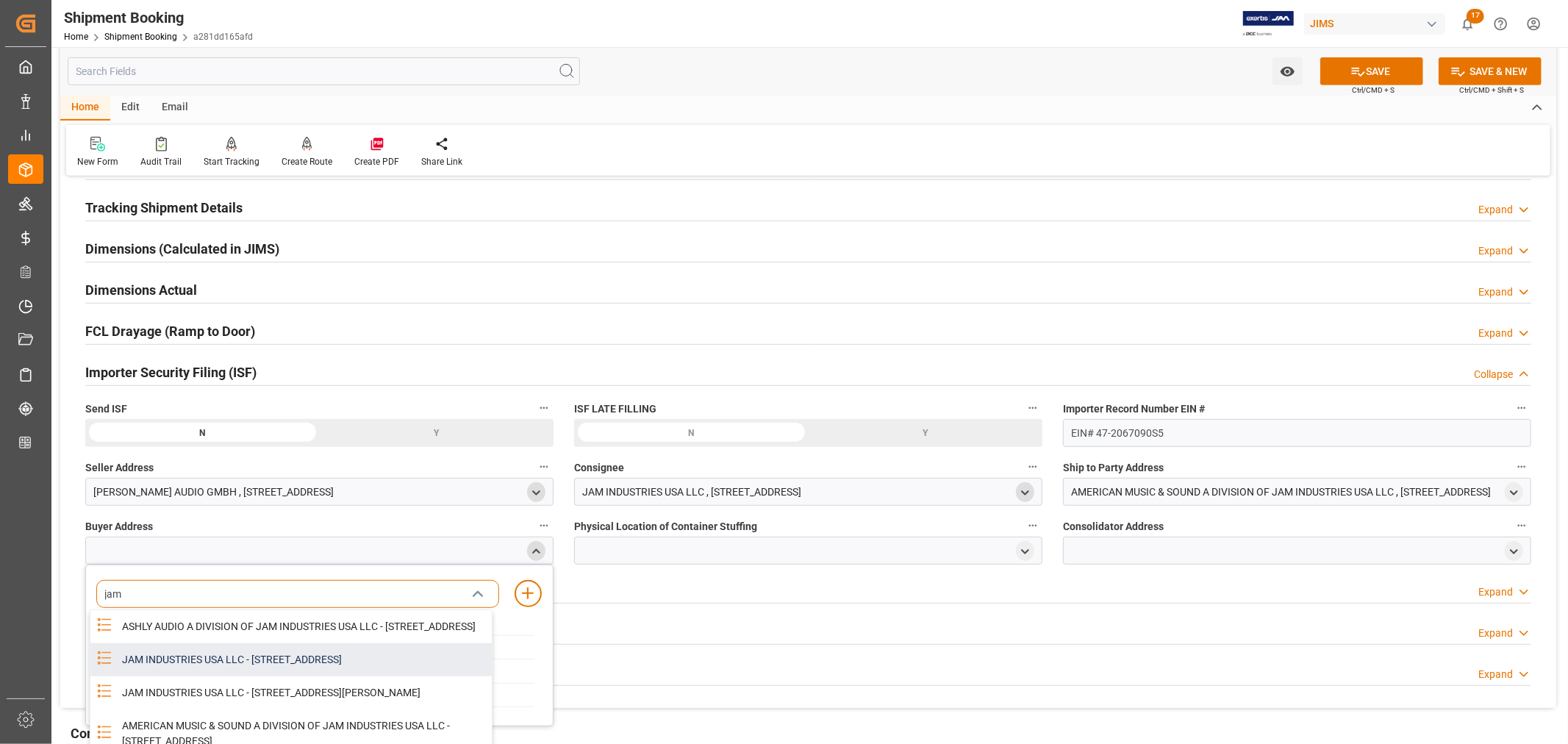
click at [284, 672] on div "JAM INDUSTRIES USA LLC - [STREET_ADDRESS]" at bounding box center [302, 660] width 378 height 33
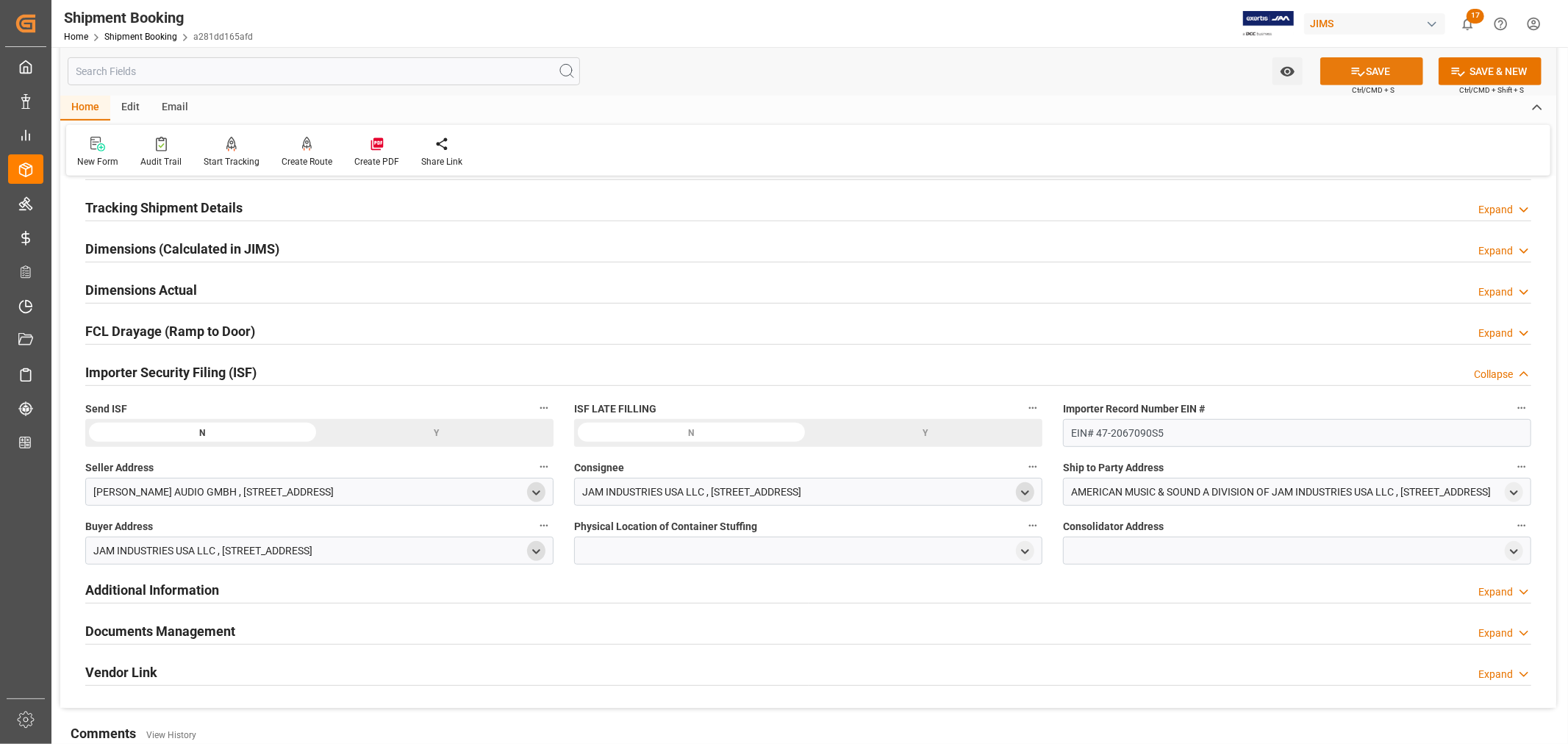
click at [1379, 70] on button "SAVE" at bounding box center [1371, 71] width 103 height 28
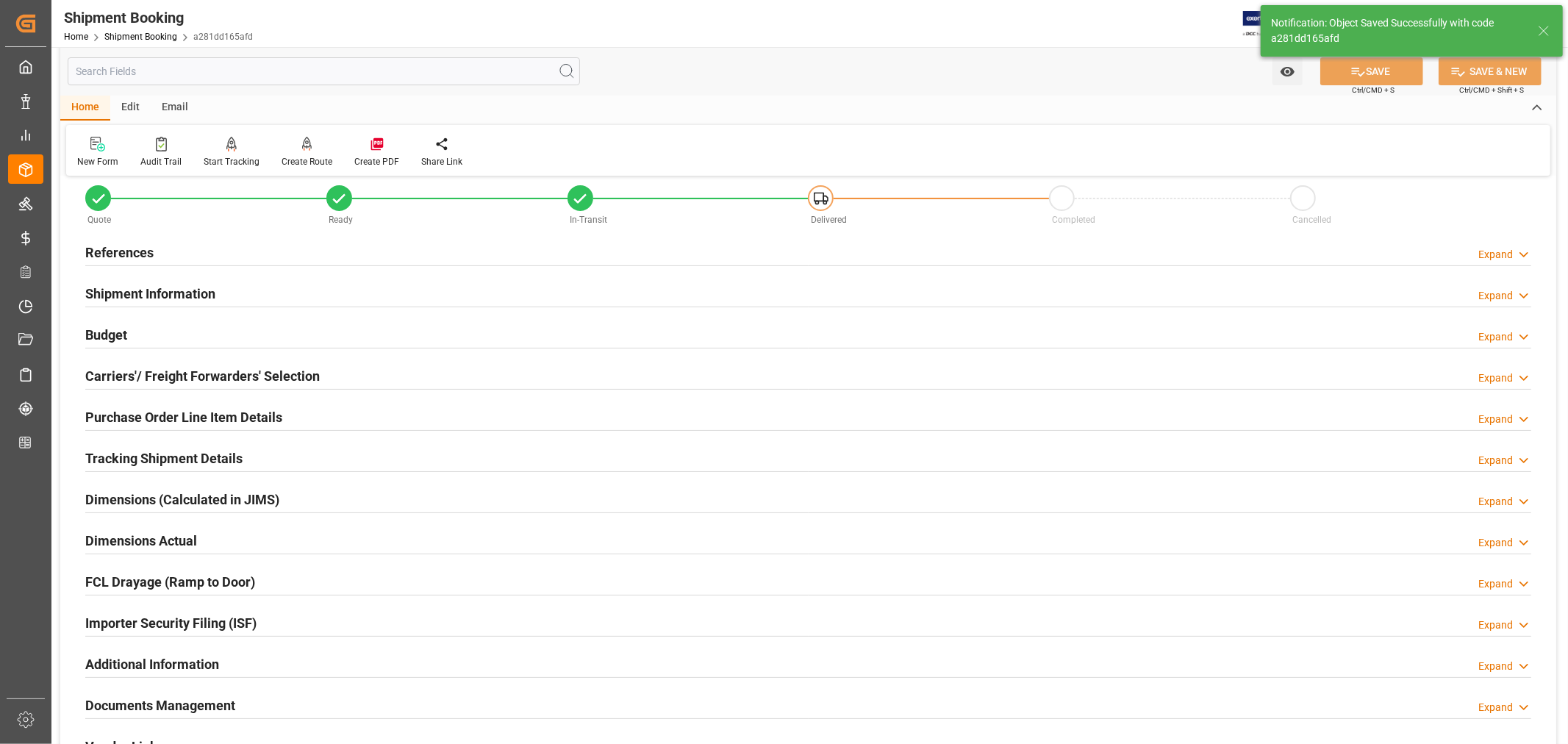
scroll to position [0, 0]
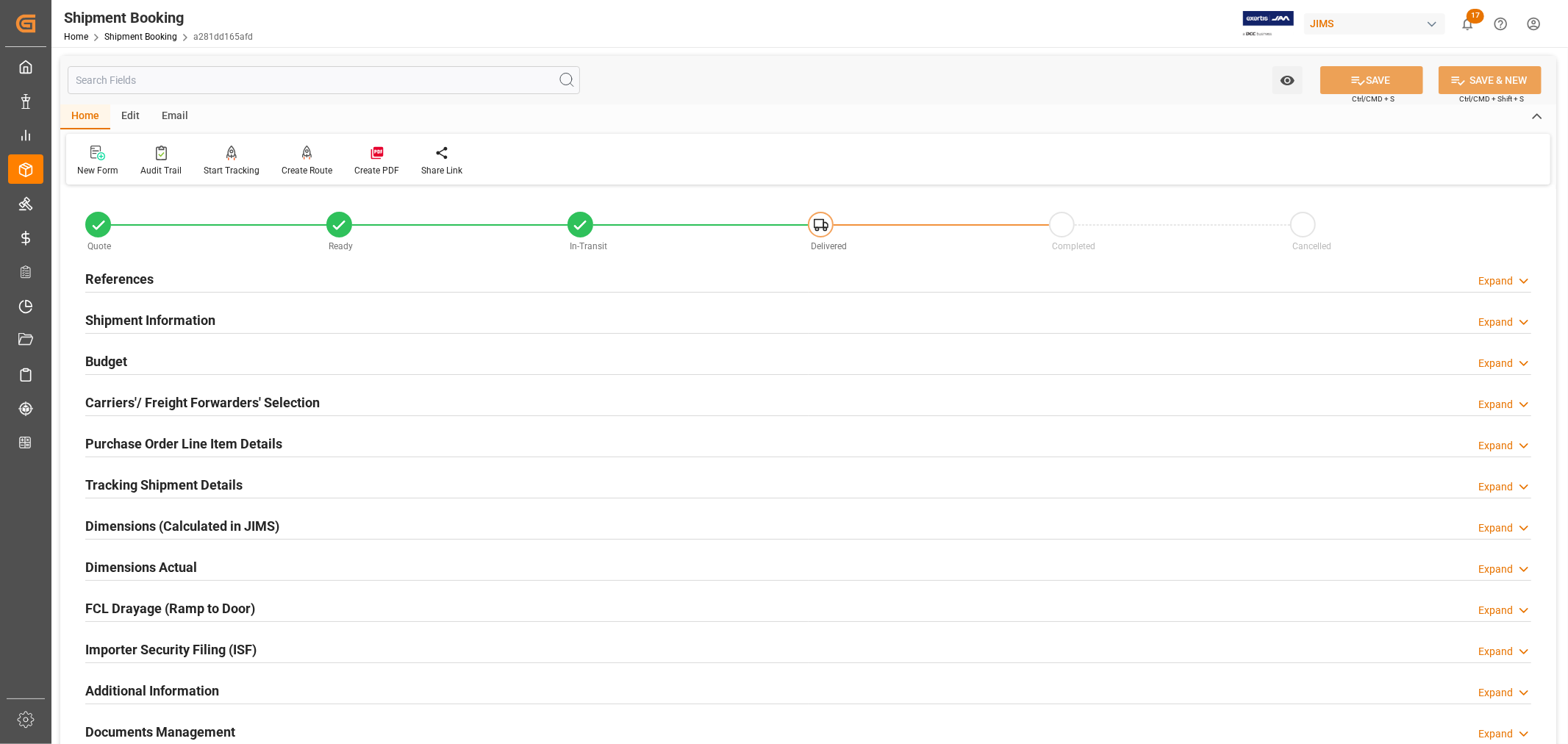
click at [155, 479] on h2 "Tracking Shipment Details" at bounding box center [163, 485] width 157 height 20
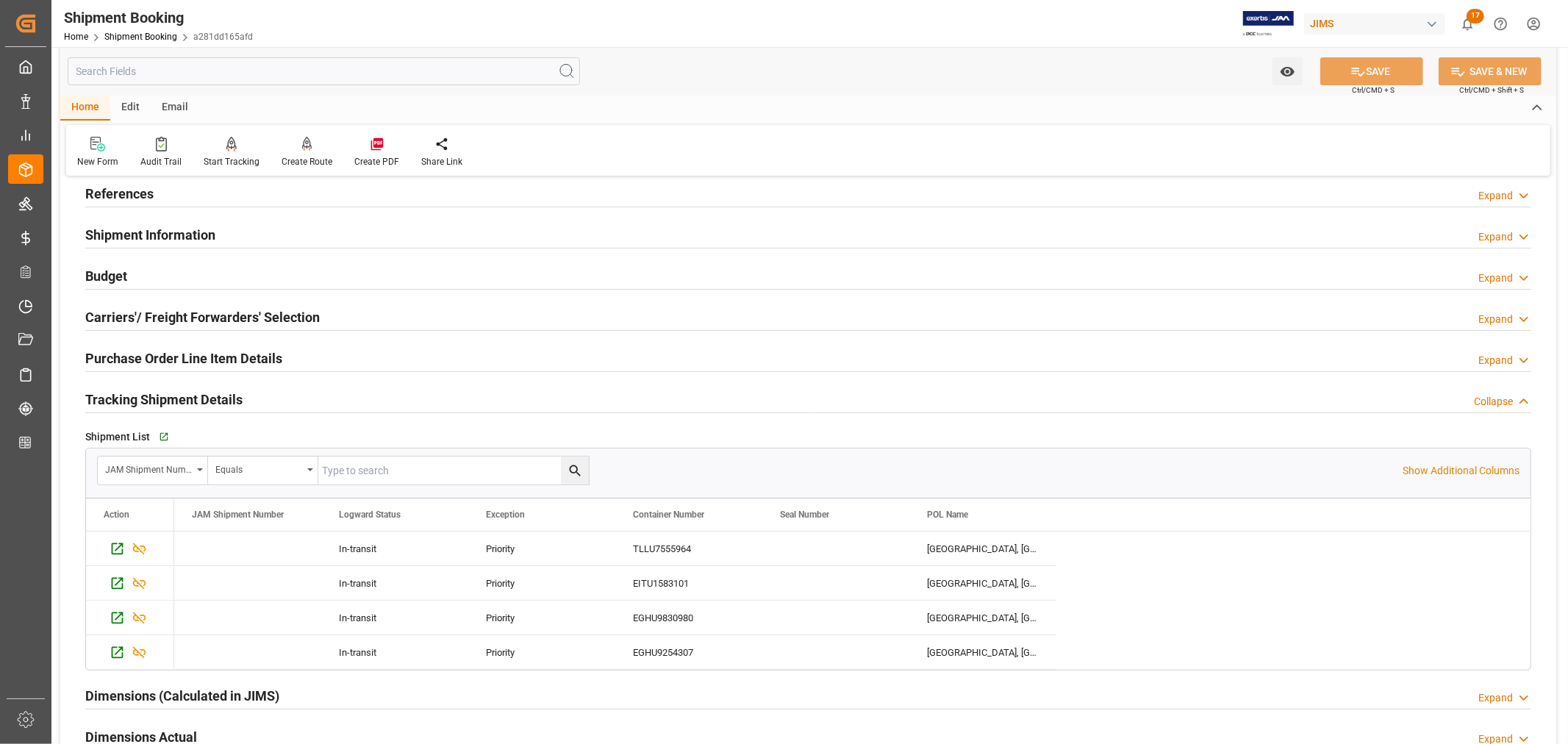
scroll to position [163, 0]
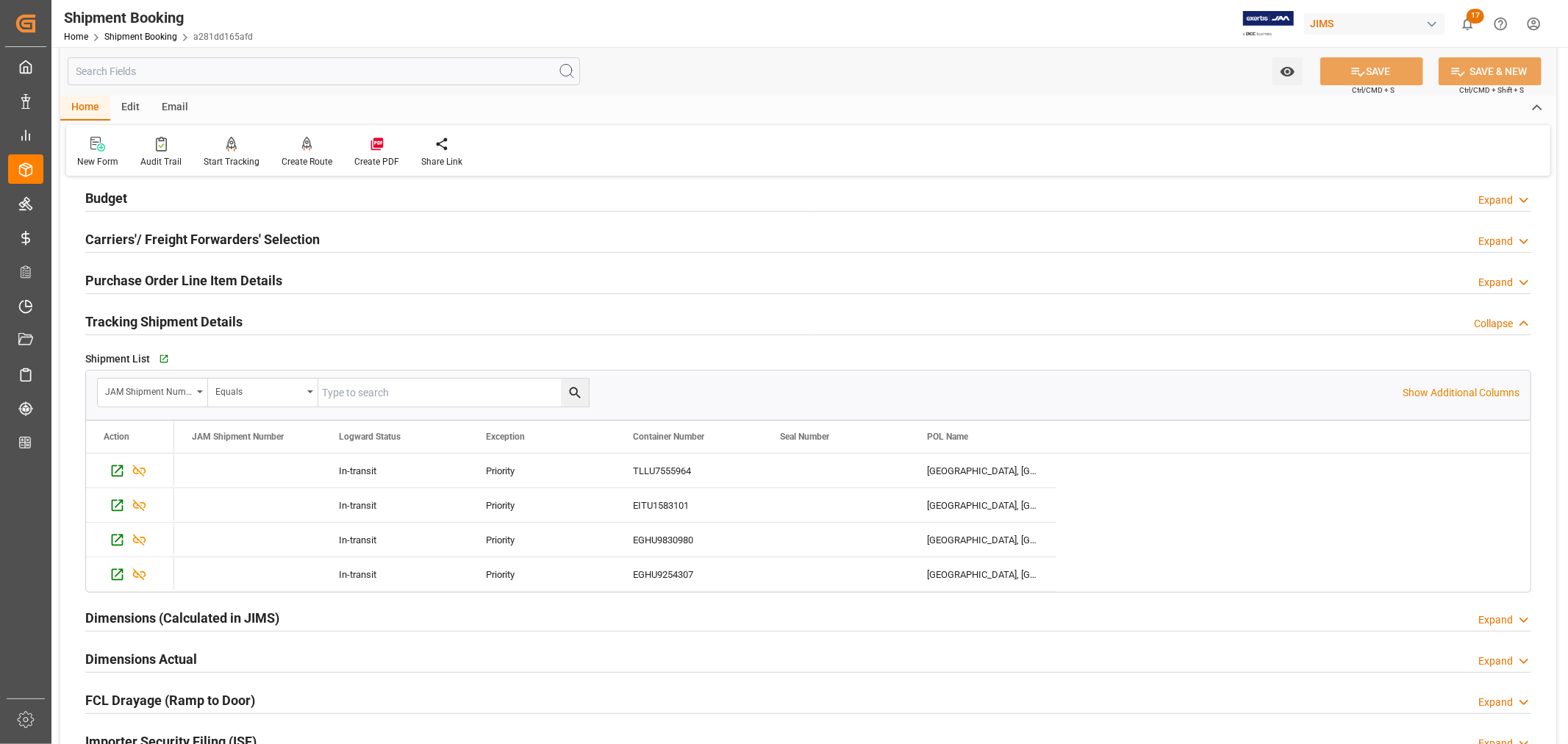
click at [211, 322] on h2 "Tracking Shipment Details" at bounding box center [163, 321] width 157 height 20
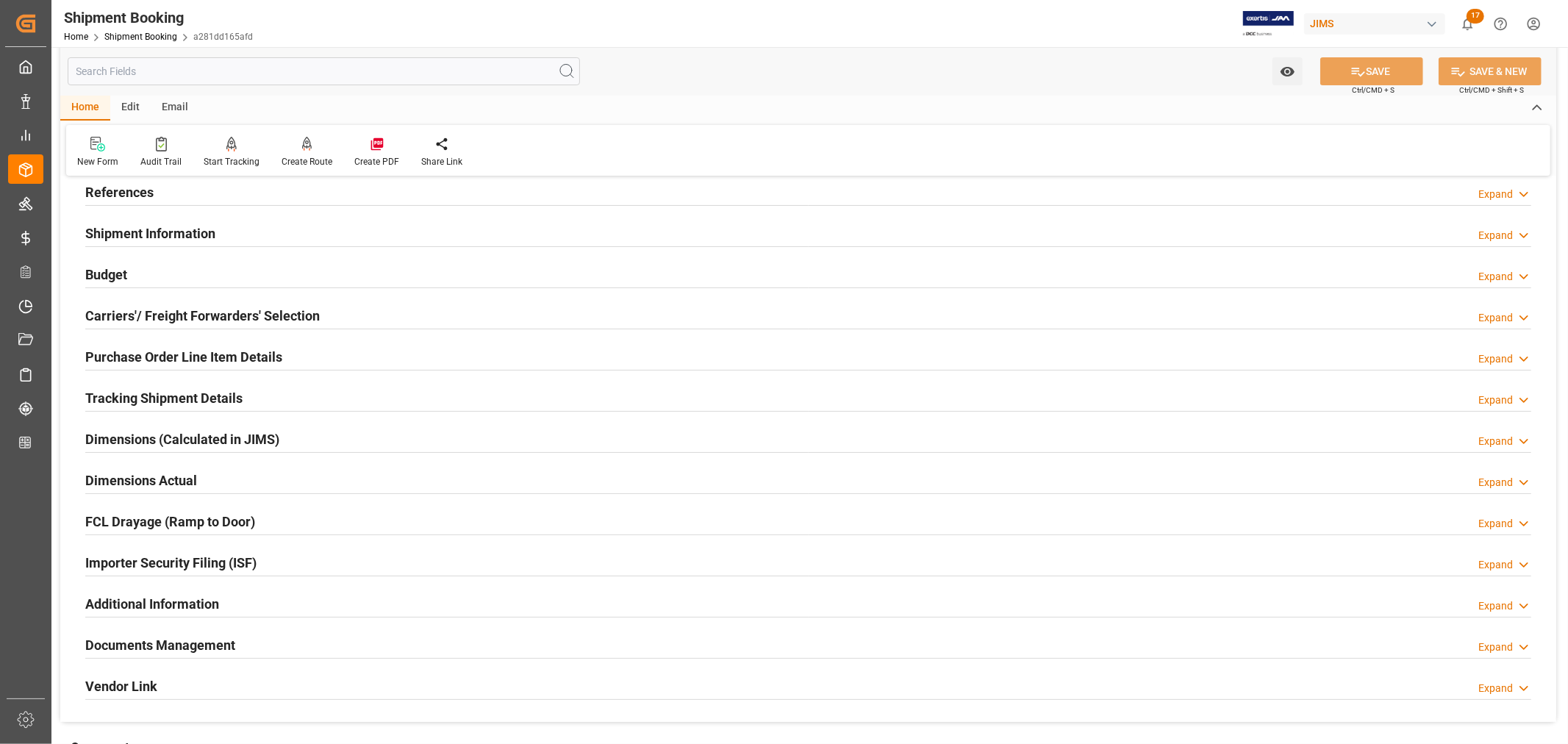
scroll to position [0, 0]
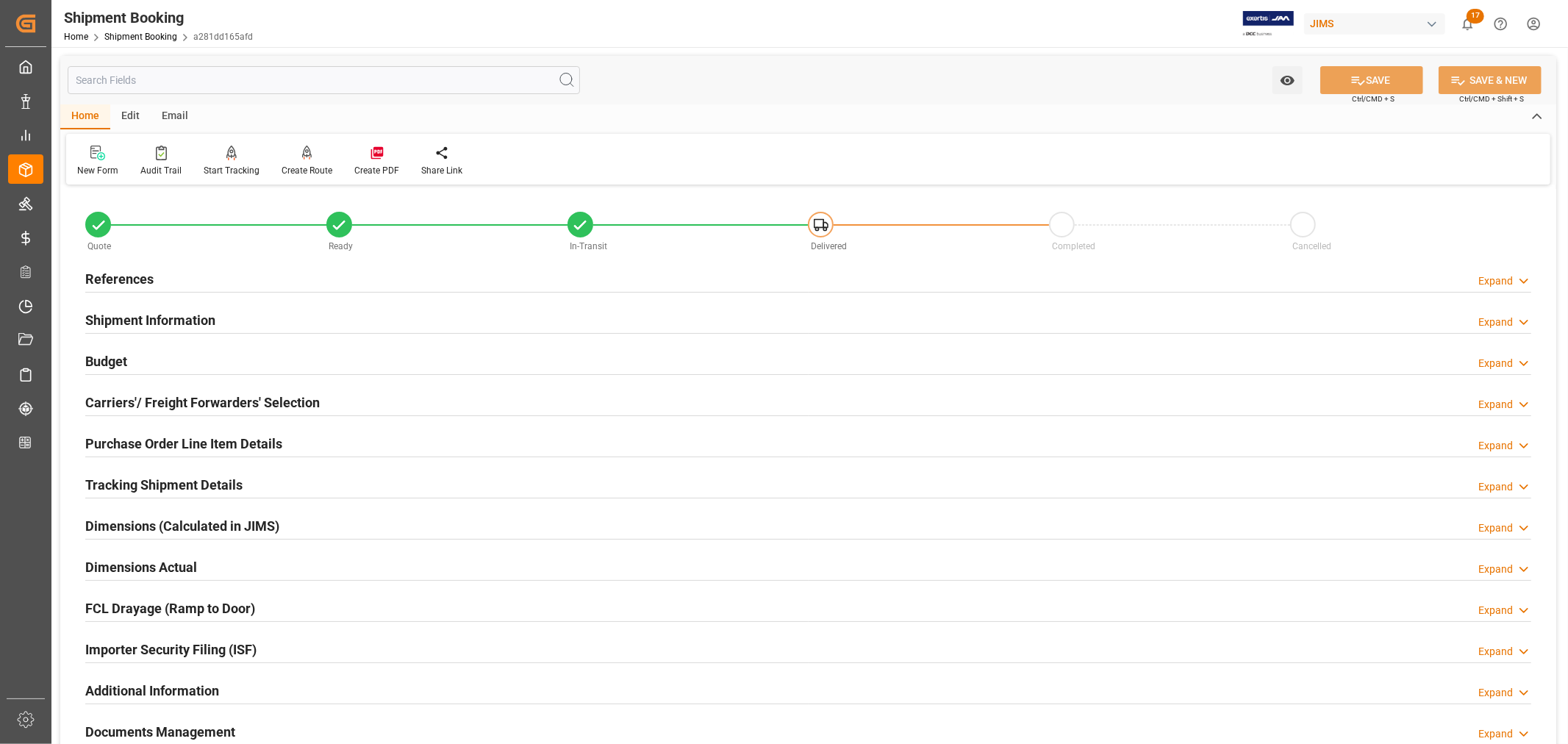
click at [142, 274] on h2 "References" at bounding box center [119, 279] width 69 height 20
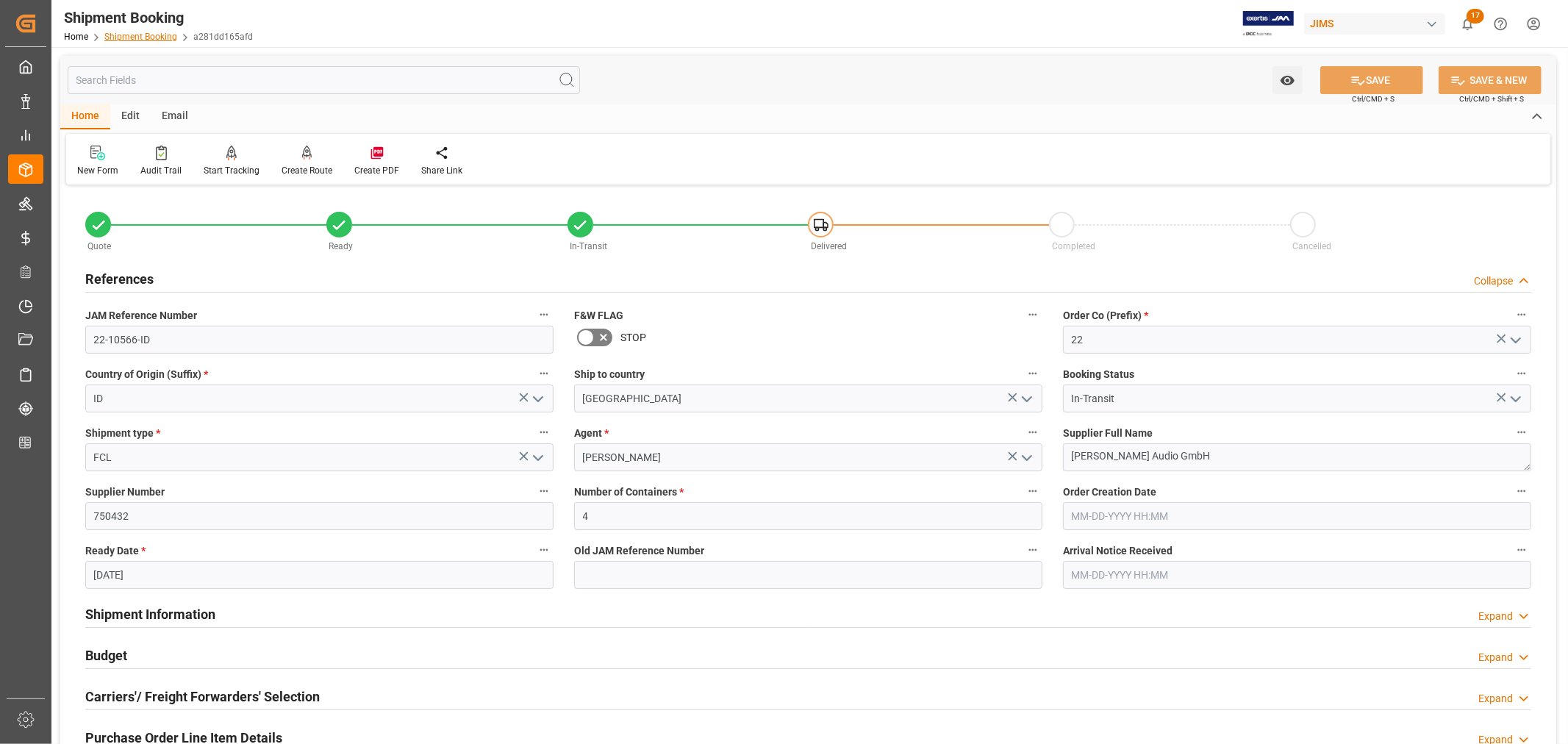
click at [144, 36] on link "Shipment Booking" at bounding box center [140, 36] width 73 height 10
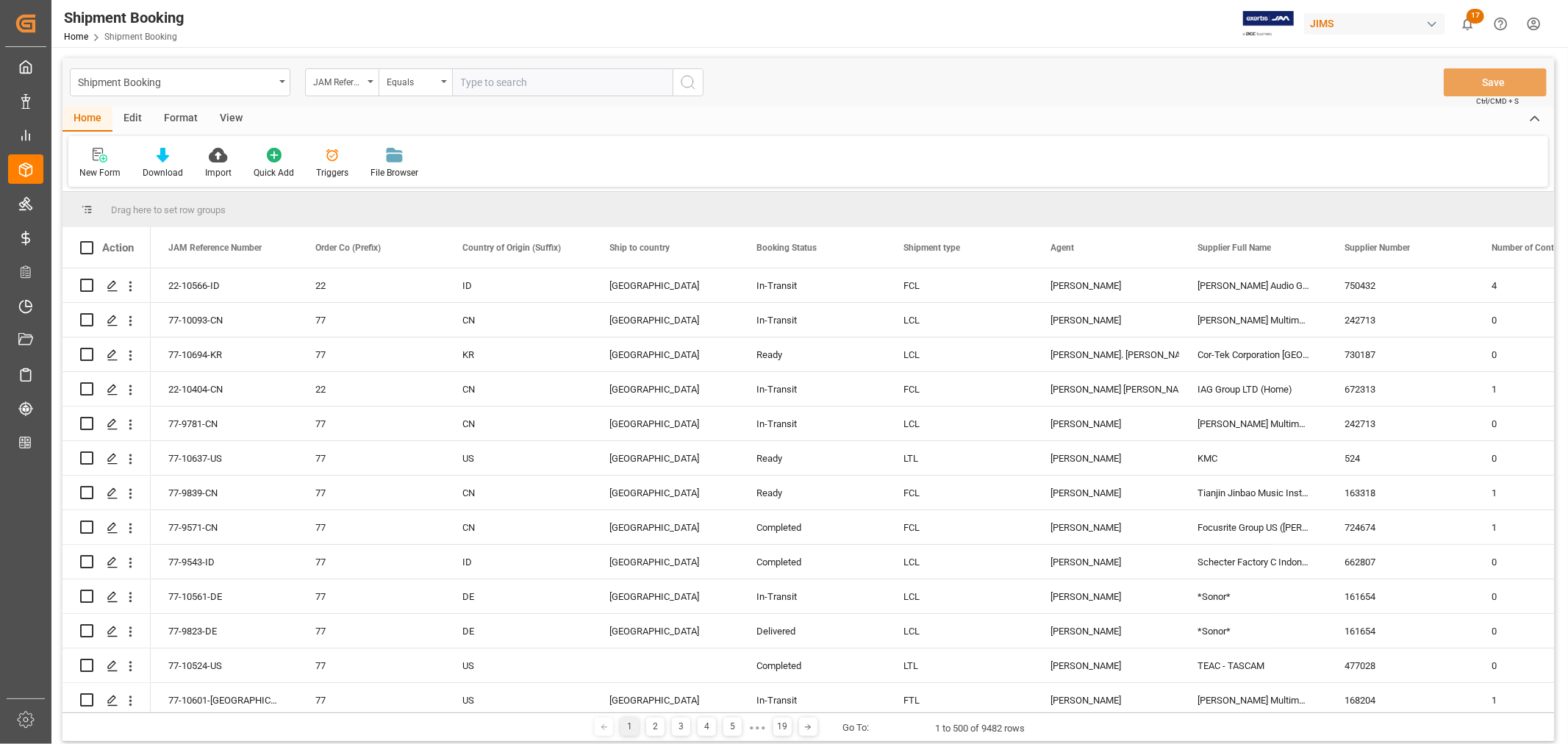
click at [467, 78] on input "text" at bounding box center [561, 83] width 220 height 28
type input "22-10635-vn"
click at [685, 83] on icon "search button" at bounding box center [687, 82] width 17 height 17
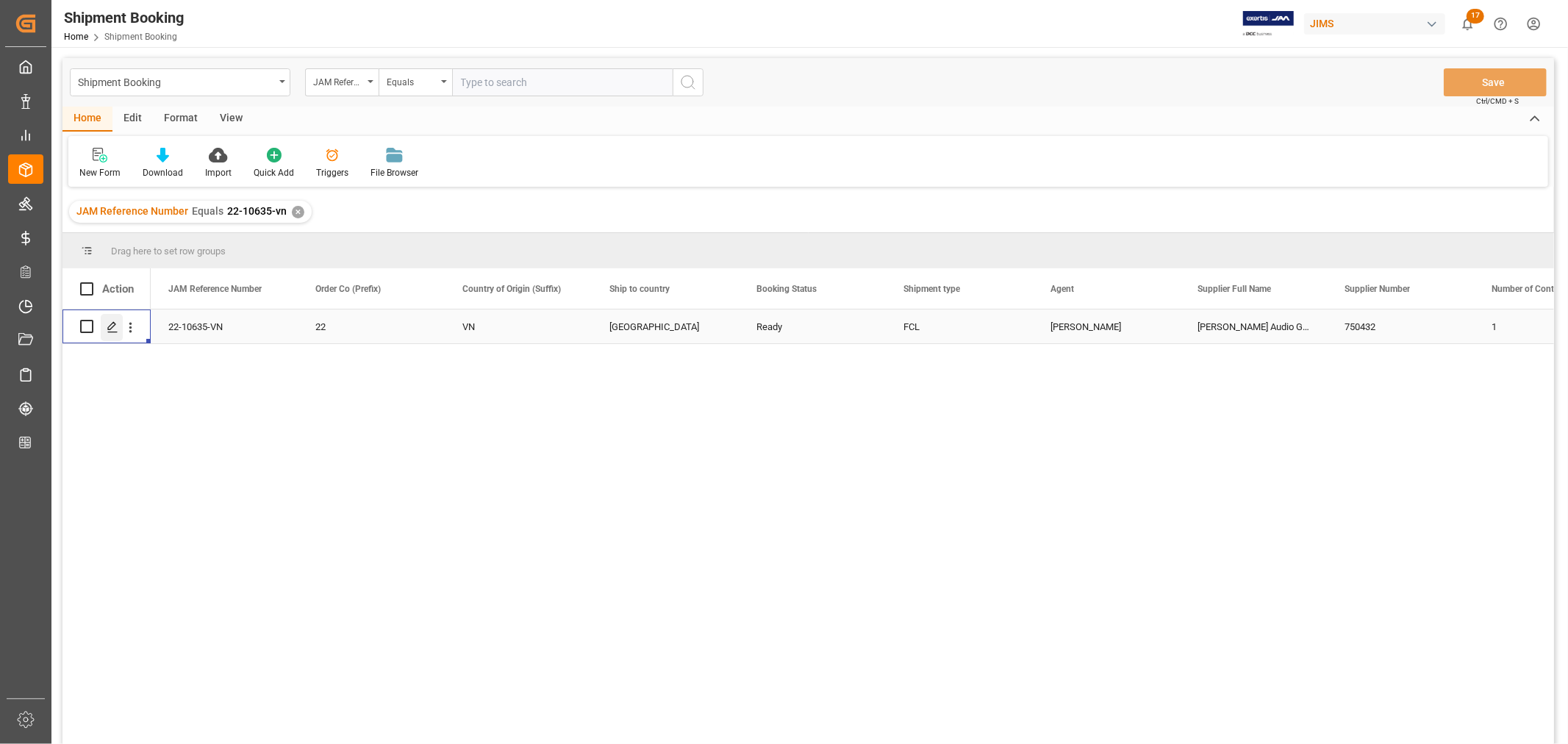
click at [113, 328] on icon "Press SPACE to select this row." at bounding box center [112, 327] width 12 height 12
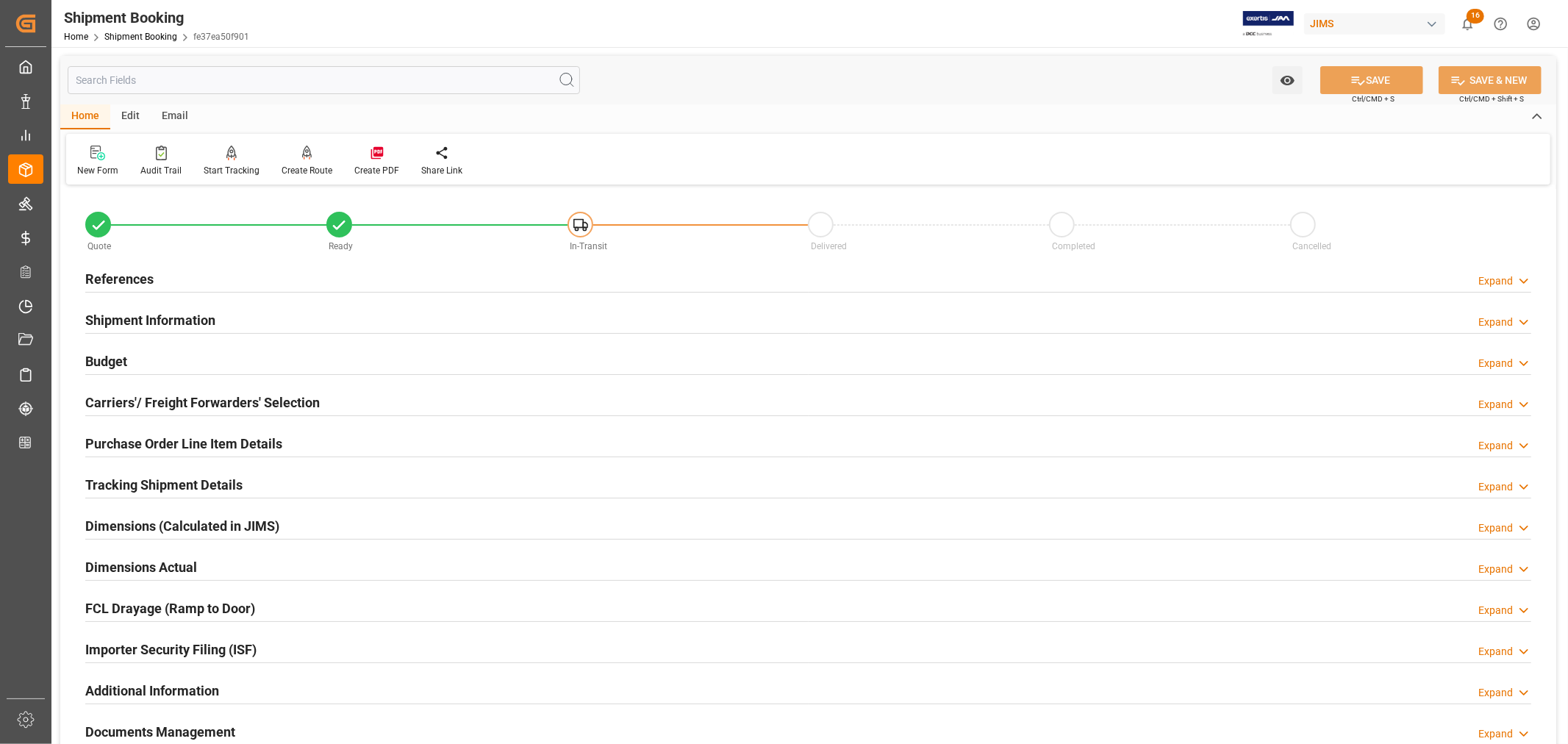
click at [204, 476] on h2 "Tracking Shipment Details" at bounding box center [163, 485] width 157 height 20
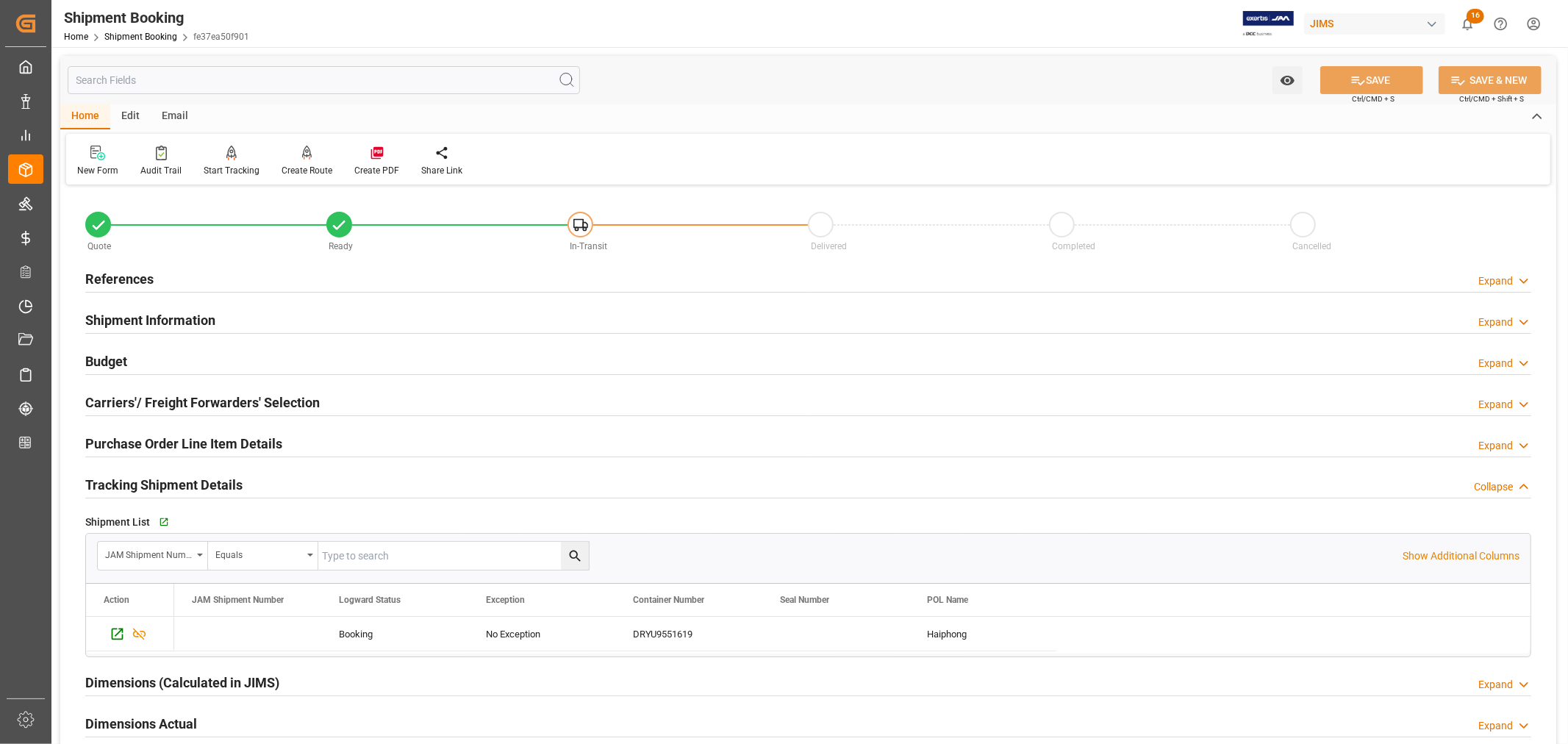
click at [204, 476] on h2 "Tracking Shipment Details" at bounding box center [163, 485] width 157 height 20
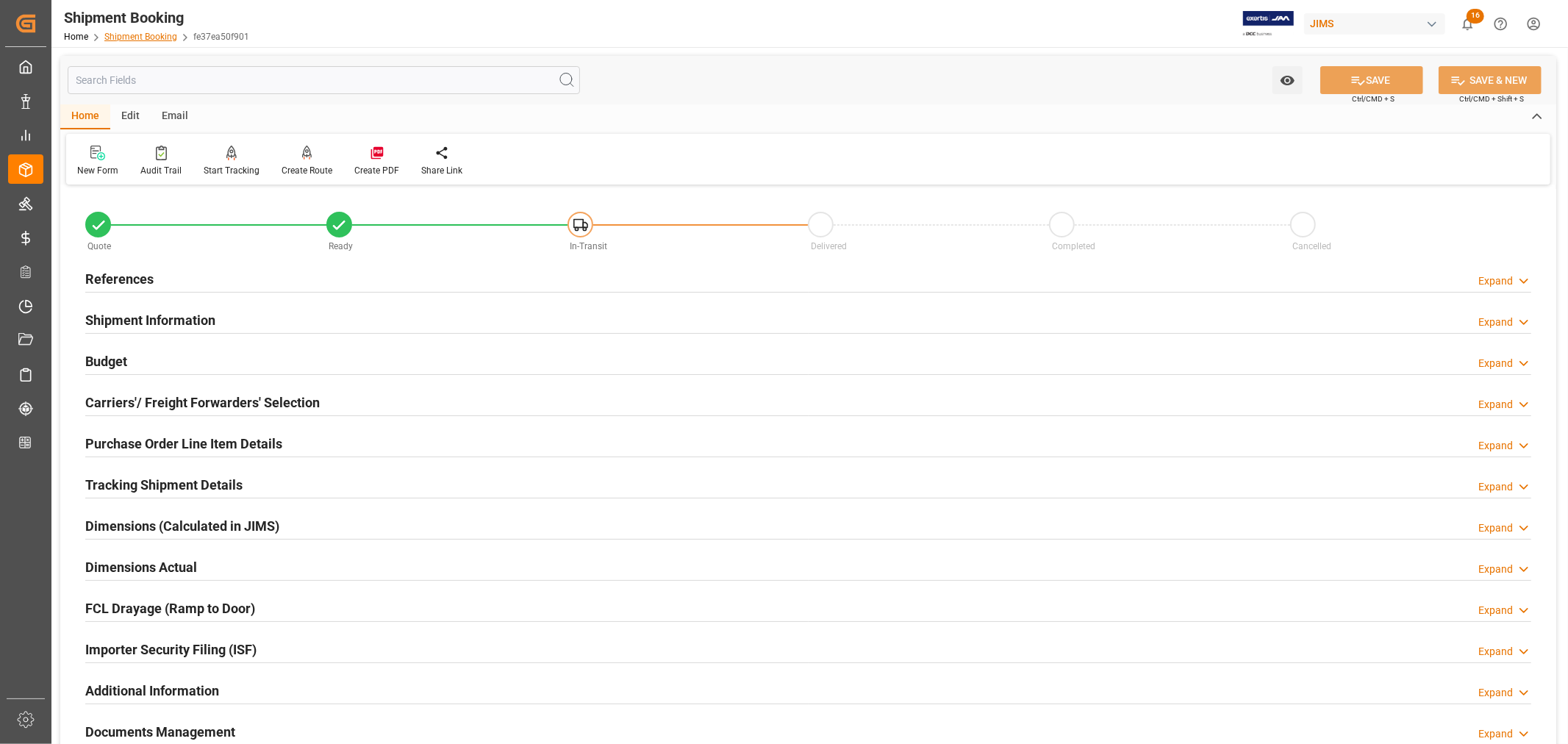
click at [130, 40] on link "Shipment Booking" at bounding box center [140, 36] width 73 height 10
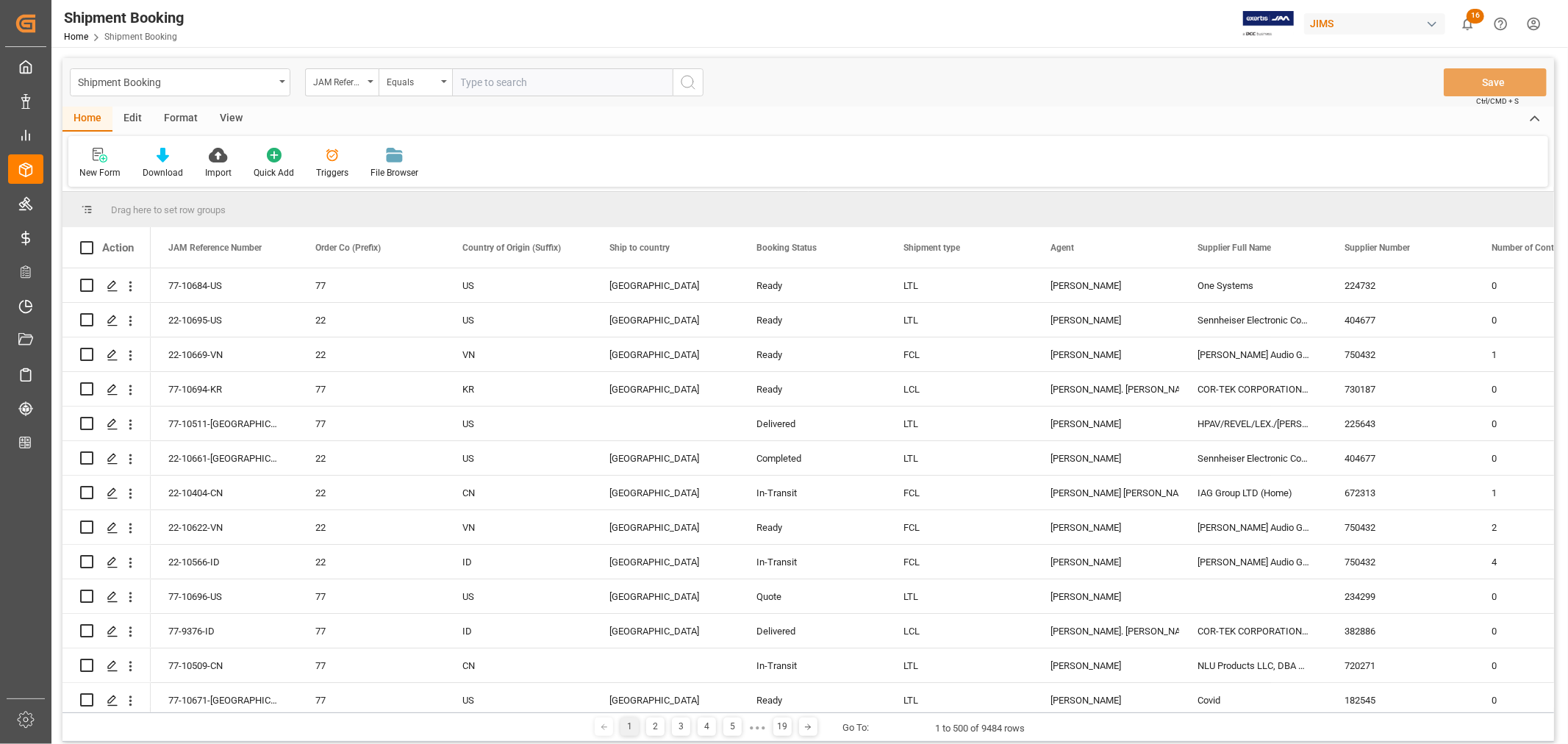
paste input "22-10495-DE"
type input "22-10495-DE"
click at [685, 82] on icon "search button" at bounding box center [687, 82] width 17 height 17
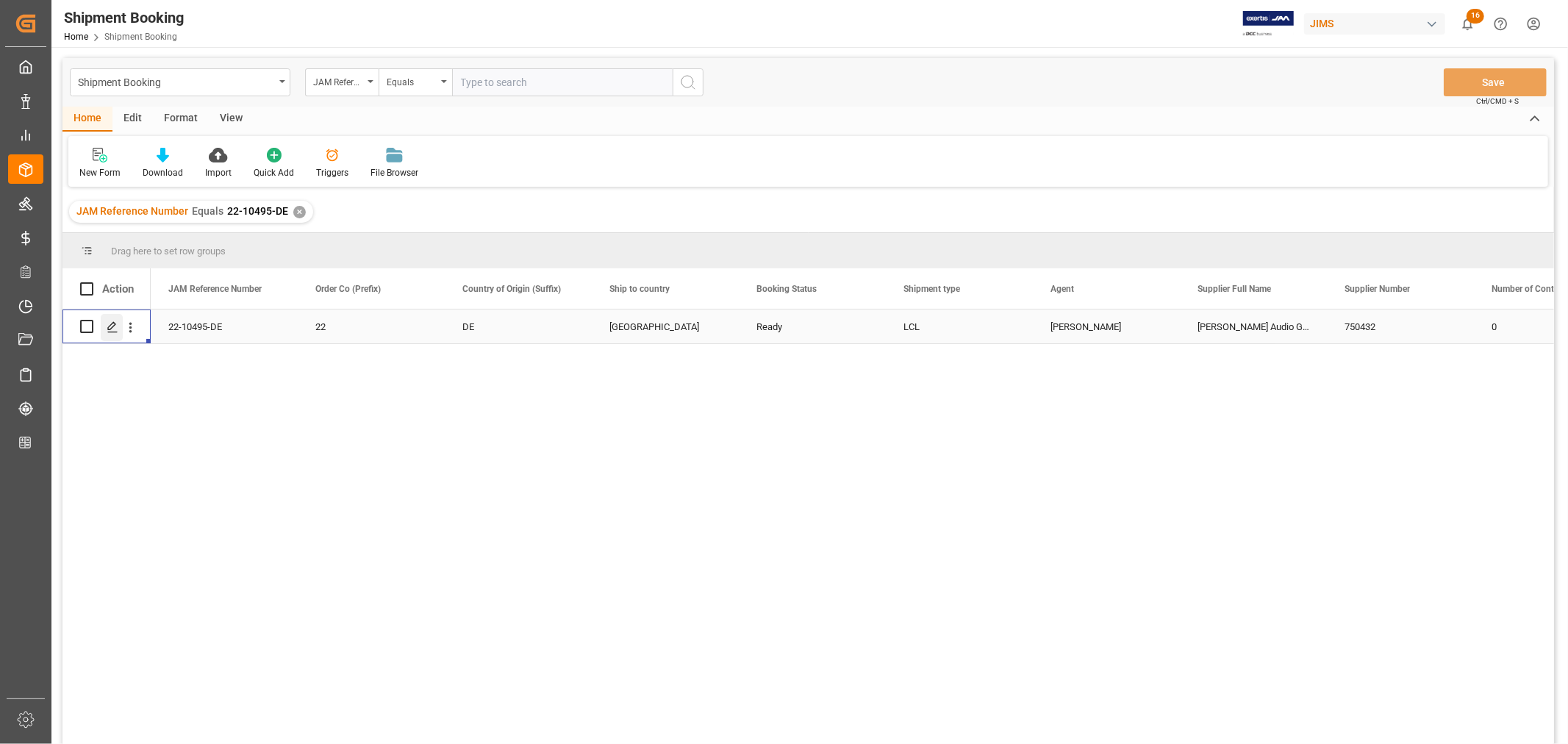
click at [116, 325] on icon "Press SPACE to select this row." at bounding box center [112, 327] width 12 height 12
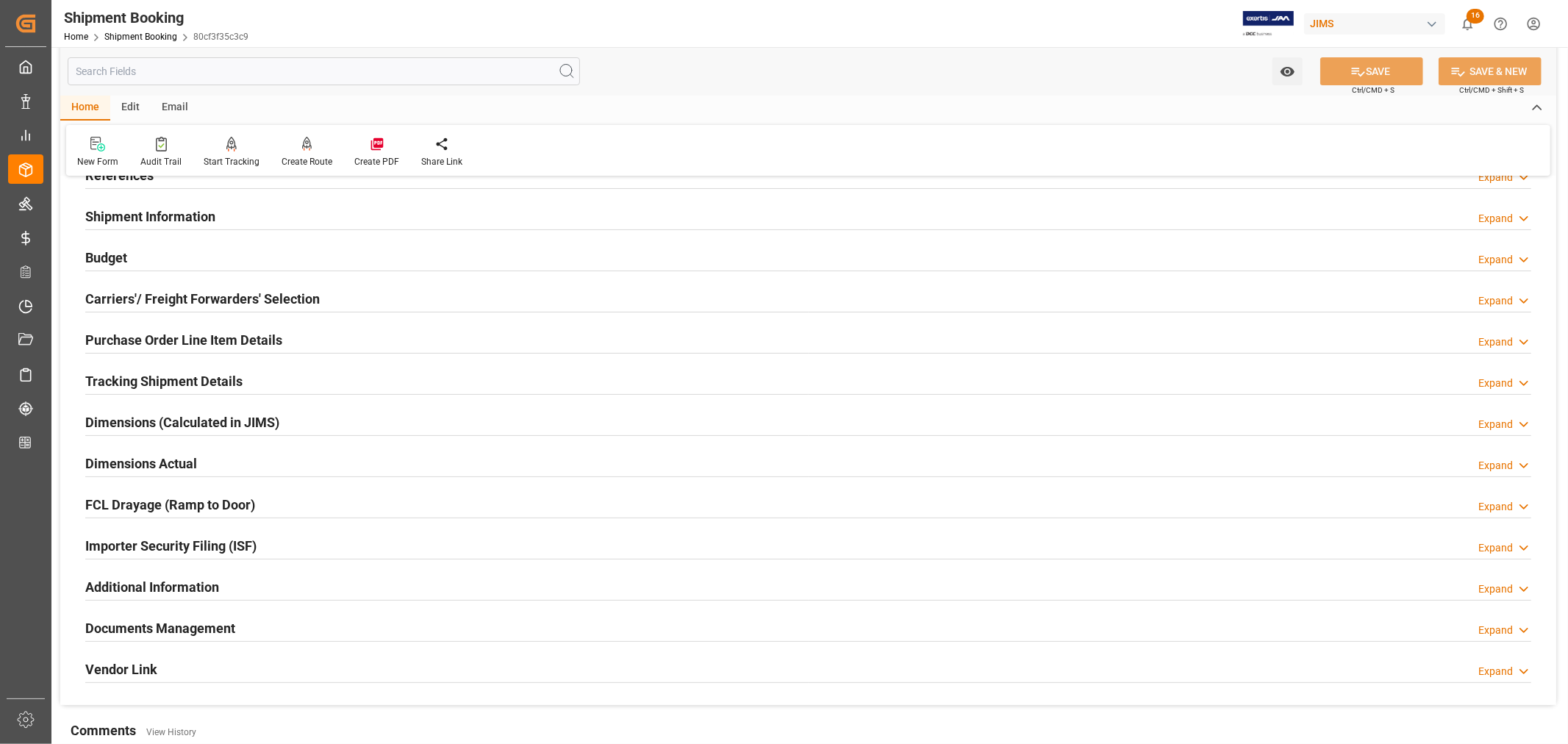
scroll to position [82, 0]
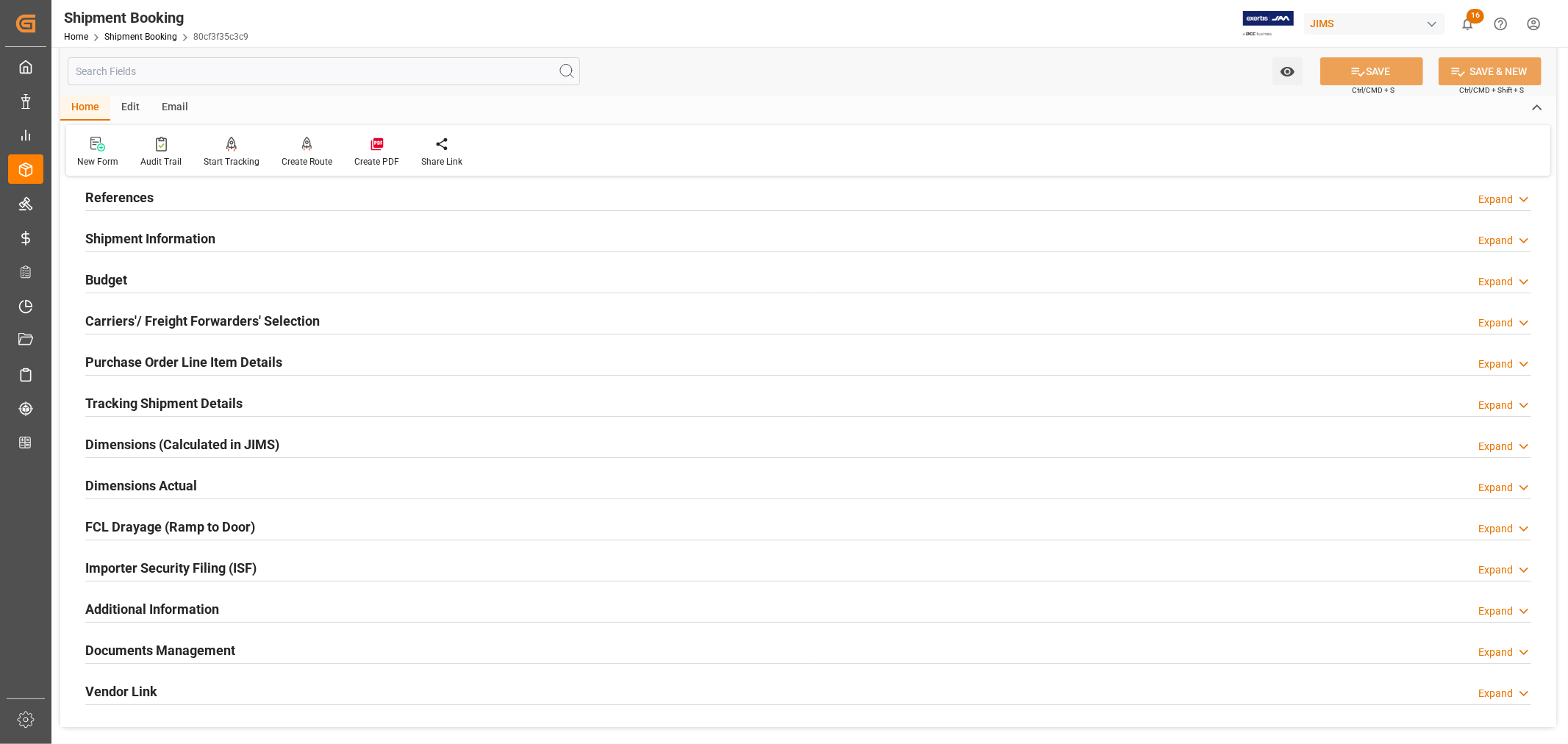
click at [291, 569] on div "Importer Security Filing (ISF) Expand" at bounding box center [808, 566] width 1446 height 28
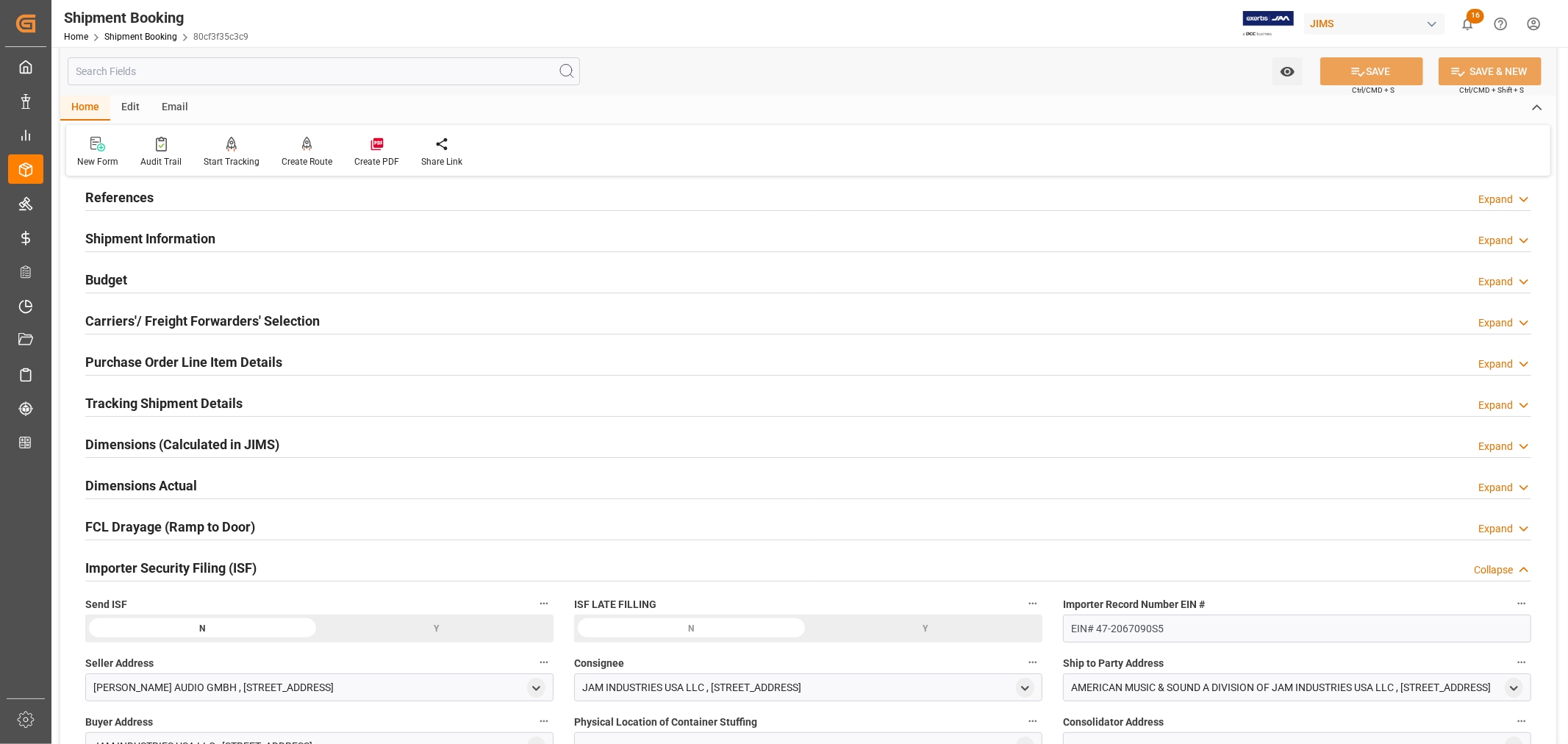
click at [291, 569] on div "Importer Security Filing (ISF) Collapse" at bounding box center [808, 566] width 1446 height 28
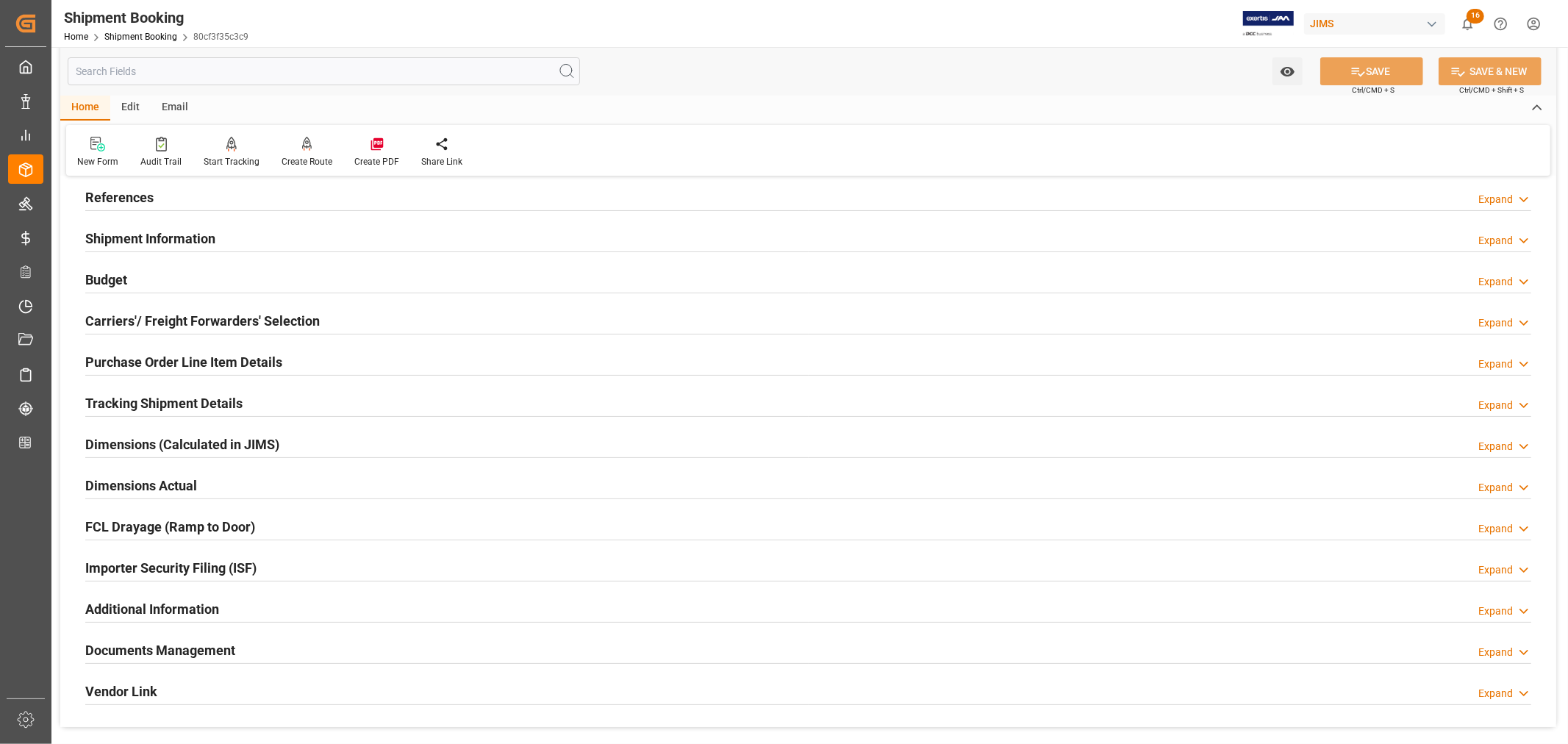
click at [204, 239] on h2 "Shipment Information" at bounding box center [150, 239] width 130 height 20
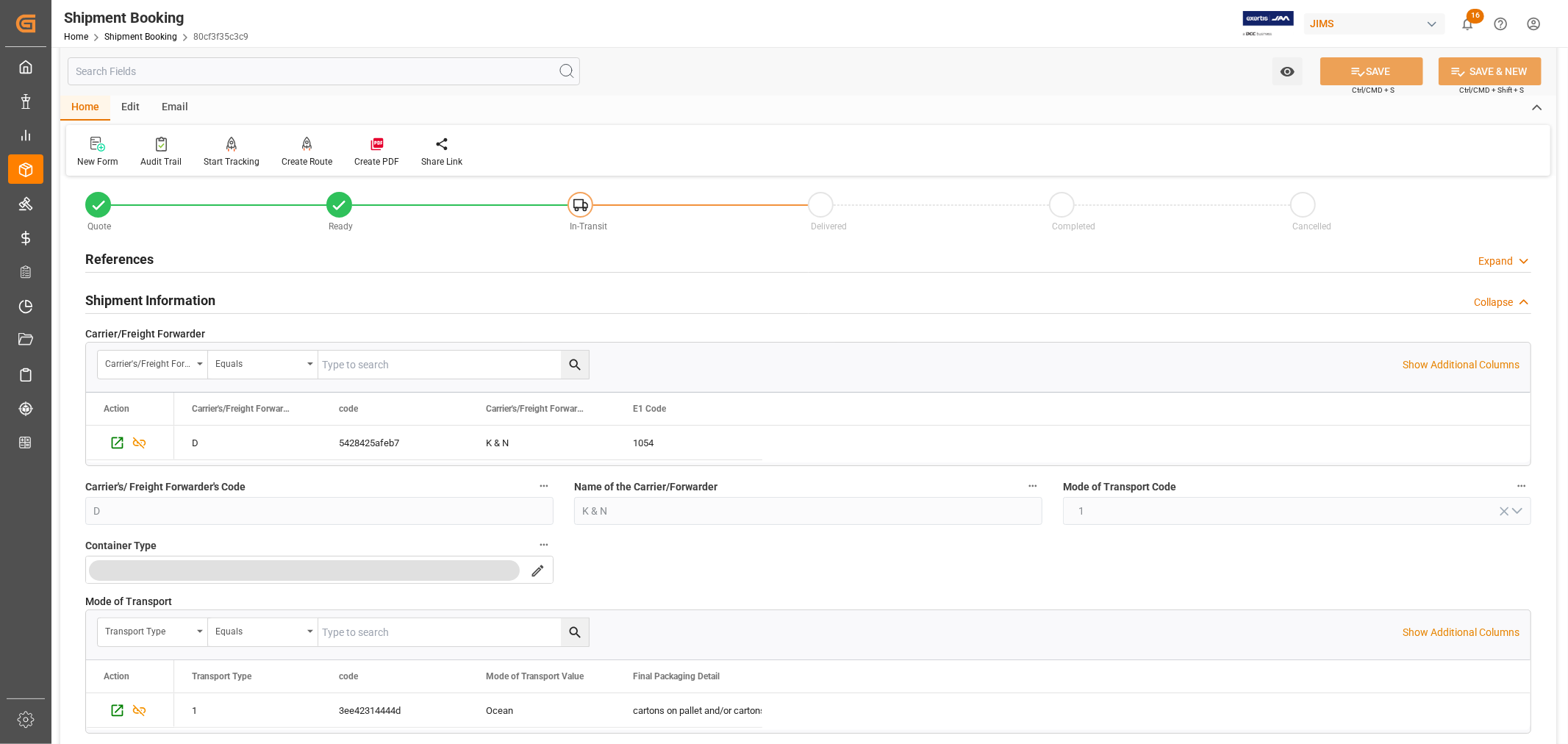
scroll to position [0, 0]
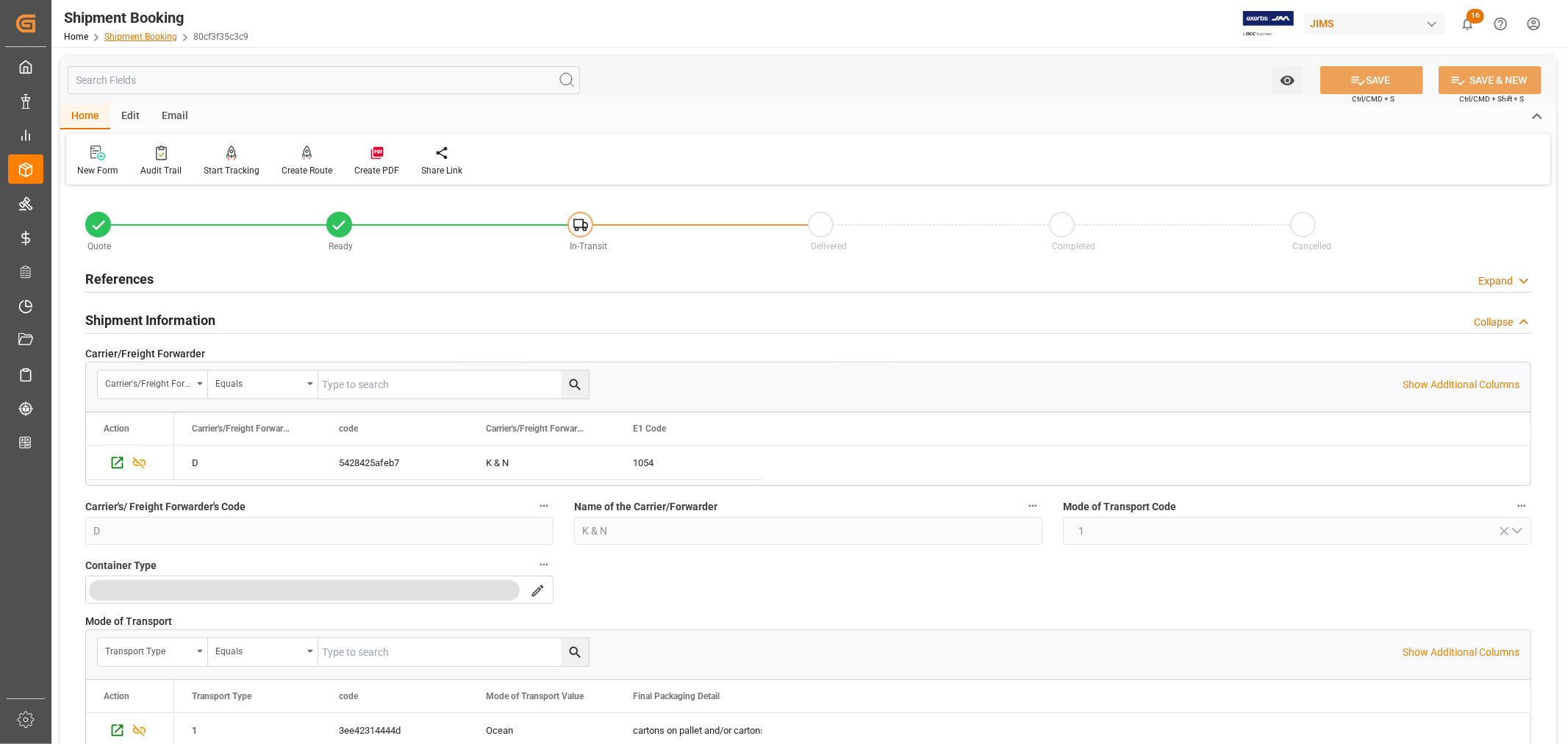
click at [135, 31] on link "Shipment Booking" at bounding box center [140, 36] width 73 height 10
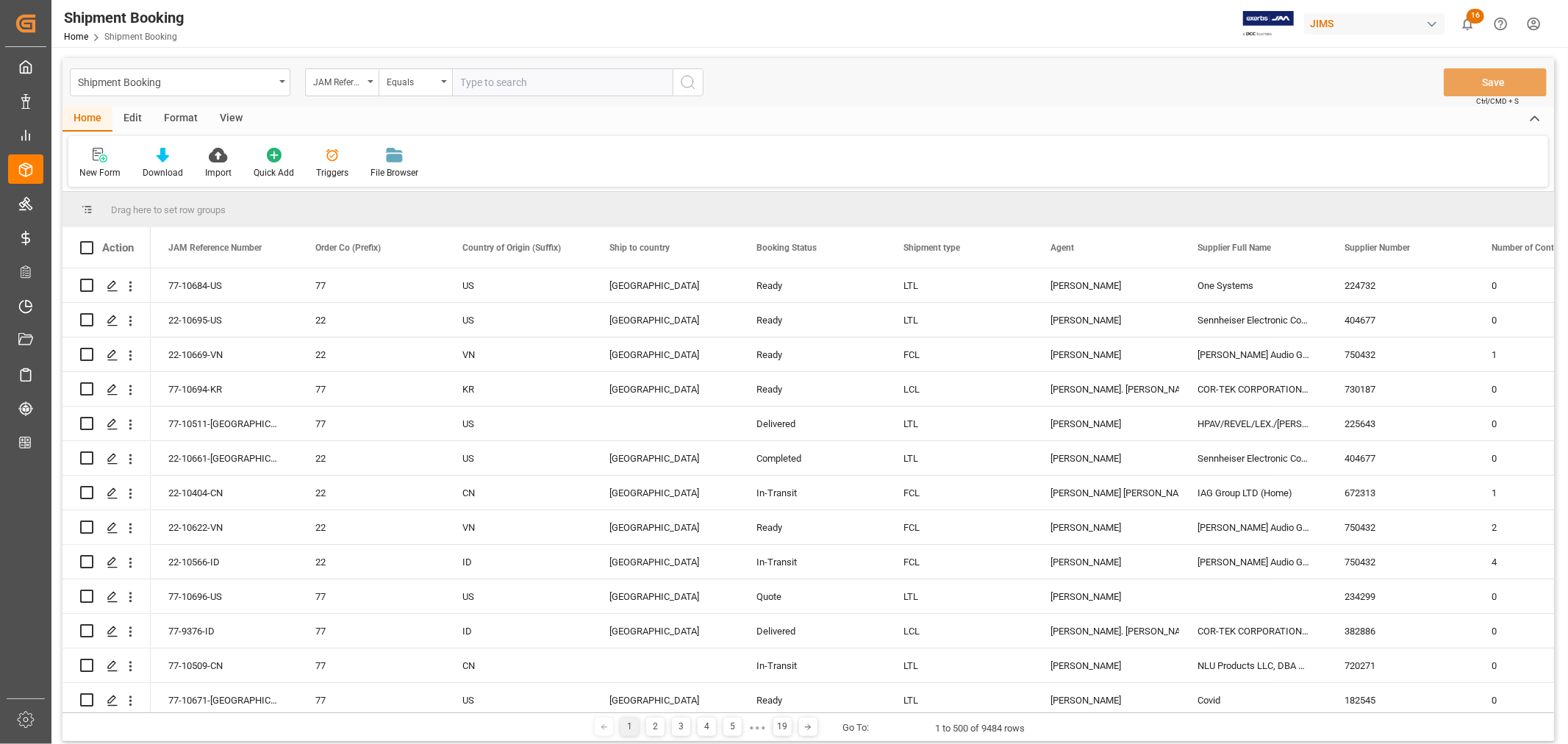
paste input "22-7948-CN"
type input "22-7948-CN"
click at [681, 82] on icon "search button" at bounding box center [687, 82] width 17 height 17
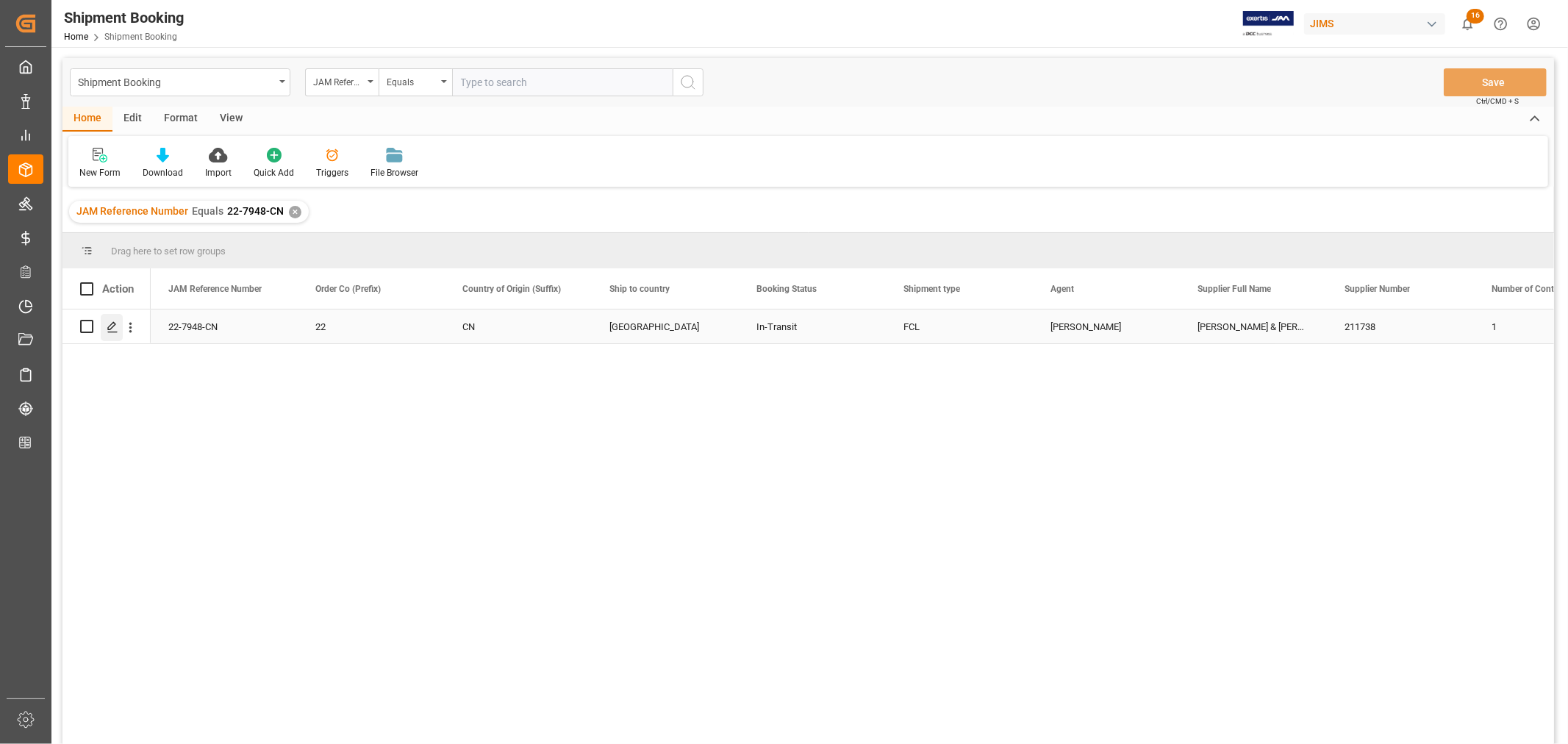
click at [111, 329] on icon "Press SPACE to select this row." at bounding box center [112, 327] width 12 height 12
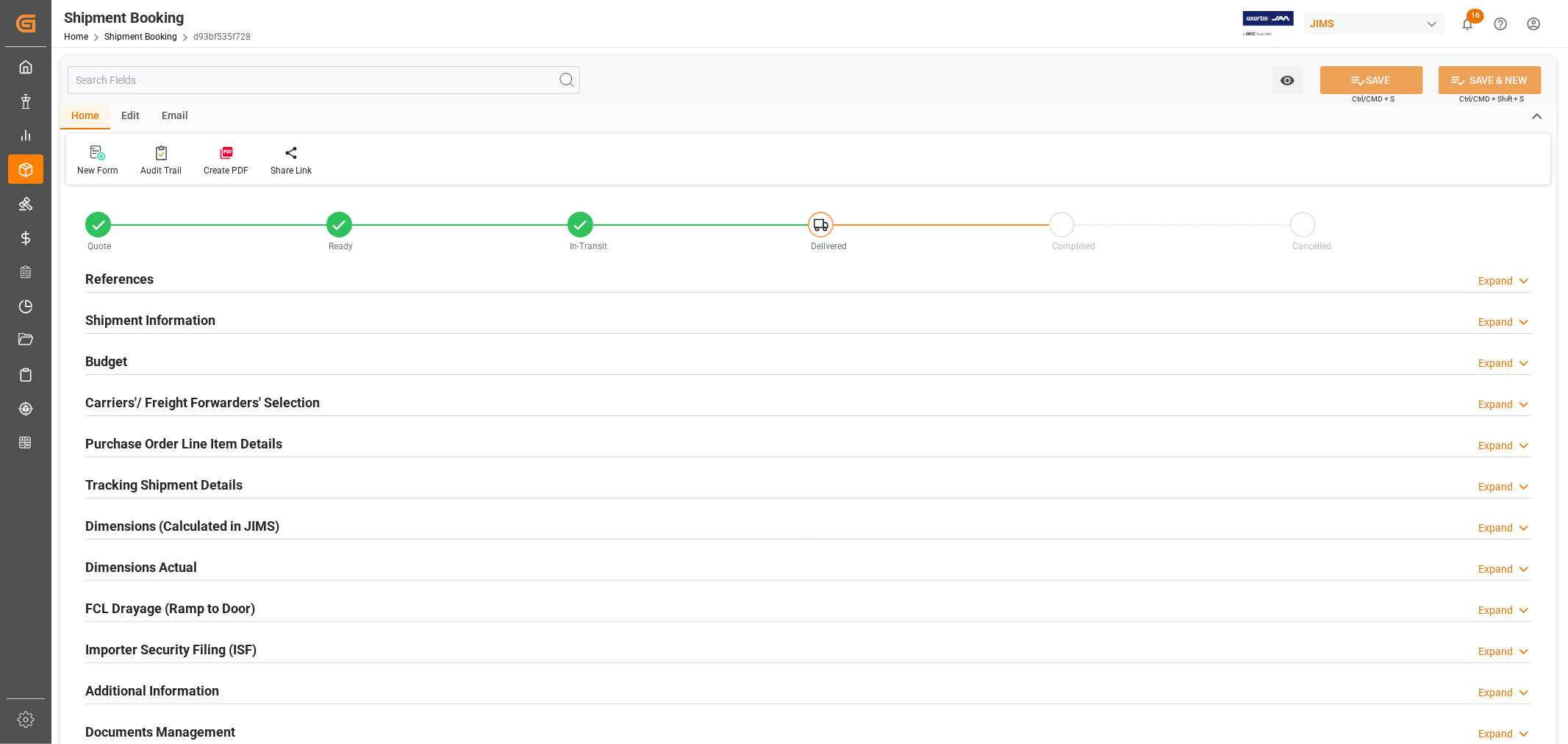
type input "-1"
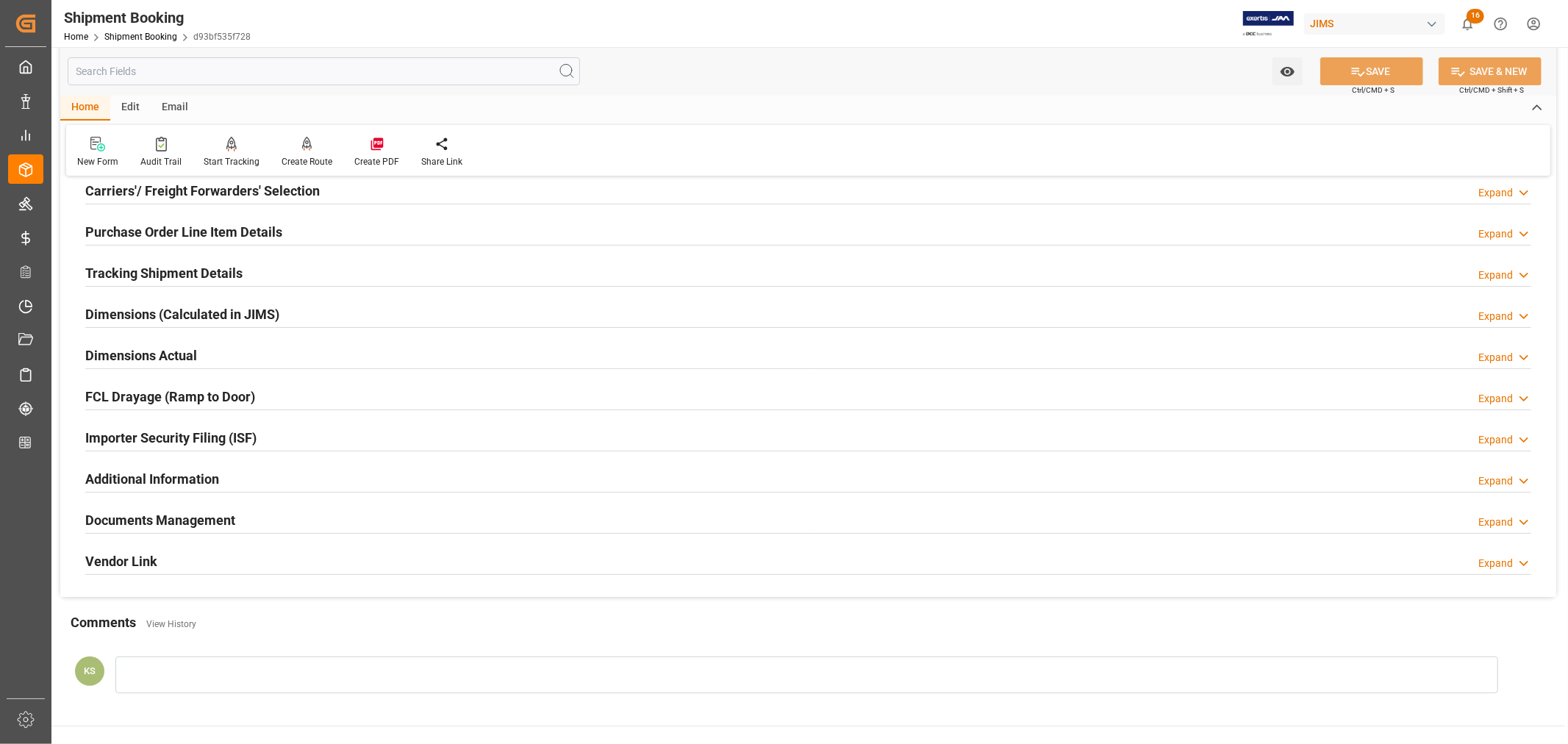
scroll to position [244, 0]
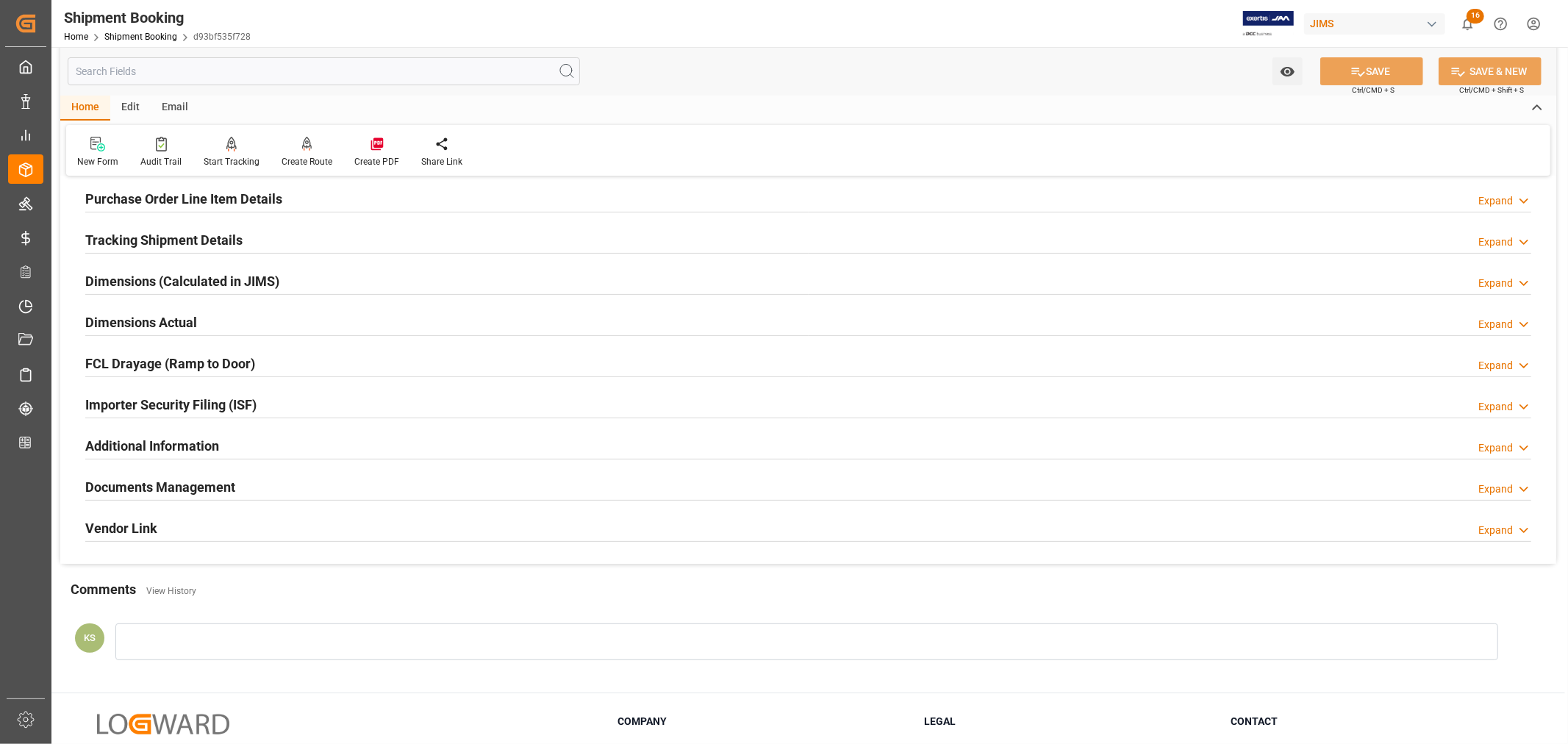
click at [290, 394] on div "Importer Security Filing (ISF) Expand" at bounding box center [808, 404] width 1446 height 28
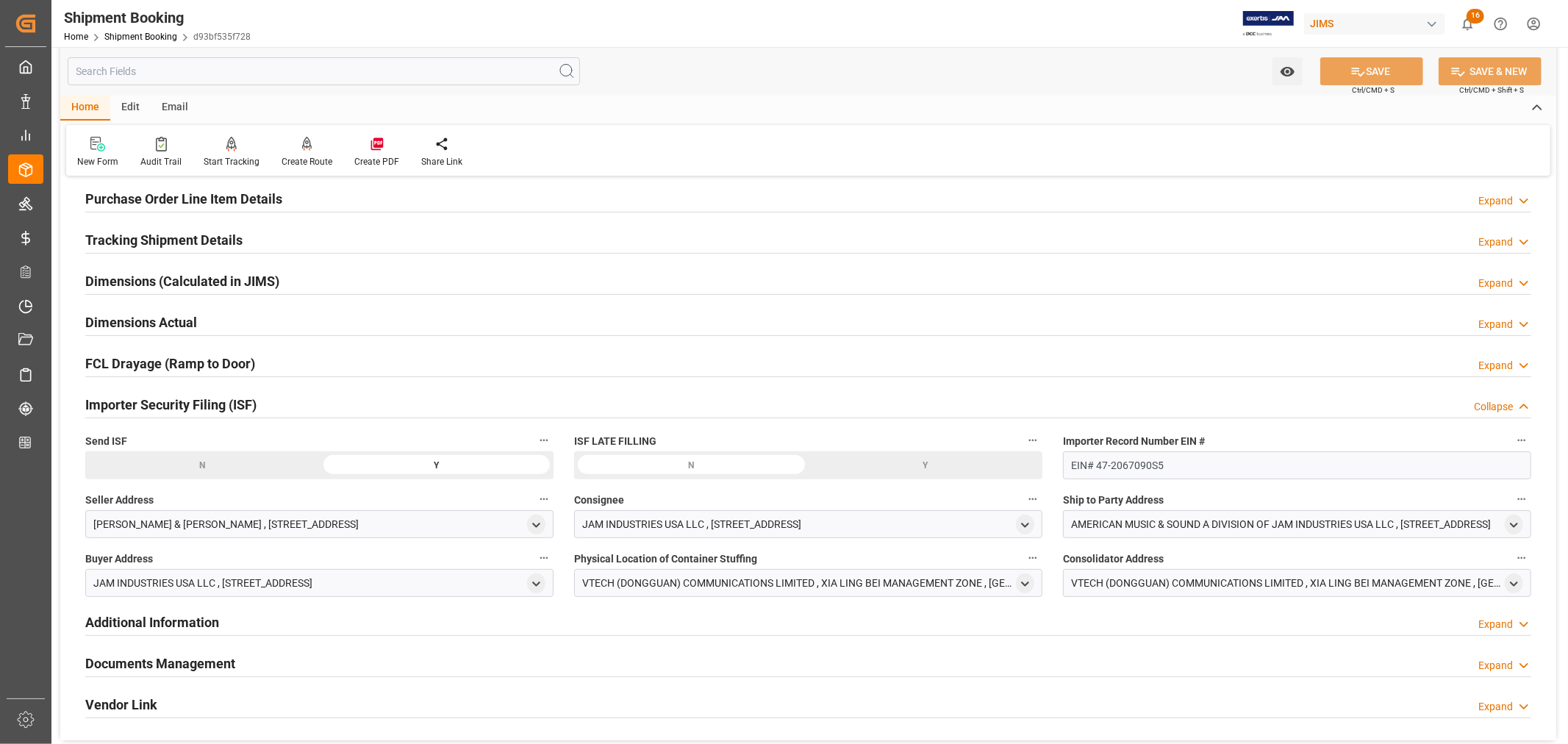
scroll to position [163, 0]
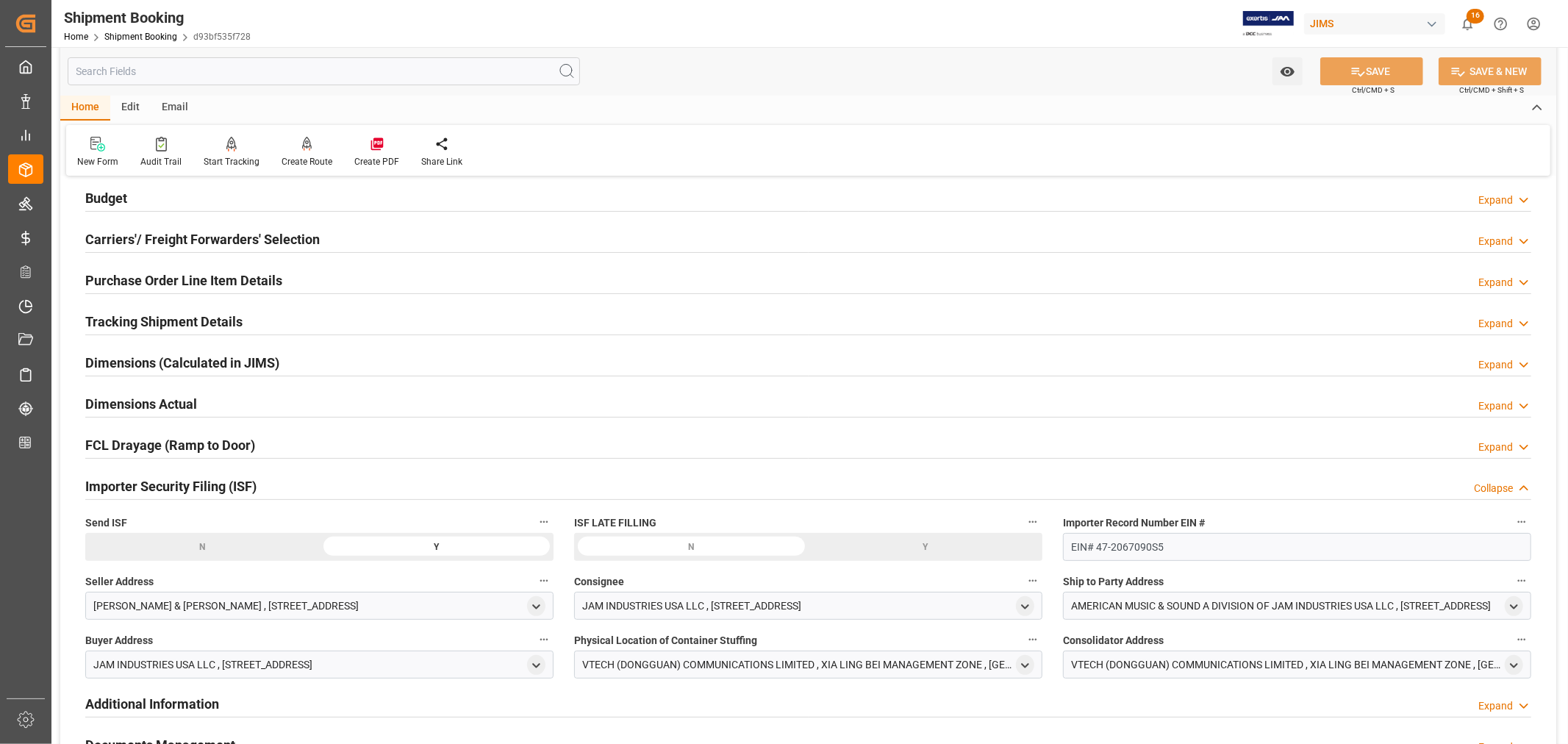
click at [291, 476] on div "Importer Security Filing (ISF) Collapse" at bounding box center [808, 486] width 1446 height 28
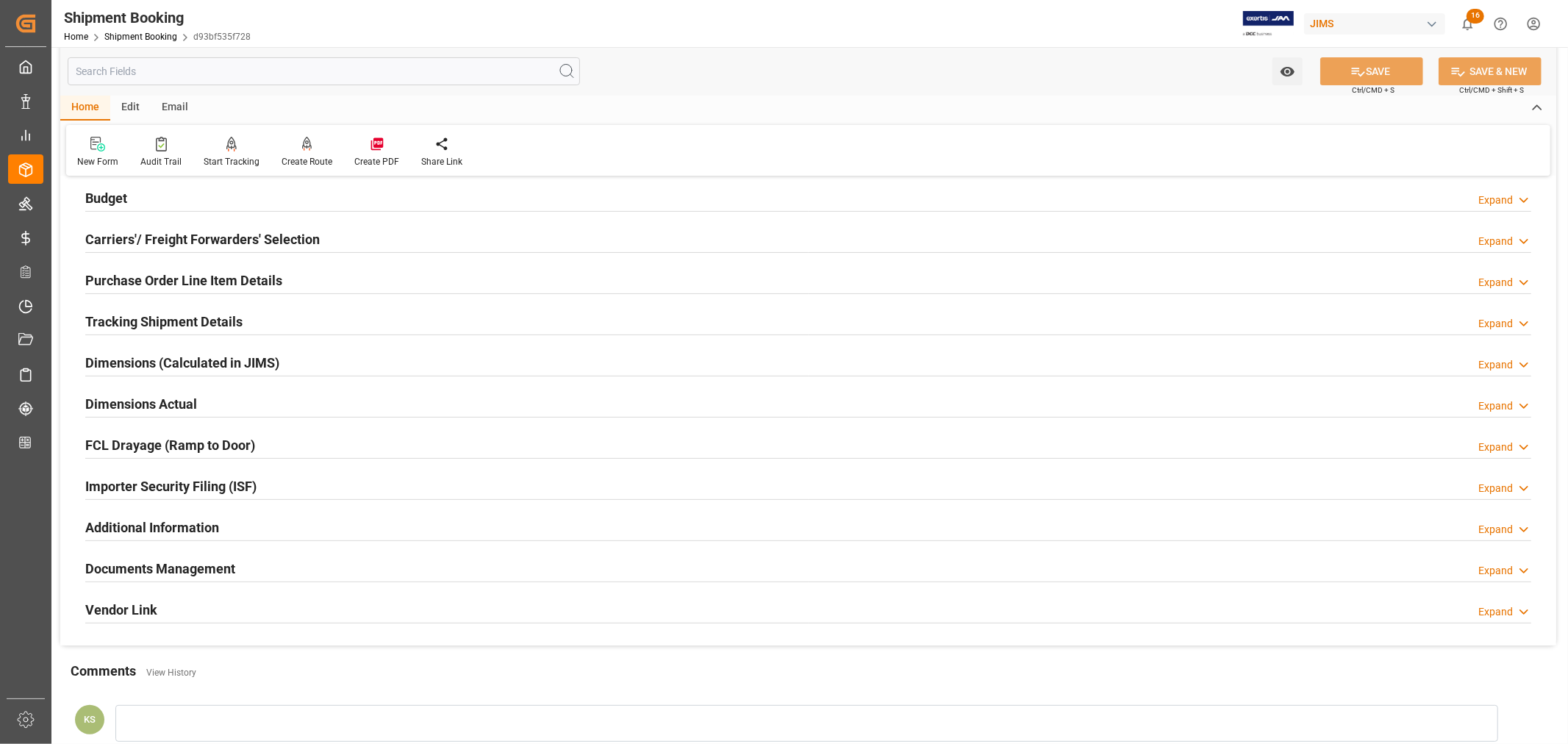
scroll to position [82, 0]
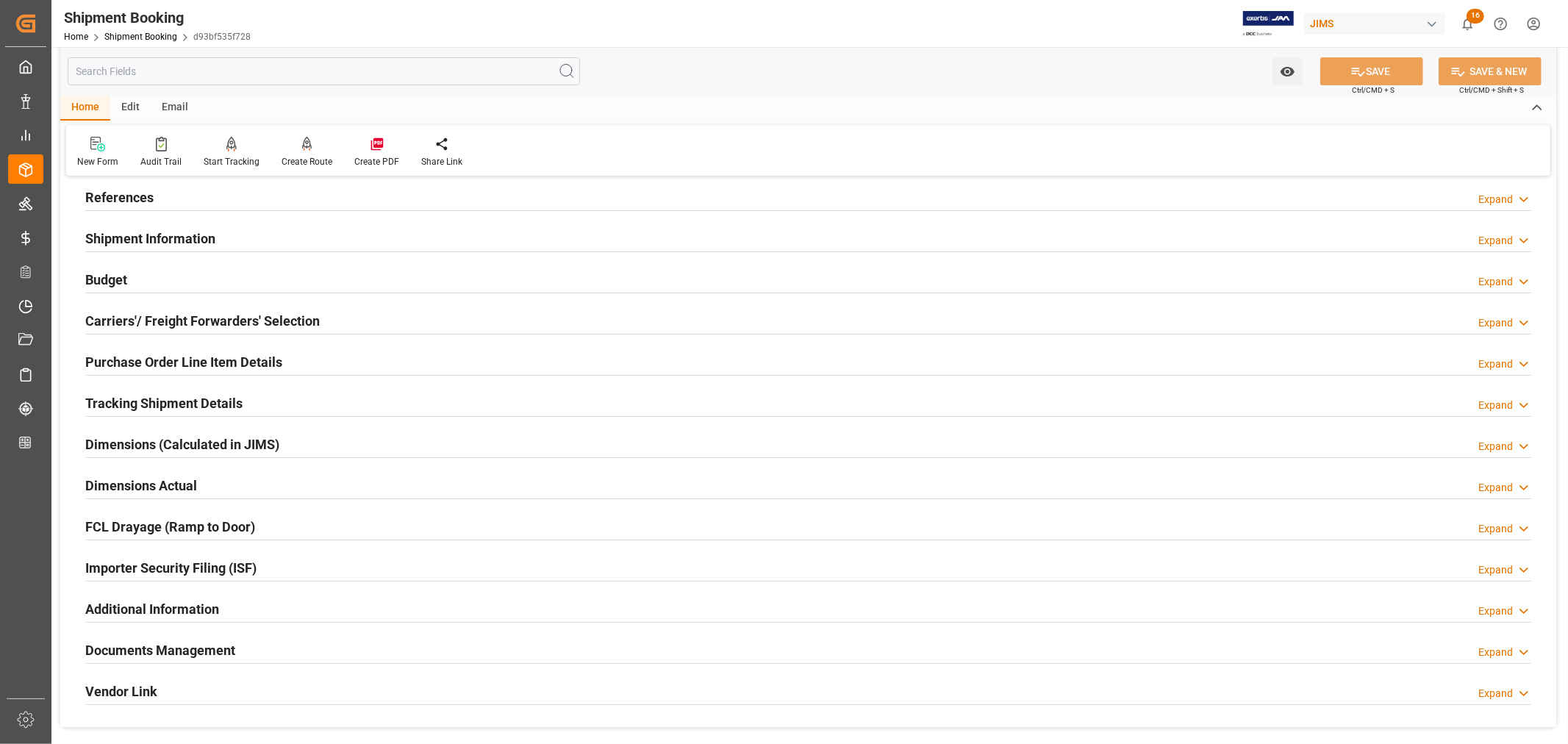
click at [309, 240] on div "Shipment Information Expand" at bounding box center [808, 238] width 1446 height 28
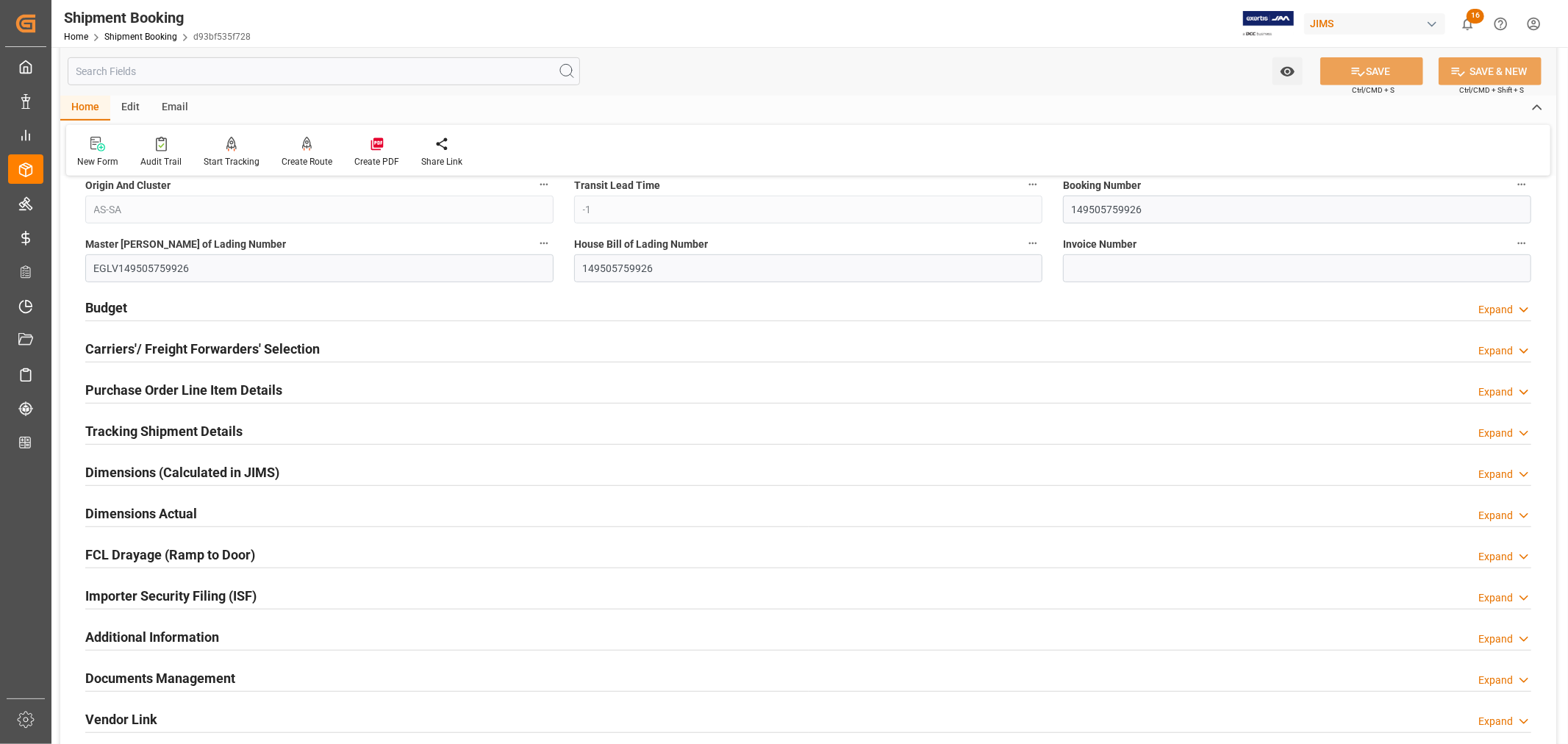
scroll to position [652, 0]
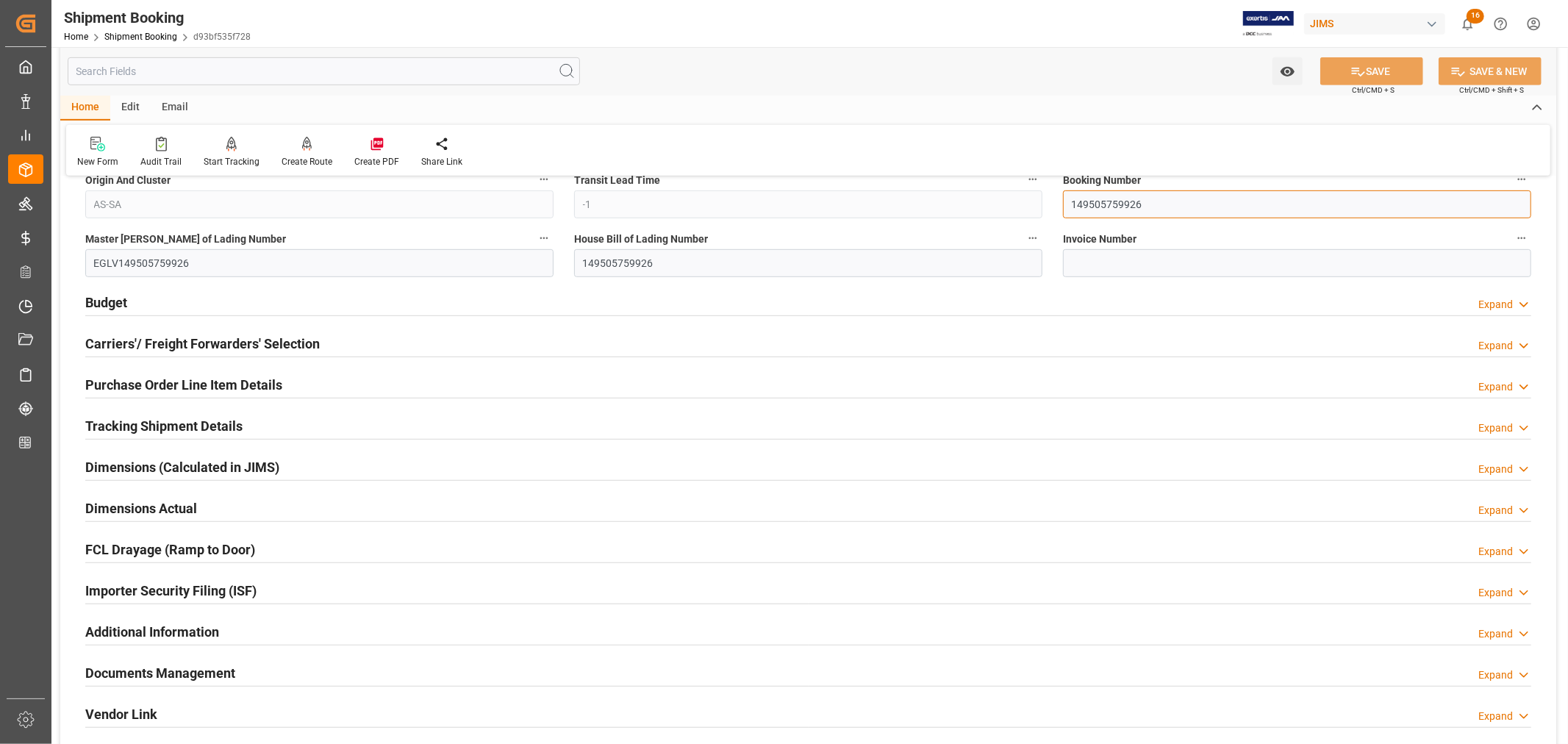
click at [1106, 207] on input "149505759926" at bounding box center [1296, 205] width 468 height 28
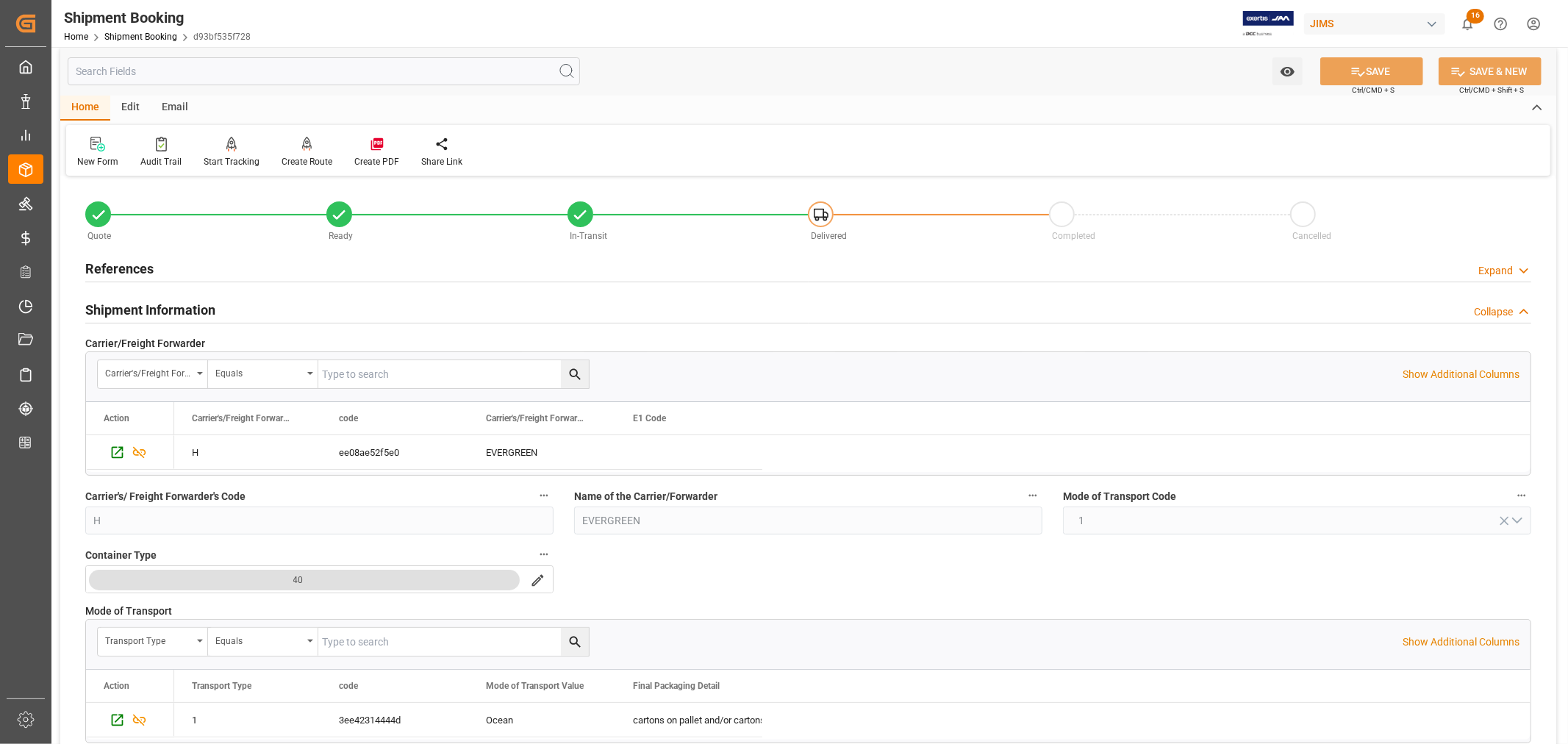
scroll to position [0, 0]
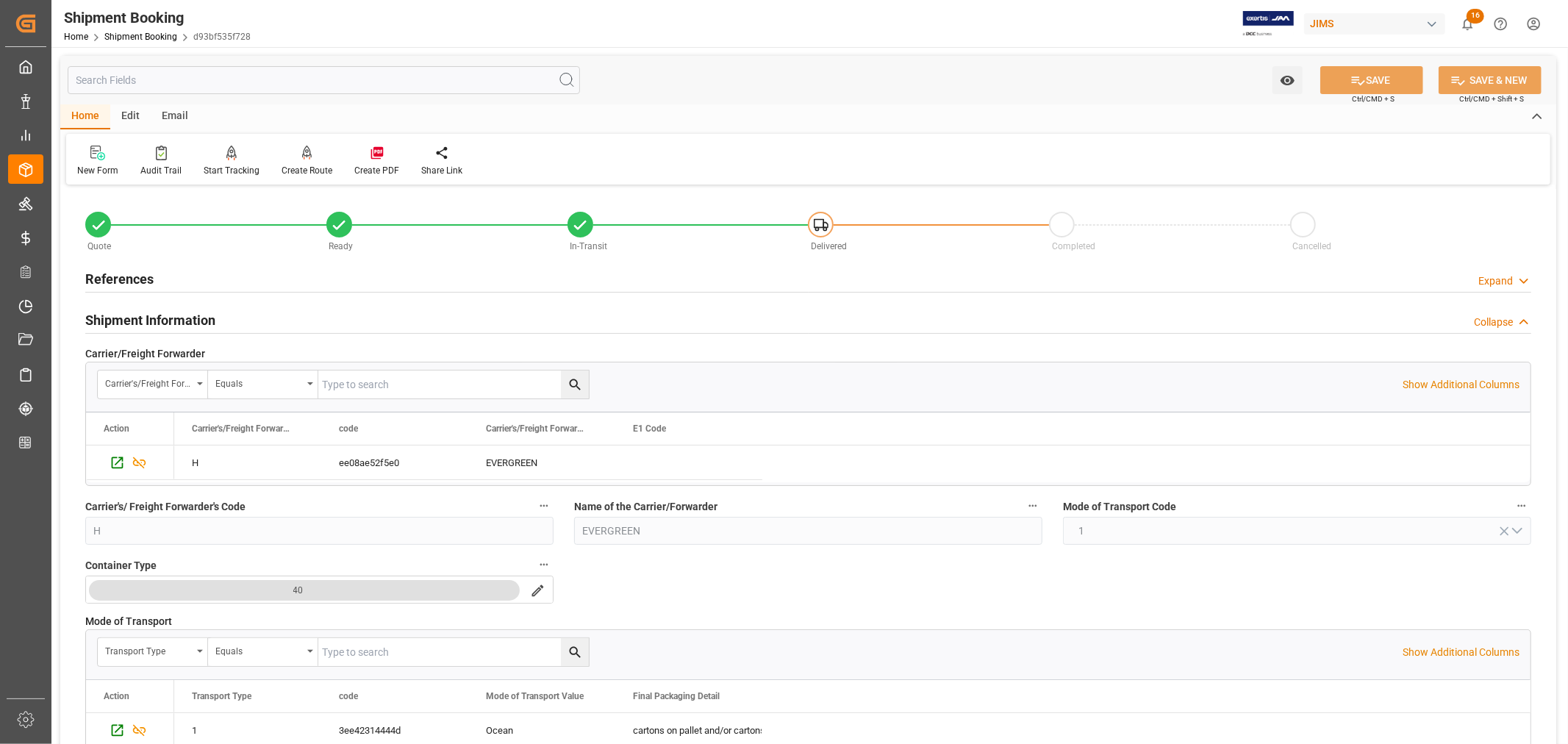
click at [121, 276] on h2 "References" at bounding box center [119, 279] width 69 height 20
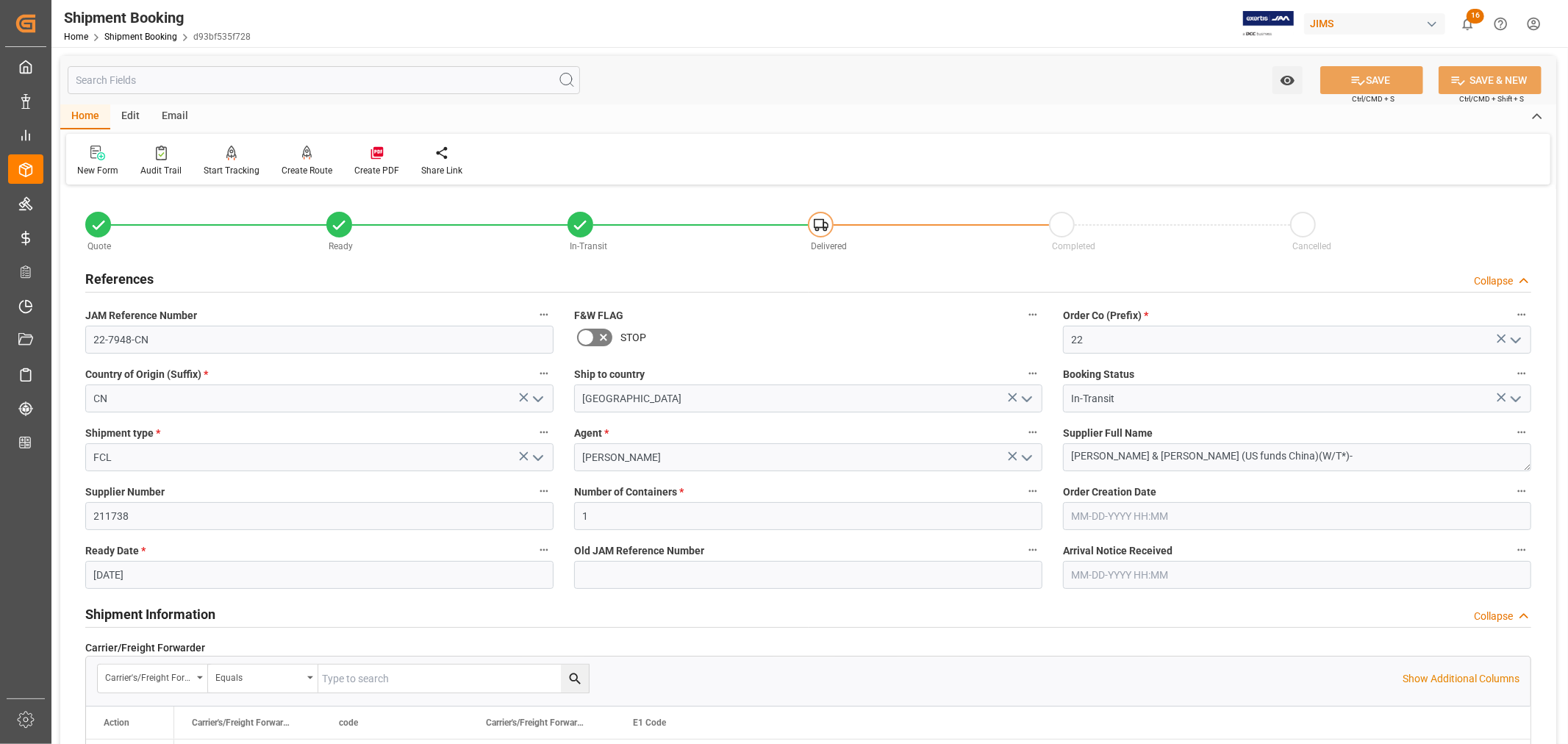
click at [121, 276] on h2 "References" at bounding box center [119, 279] width 69 height 20
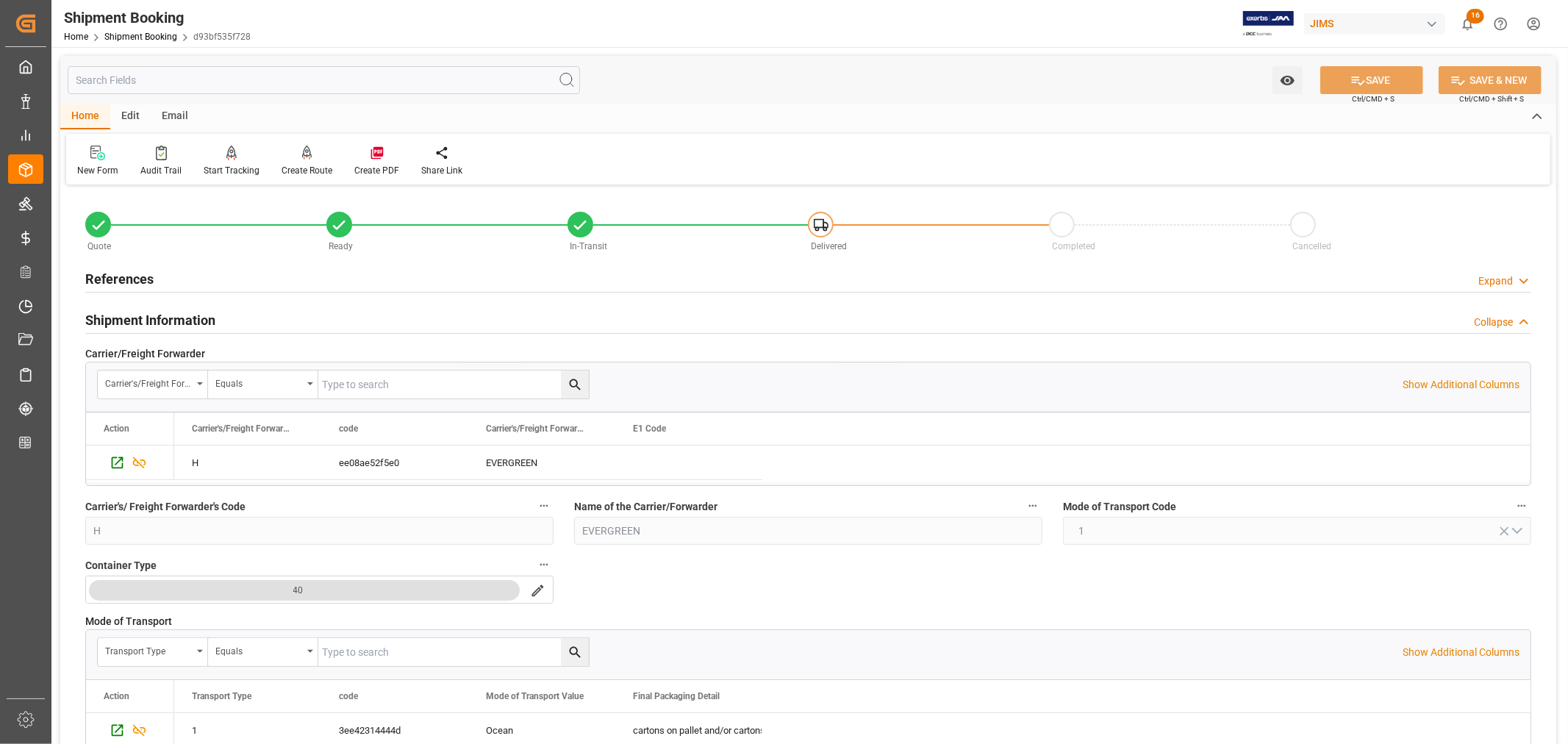
click at [155, 320] on h2 "Shipment Information" at bounding box center [150, 320] width 130 height 20
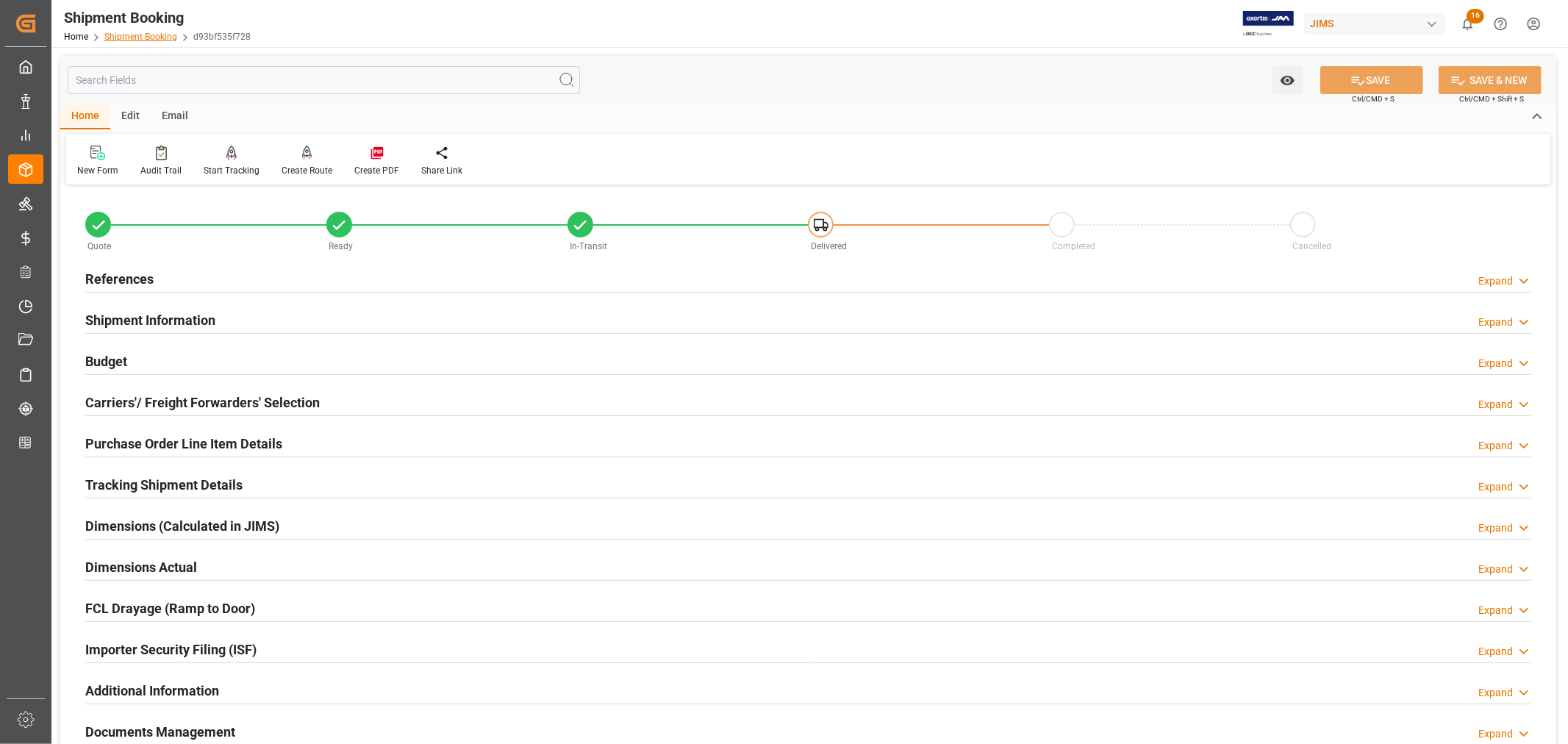
click at [144, 33] on link "Shipment Booking" at bounding box center [140, 36] width 73 height 10
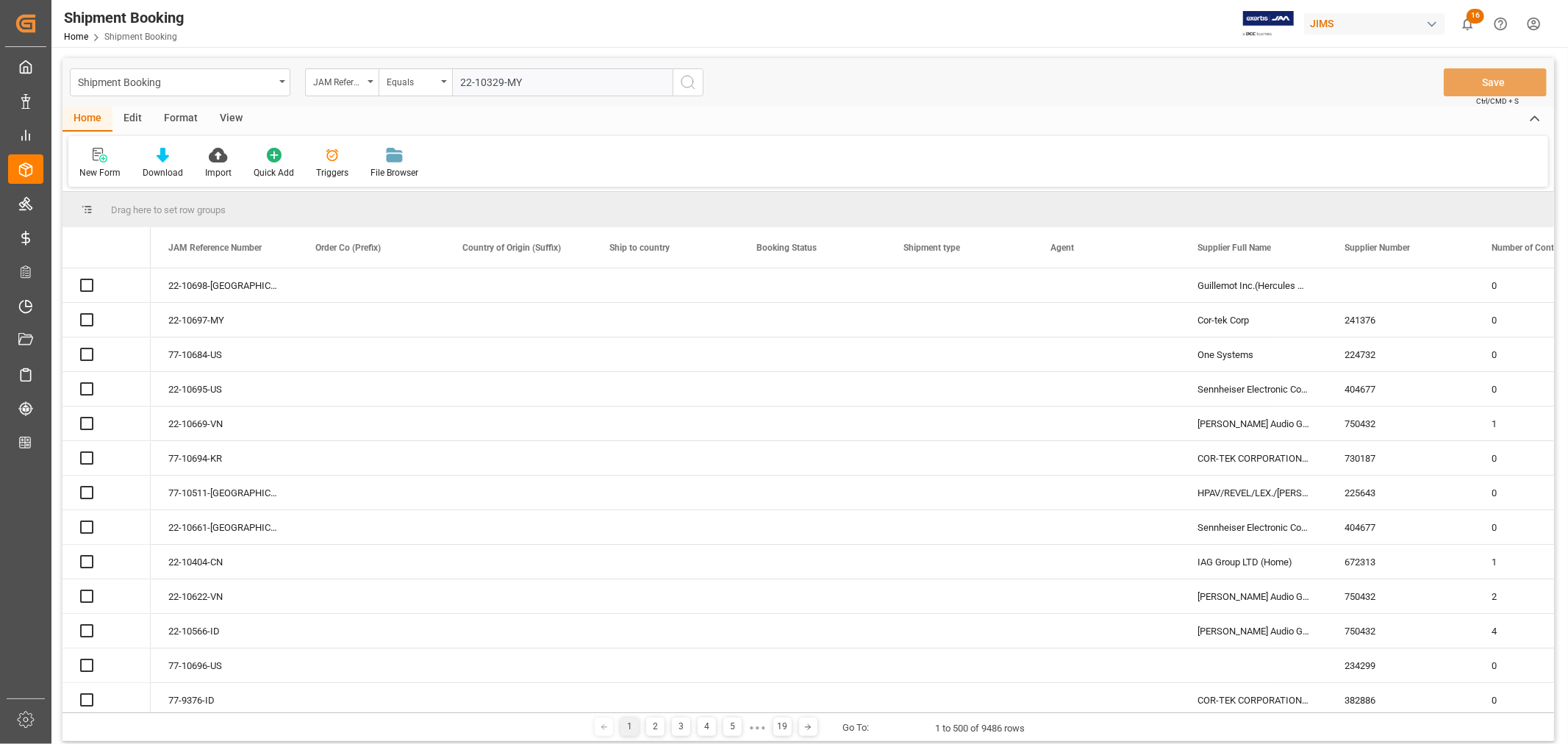
type input "22-10329-MY"
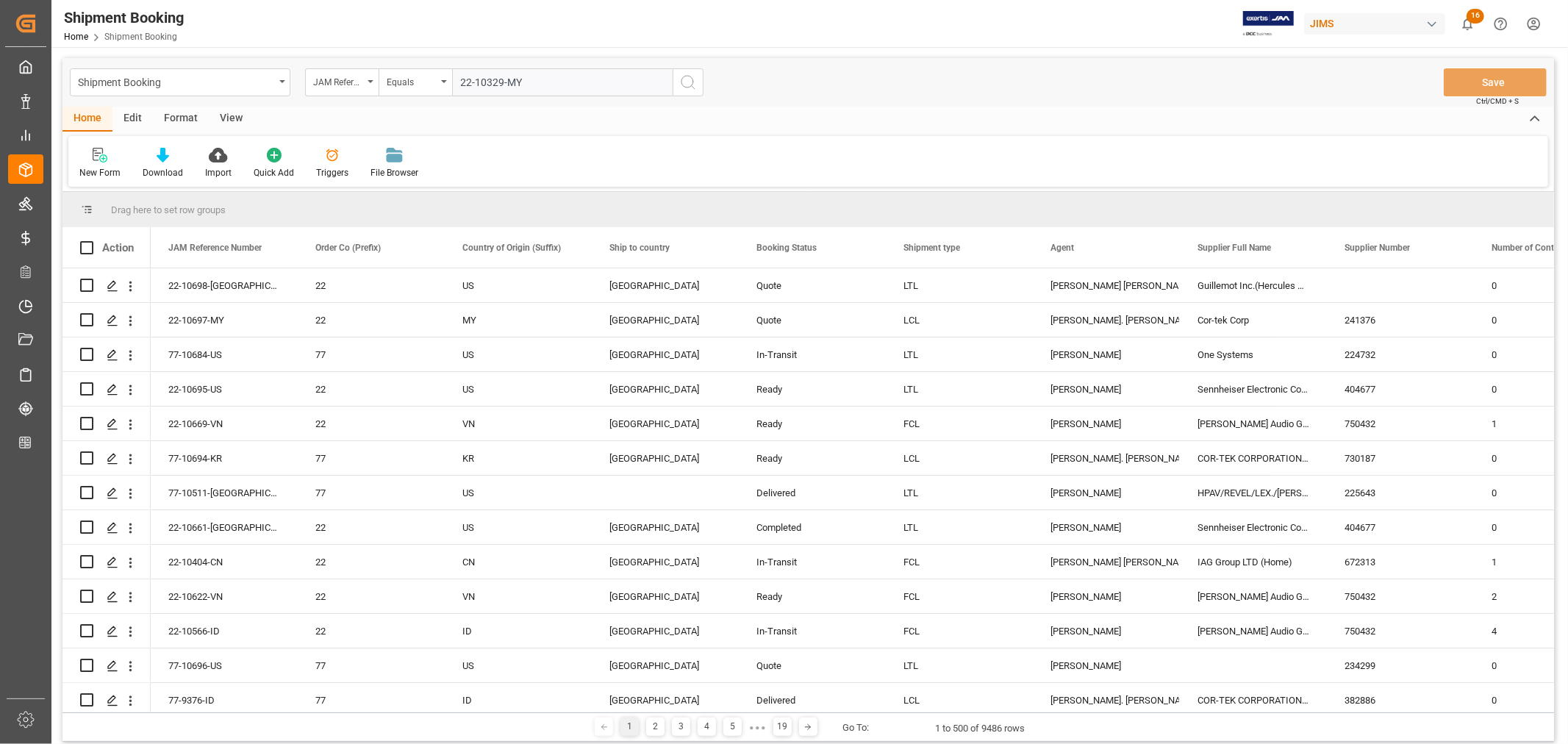
click at [688, 82] on icon "search button" at bounding box center [687, 82] width 17 height 17
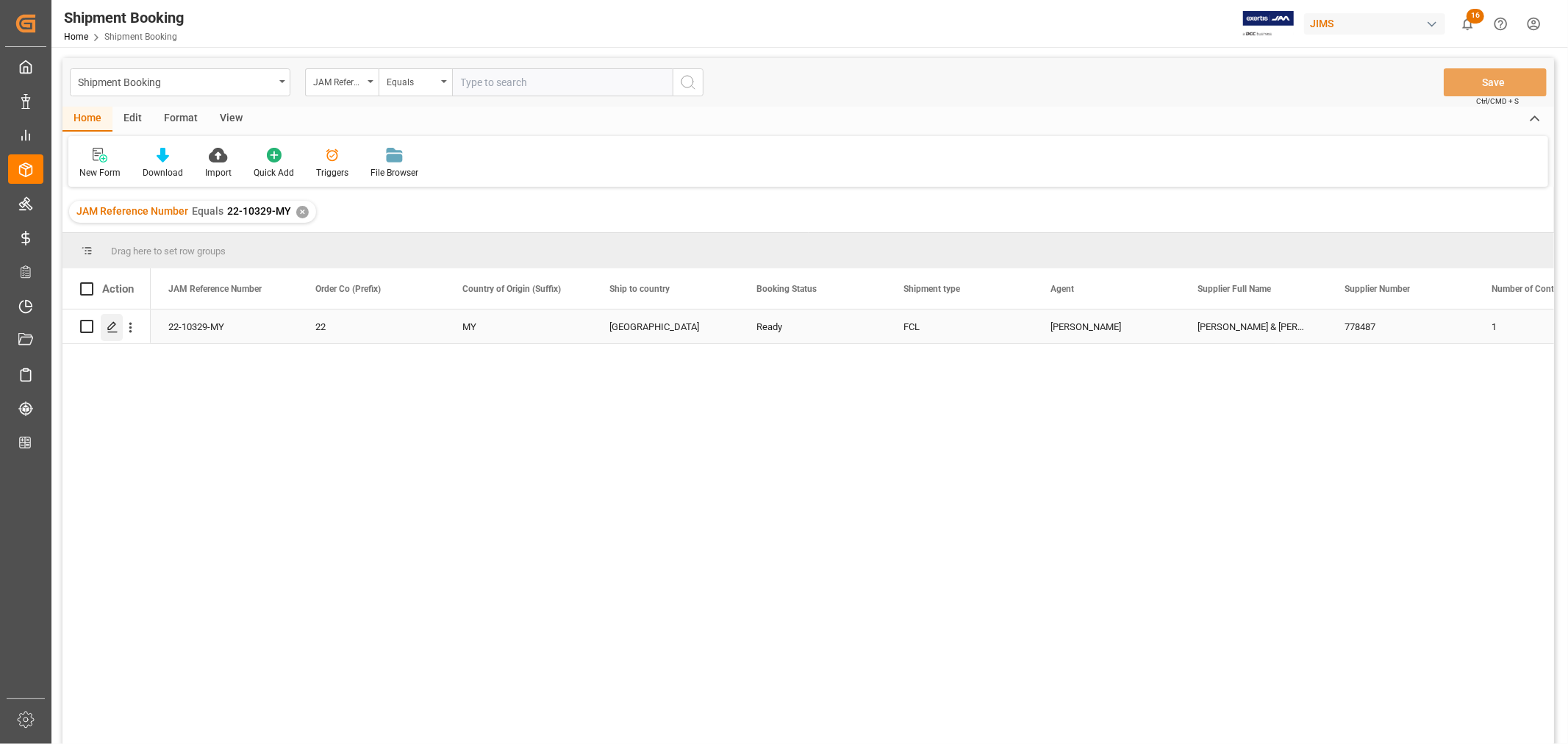
click at [118, 331] on div "Press SPACE to select this row." at bounding box center [111, 327] width 22 height 27
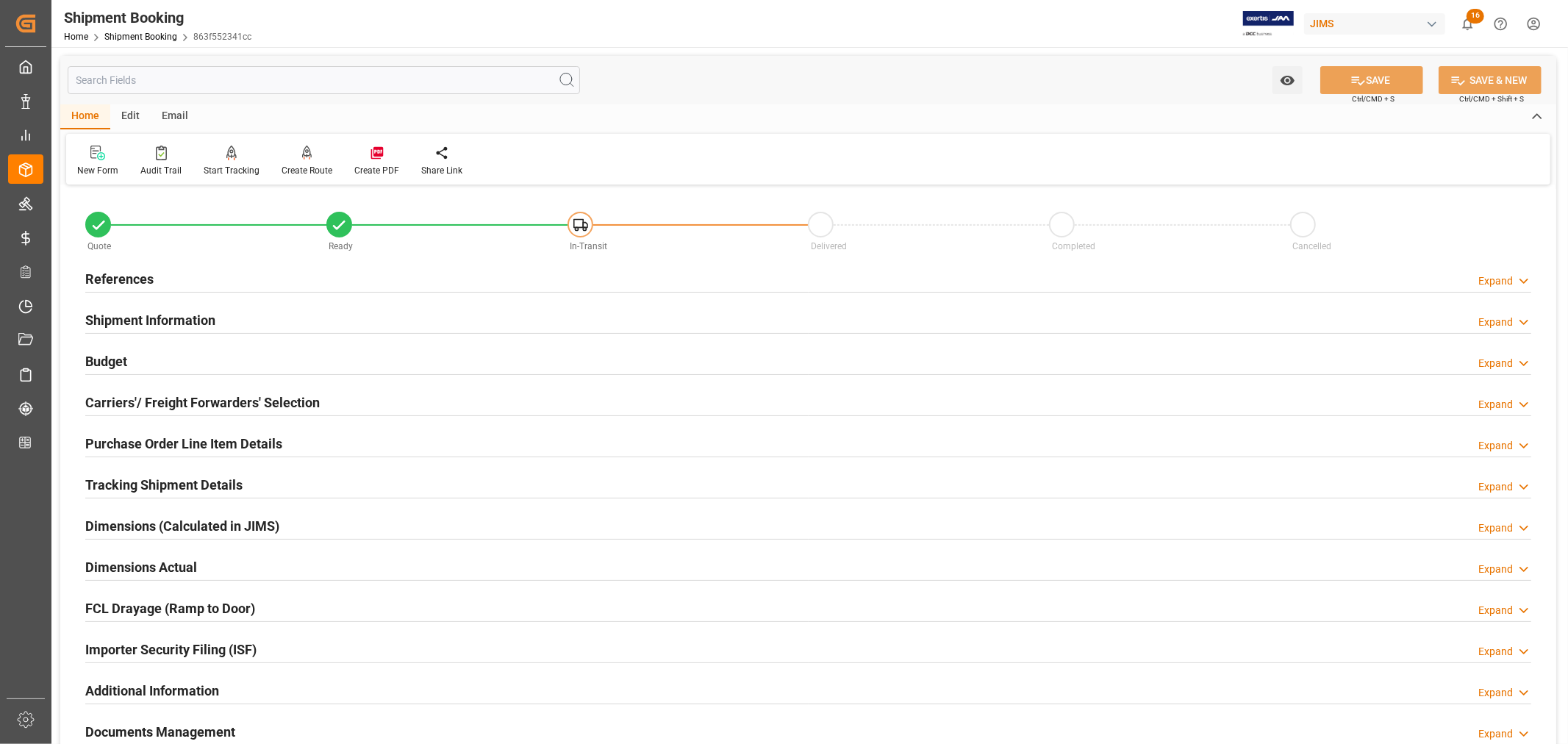
click at [152, 312] on h2 "Shipment Information" at bounding box center [150, 320] width 130 height 20
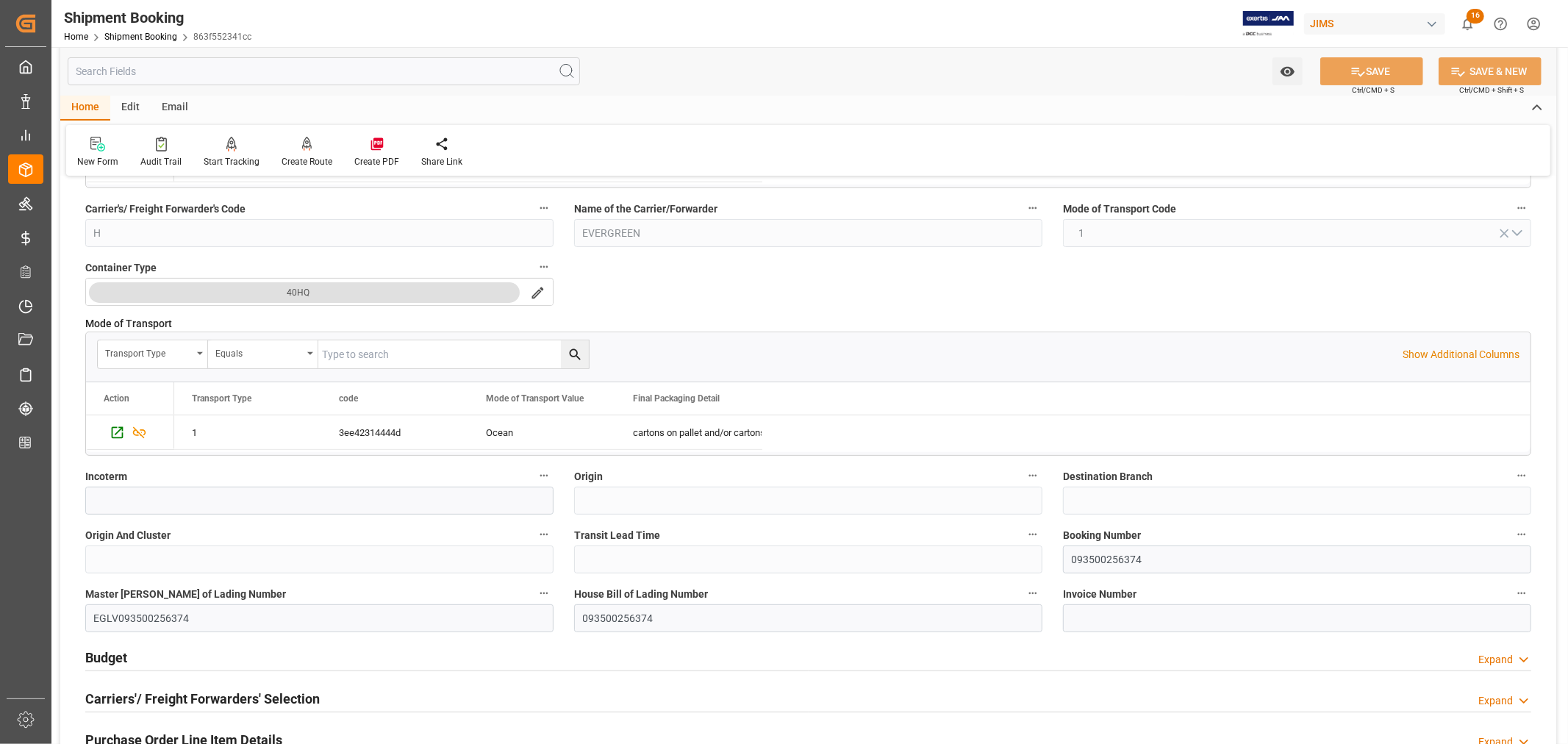
scroll to position [326, 0]
